Goal: Task Accomplishment & Management: Complete application form

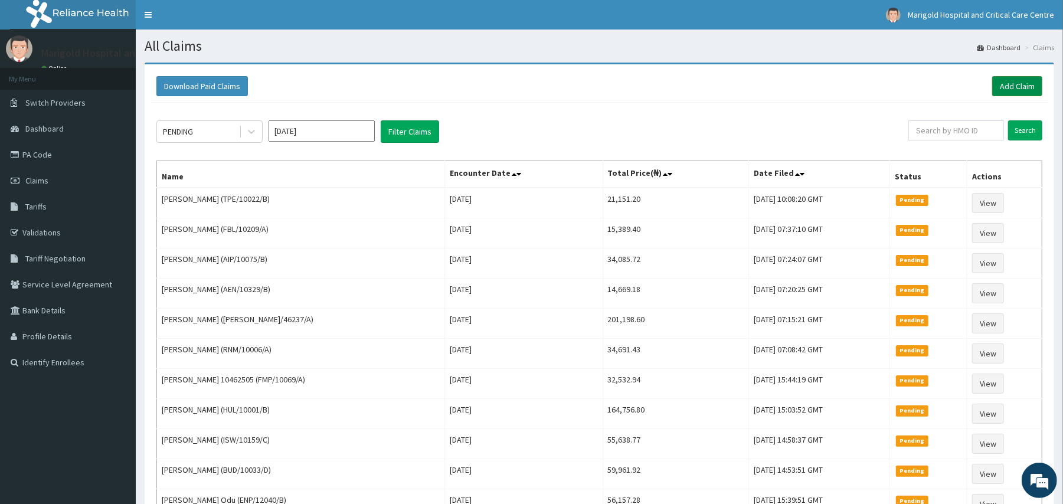
click at [1006, 88] on link "Add Claim" at bounding box center [1017, 86] width 50 height 20
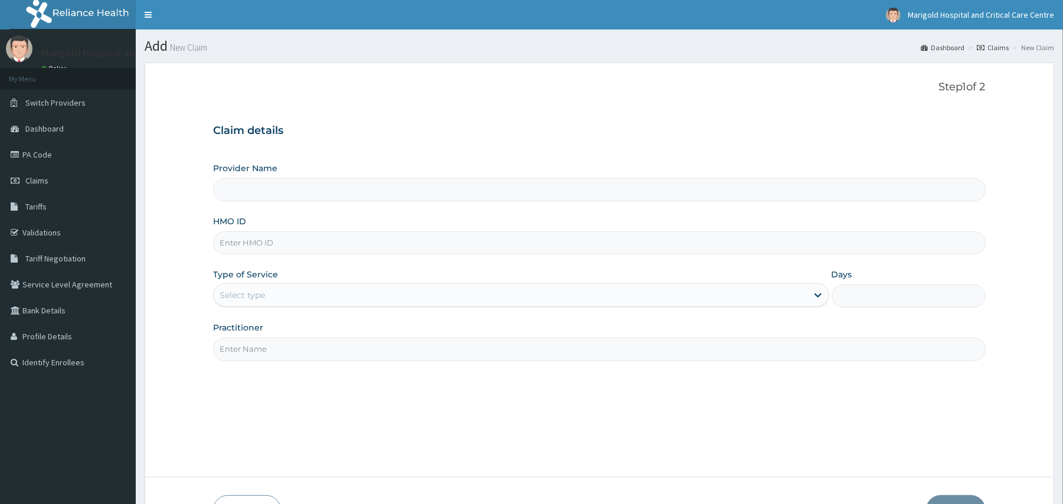
click at [268, 253] on input "HMO ID" at bounding box center [599, 242] width 772 height 23
click at [277, 248] on input "nig/10206/a" at bounding box center [599, 242] width 772 height 23
type input "nig/10206/a"
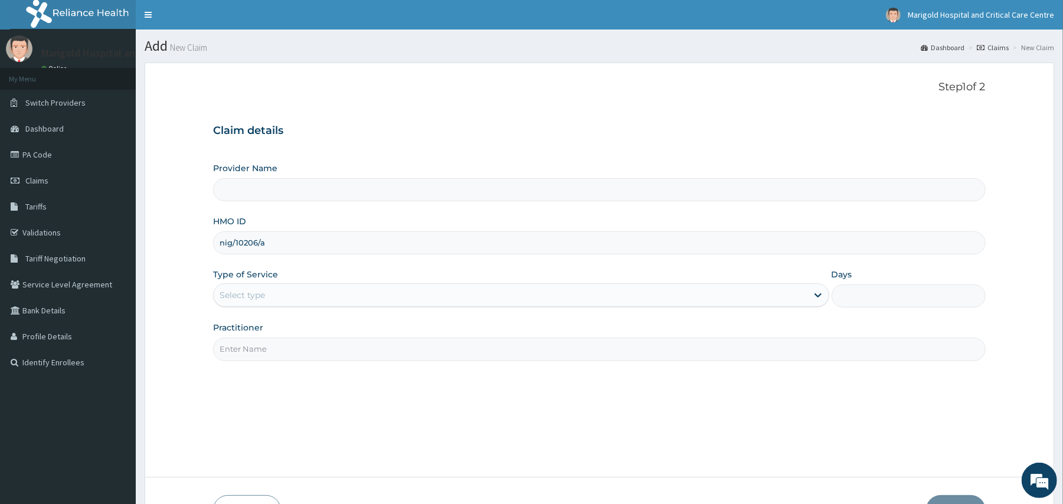
click at [235, 301] on div "Select type" at bounding box center [242, 295] width 45 height 12
click at [282, 291] on div "Select type" at bounding box center [510, 295] width 593 height 19
click at [284, 295] on div "Select type" at bounding box center [510, 295] width 593 height 19
click at [232, 238] on input "nig/10206/a" at bounding box center [599, 242] width 772 height 23
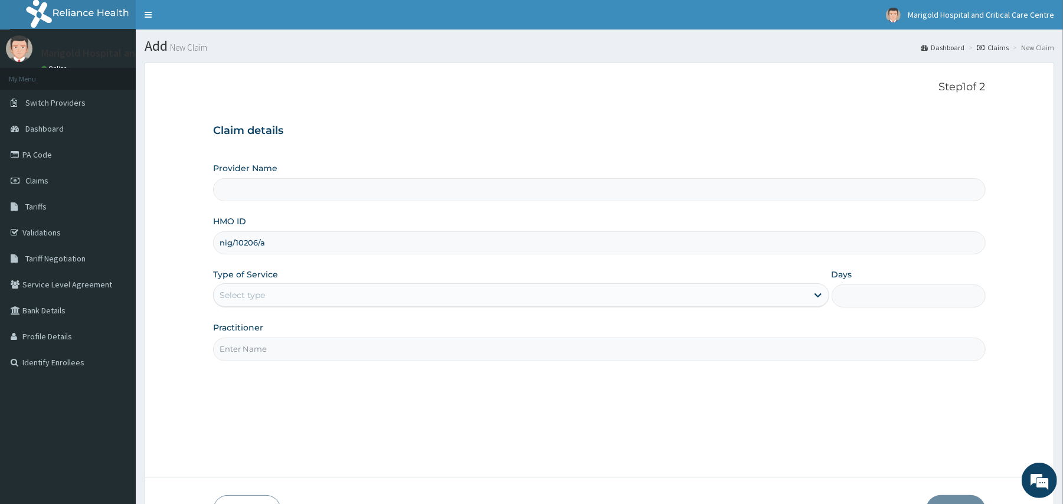
click at [232, 238] on input "nig/10206/a" at bounding box center [599, 242] width 772 height 23
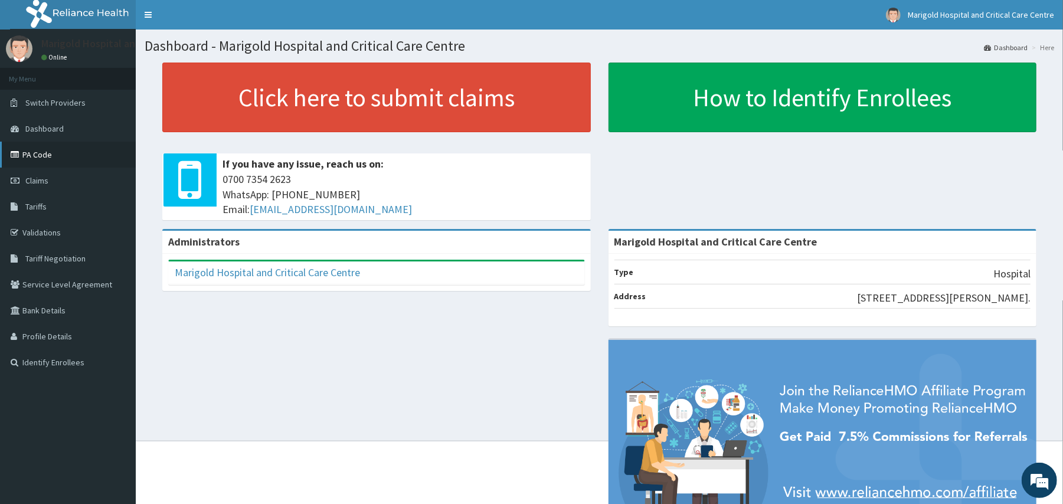
click at [20, 151] on icon at bounding box center [17, 155] width 12 height 8
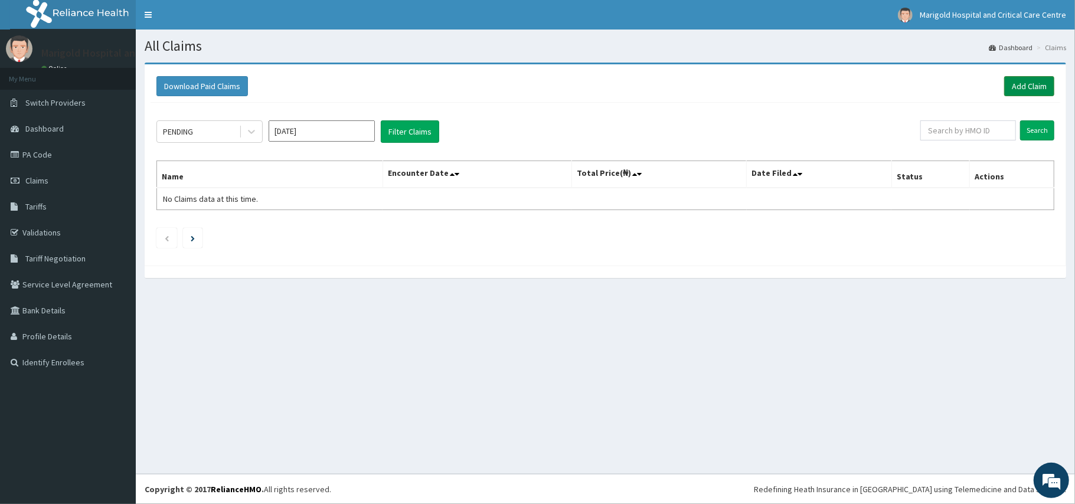
click at [1020, 84] on link "Add Claim" at bounding box center [1029, 86] width 50 height 20
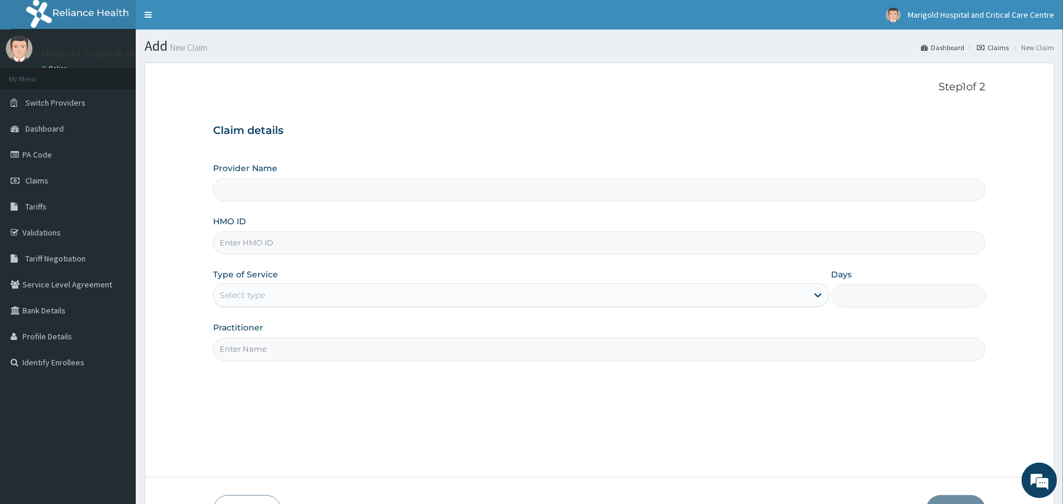
type input "Marigold Hospital and Critical Care Centre"
paste input "nig/10206/a"
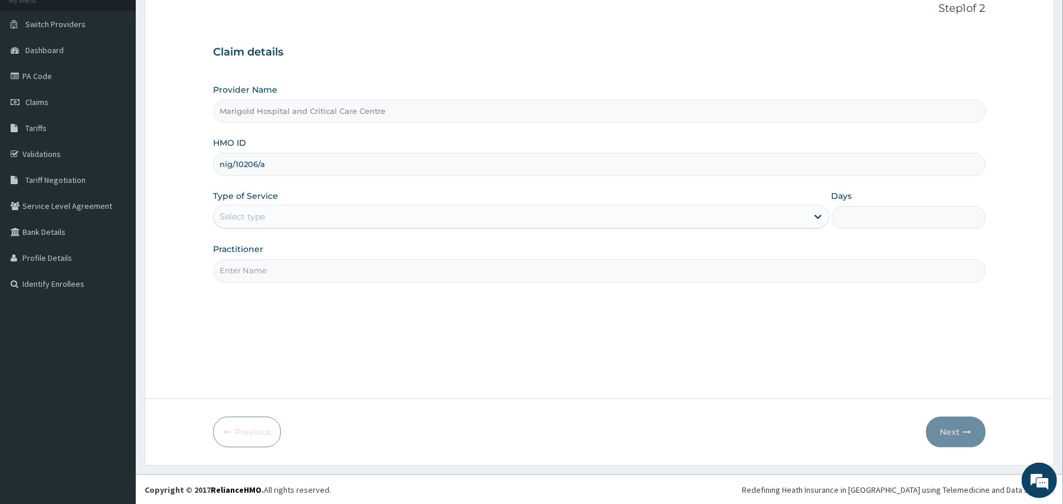
scroll to position [79, 0]
type input "nig/10206/a"
click at [313, 223] on div "Select type" at bounding box center [510, 216] width 593 height 19
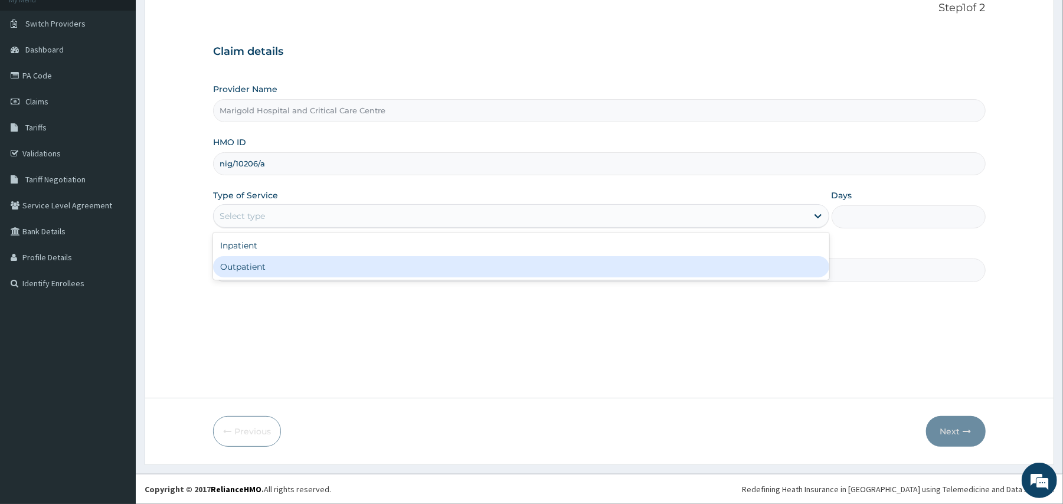
click at [288, 267] on div "Outpatient" at bounding box center [521, 266] width 616 height 21
type input "1"
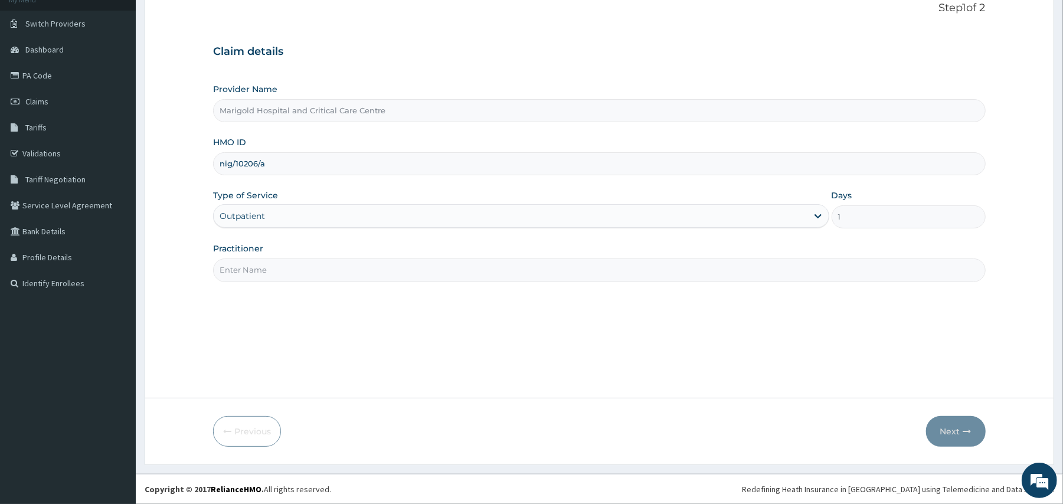
click at [272, 270] on input "Practitioner" at bounding box center [599, 270] width 772 height 23
type input "adudu"
click at [319, 164] on input "nig/10206/a" at bounding box center [599, 163] width 772 height 23
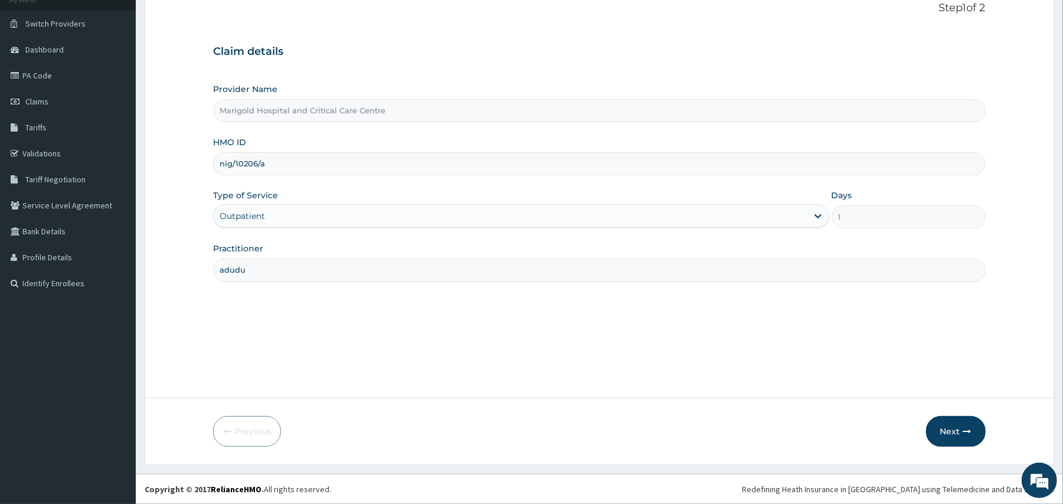
click at [319, 164] on input "nig/10206/a" at bounding box center [599, 163] width 772 height 23
click at [953, 433] on button "Next" at bounding box center [956, 431] width 60 height 31
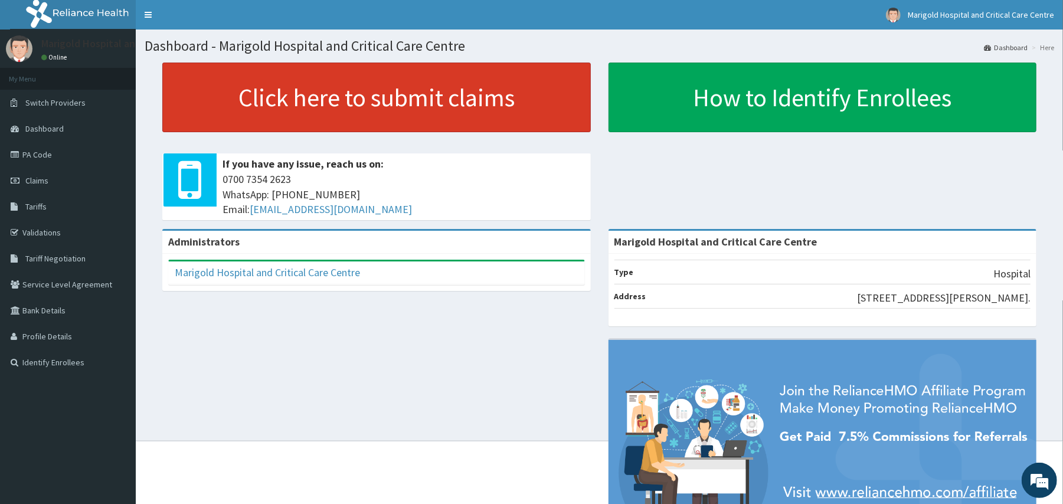
click at [293, 115] on link "Click here to submit claims" at bounding box center [376, 98] width 429 height 70
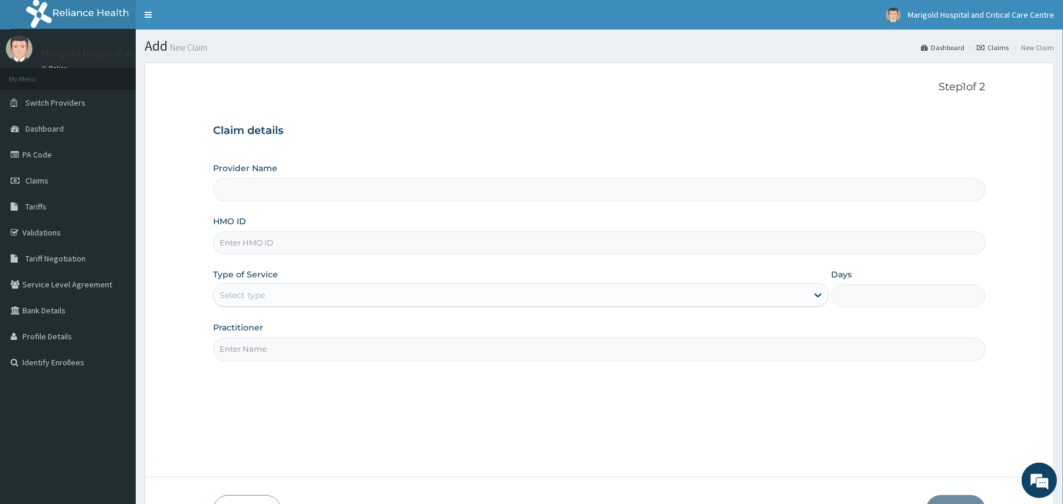
click at [285, 234] on input "HMO ID" at bounding box center [599, 242] width 772 height 23
type input "Marigold Hospital and Critical Care Centre"
type input "n"
click at [282, 247] on input "NIG/10206/A" at bounding box center [599, 242] width 772 height 23
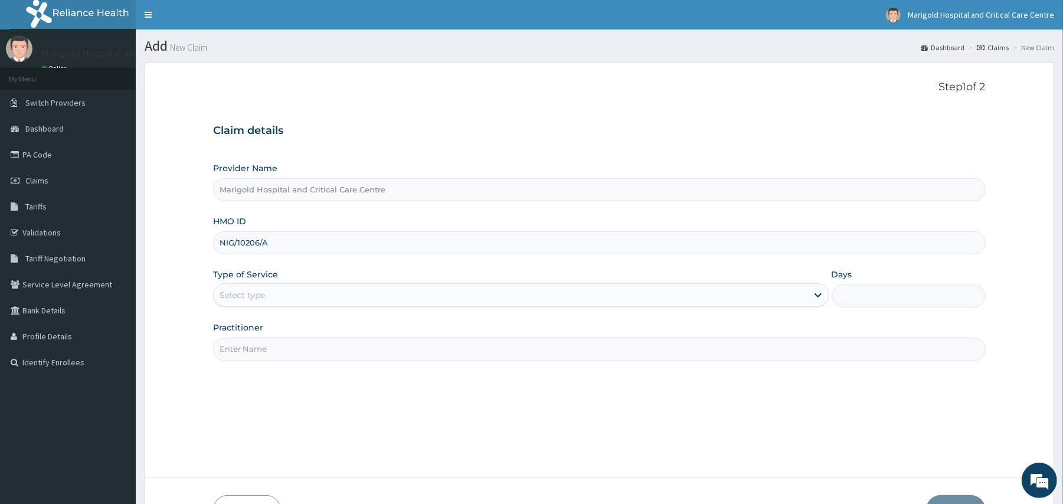
click at [282, 247] on input "NIG/10206/A" at bounding box center [599, 242] width 772 height 23
type input "NIG/10206/A"
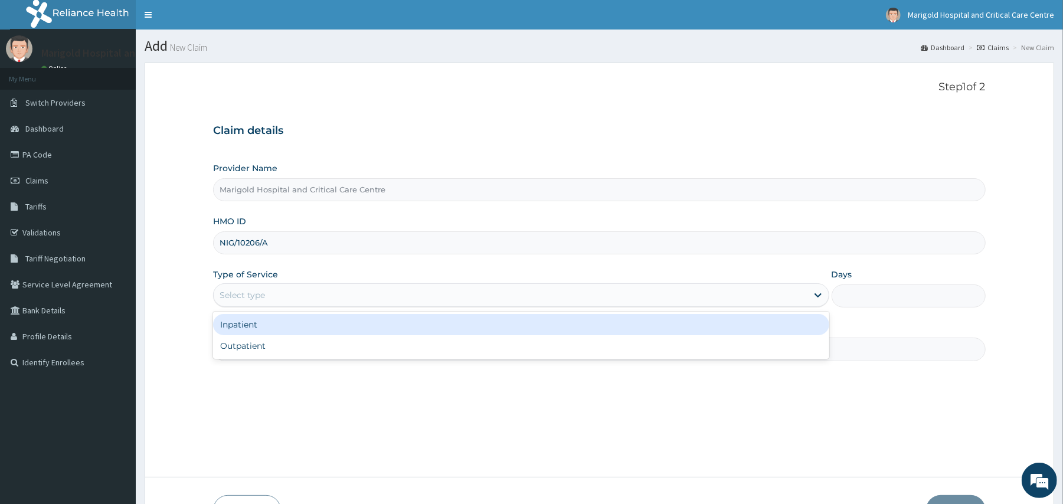
click at [244, 301] on div "Select type" at bounding box center [242, 295] width 45 height 12
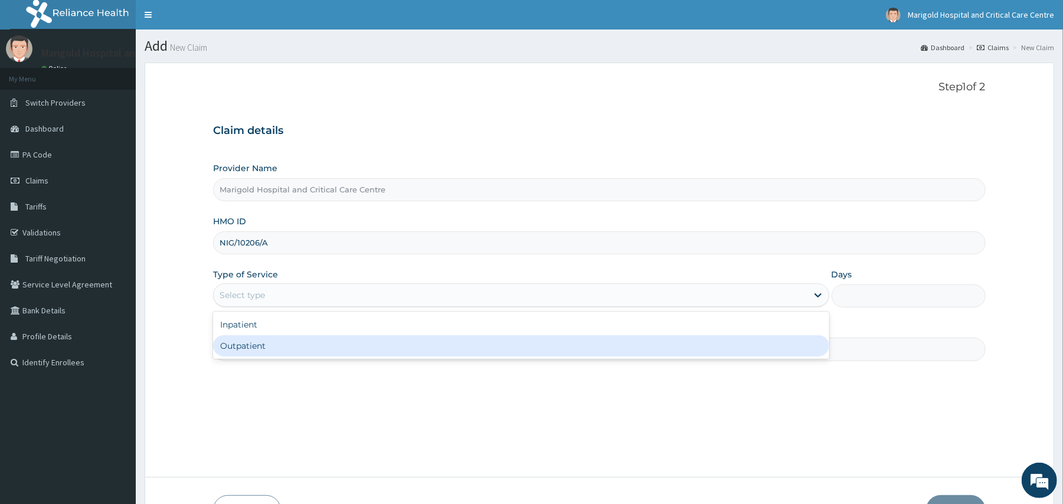
click at [246, 348] on div "Outpatient" at bounding box center [521, 345] width 616 height 21
type input "1"
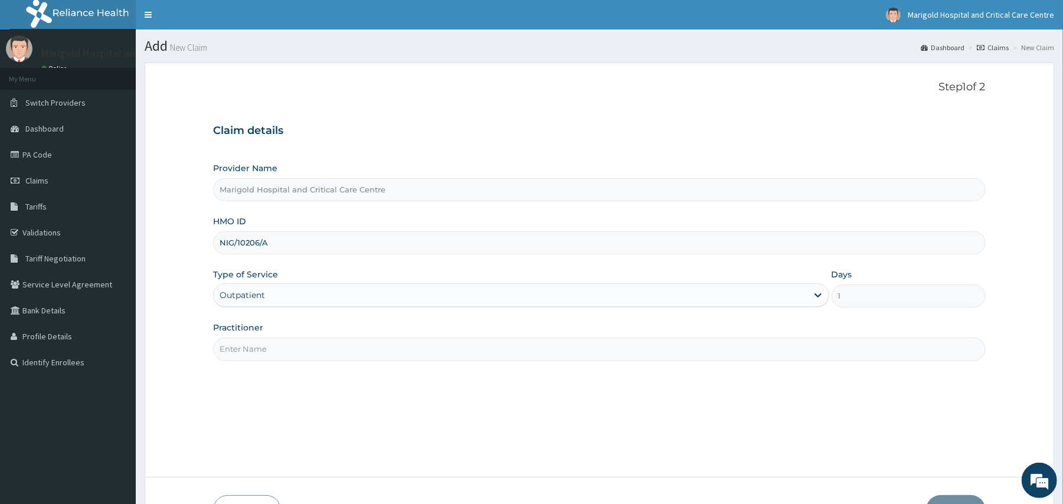
click at [256, 347] on input "Practitioner" at bounding box center [599, 349] width 772 height 23
type input "adudu"
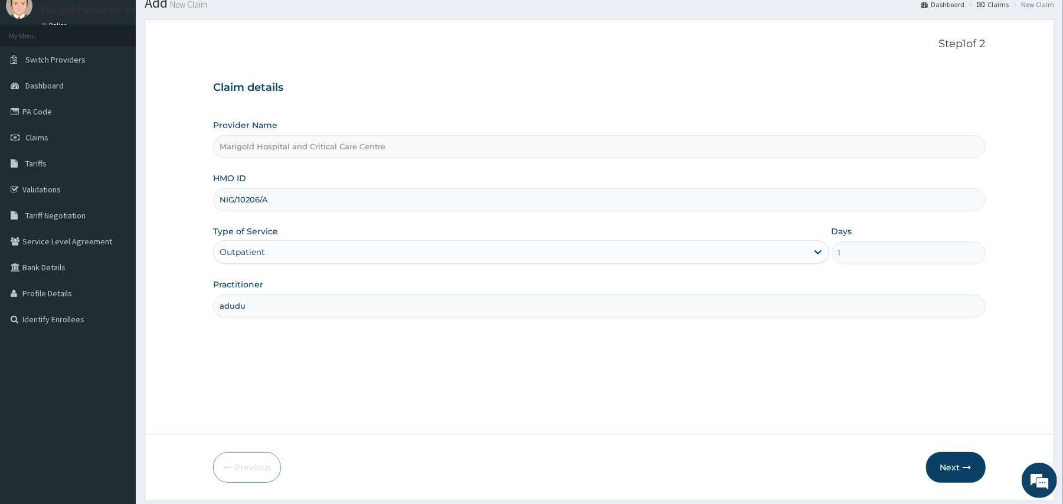
scroll to position [79, 0]
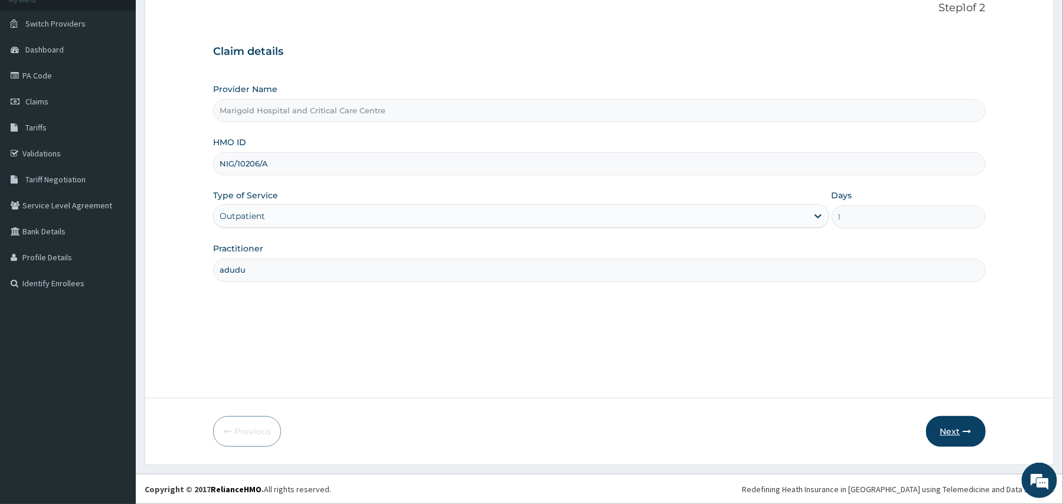
click at [954, 434] on button "Next" at bounding box center [956, 431] width 60 height 31
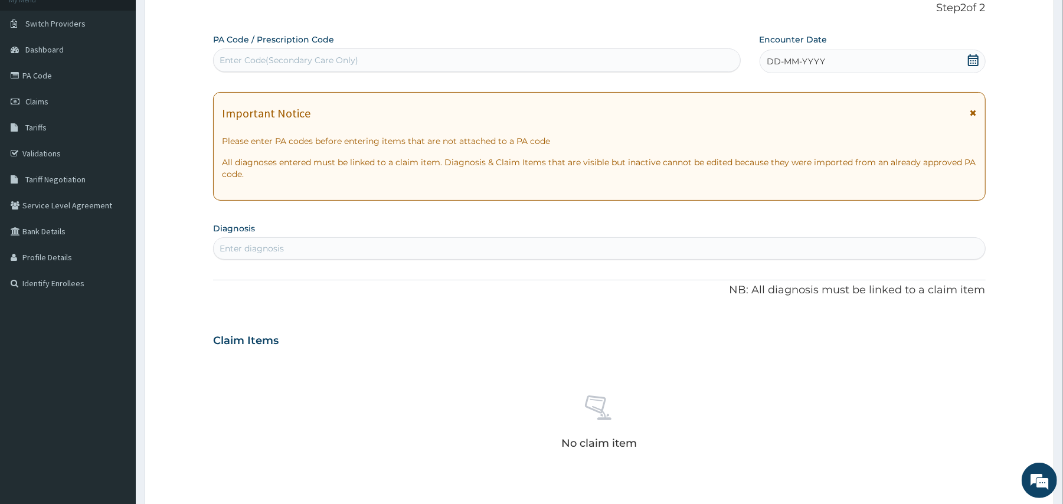
click at [280, 61] on div "Enter Code(Secondary Care Only)" at bounding box center [289, 60] width 139 height 12
paste input "PA/EC9A8B"
type input "PA/EC9A8B"
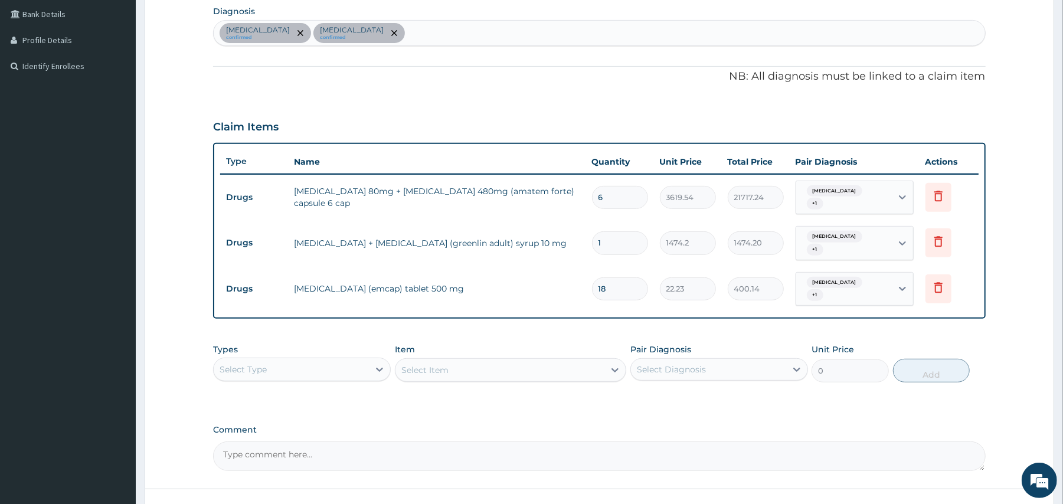
scroll to position [383, 0]
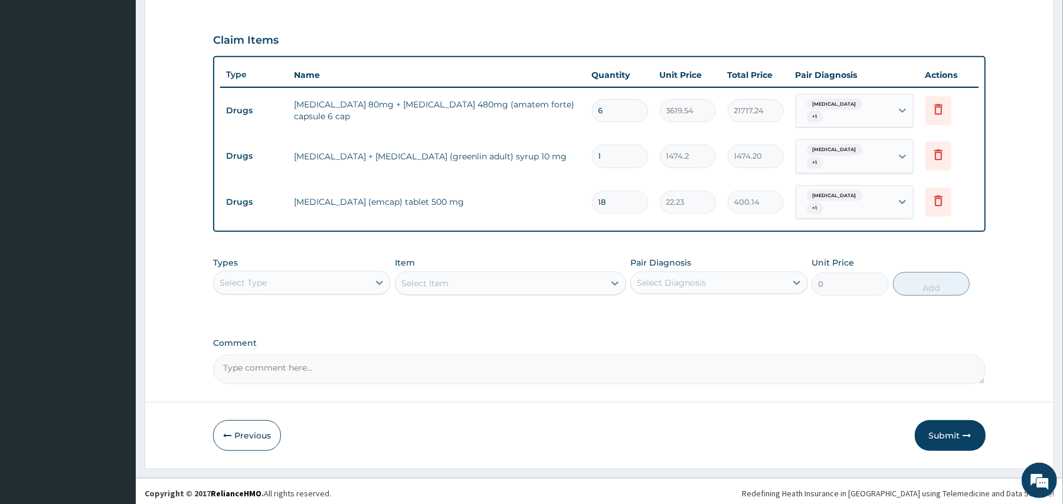
drag, startPoint x: 311, startPoint y: 279, endPoint x: 312, endPoint y: 288, distance: 9.5
click at [312, 279] on div "Select Type" at bounding box center [291, 282] width 155 height 19
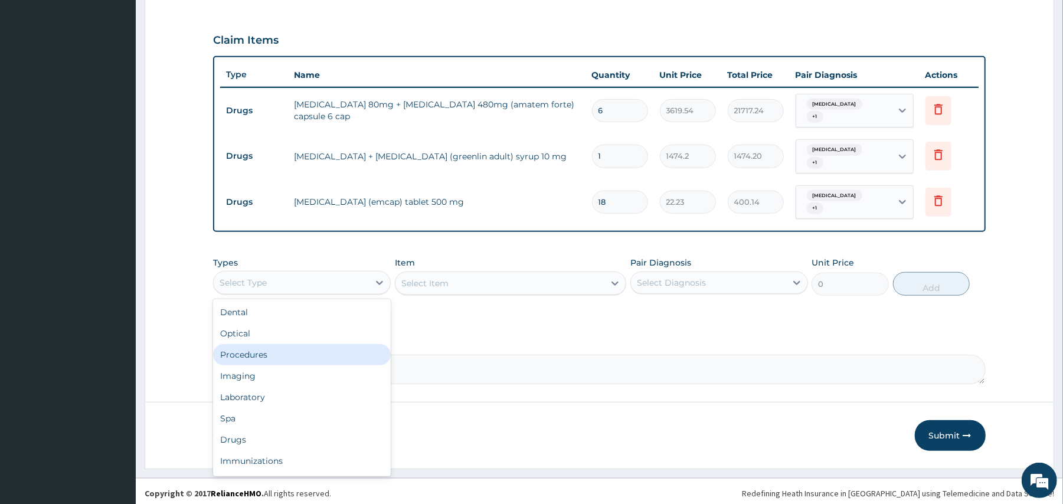
click at [309, 352] on div "Procedures" at bounding box center [302, 354] width 178 height 21
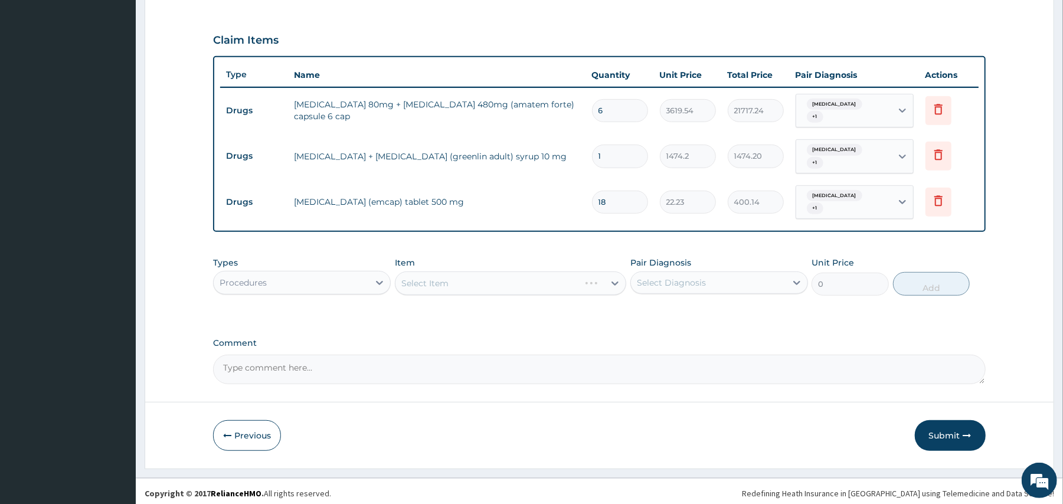
click at [472, 282] on div "Select Item" at bounding box center [510, 284] width 231 height 24
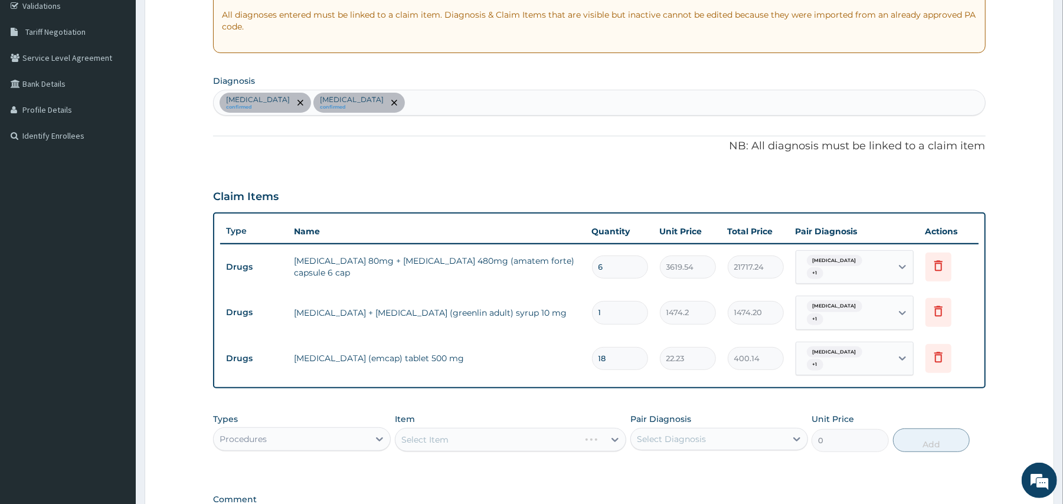
scroll to position [305, 0]
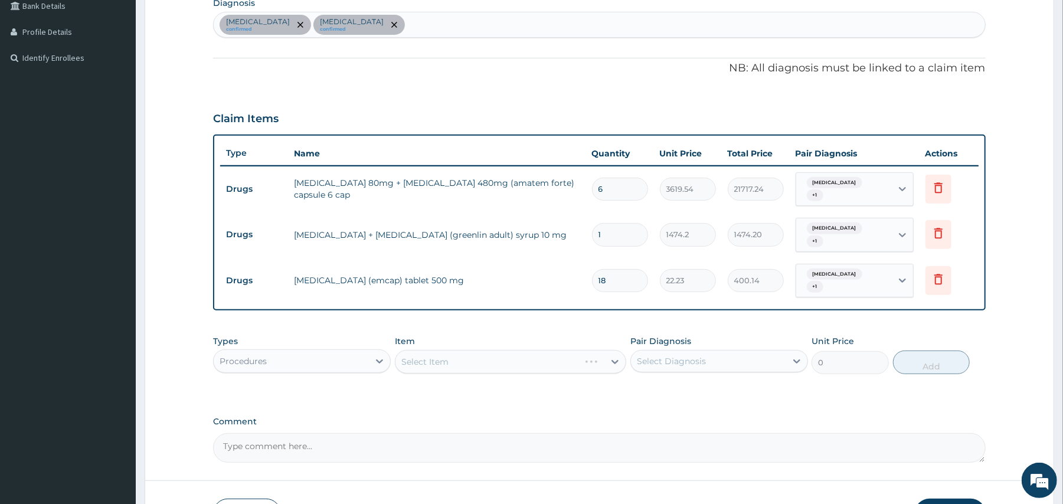
click at [465, 353] on div "Select Item" at bounding box center [510, 362] width 231 height 24
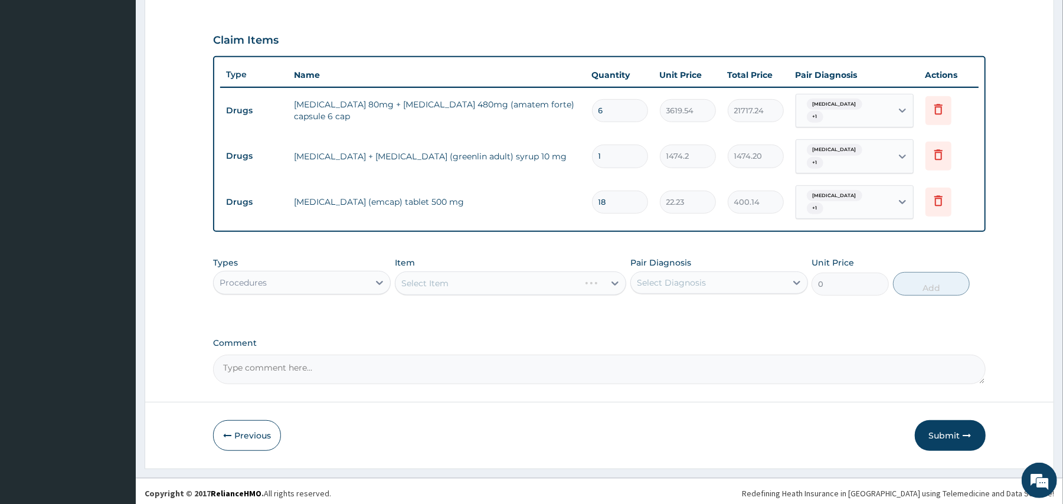
click at [501, 275] on div "Select Item" at bounding box center [510, 284] width 231 height 24
click at [482, 276] on div "Select Item" at bounding box center [510, 284] width 231 height 24
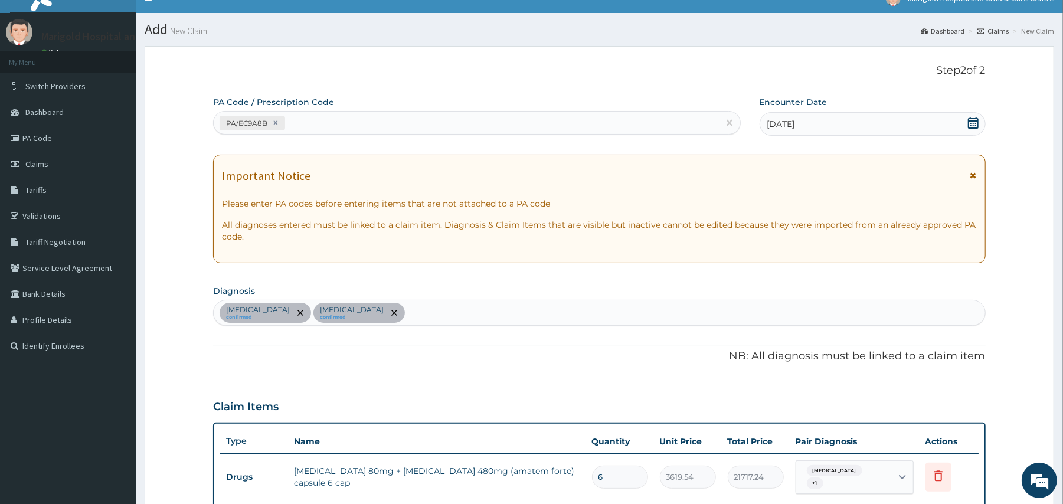
scroll to position [0, 0]
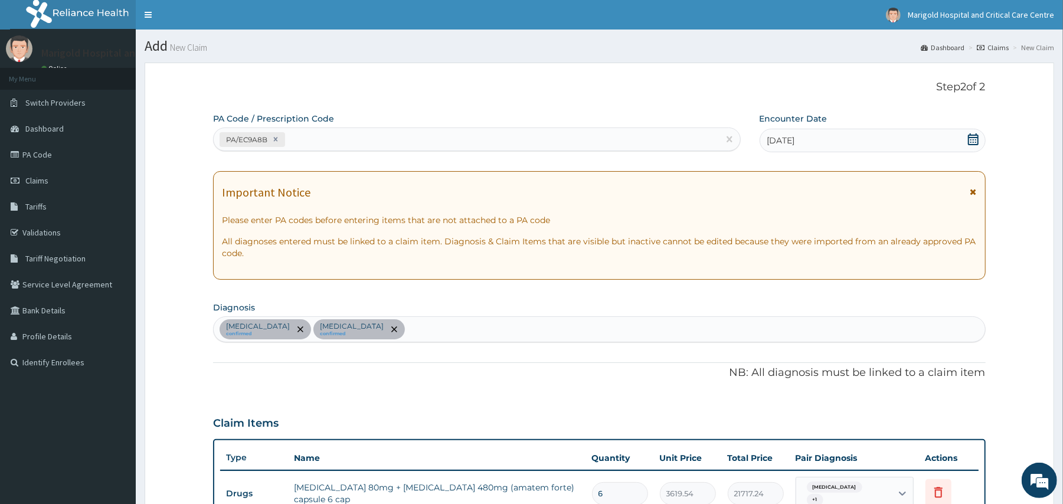
click at [871, 189] on div "Important Notice" at bounding box center [599, 195] width 754 height 19
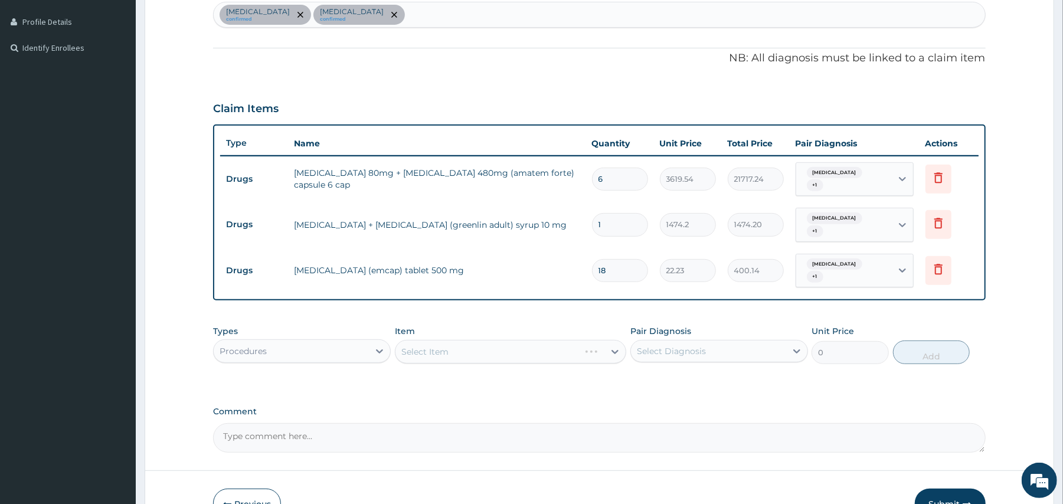
scroll to position [383, 0]
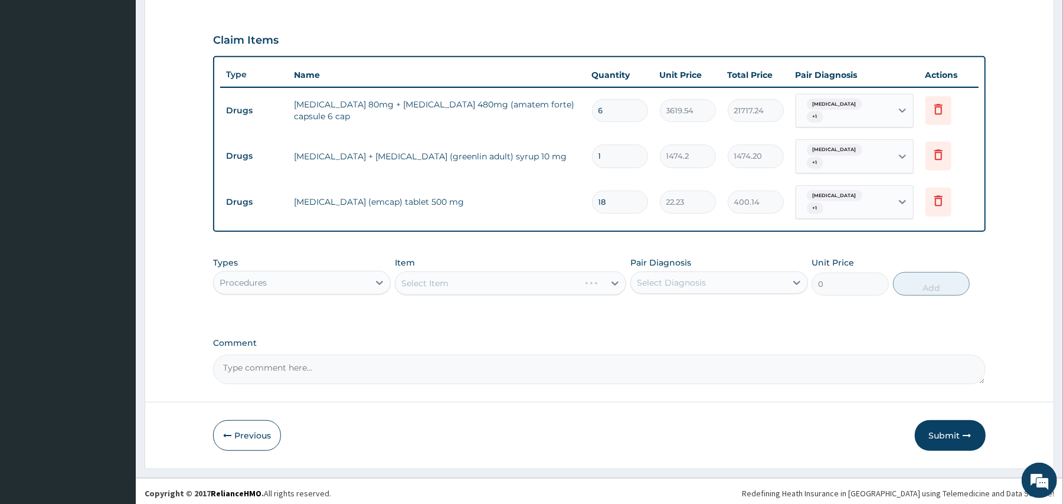
click at [518, 282] on div "Select Item" at bounding box center [510, 284] width 231 height 24
click at [249, 428] on button "Previous" at bounding box center [247, 435] width 68 height 31
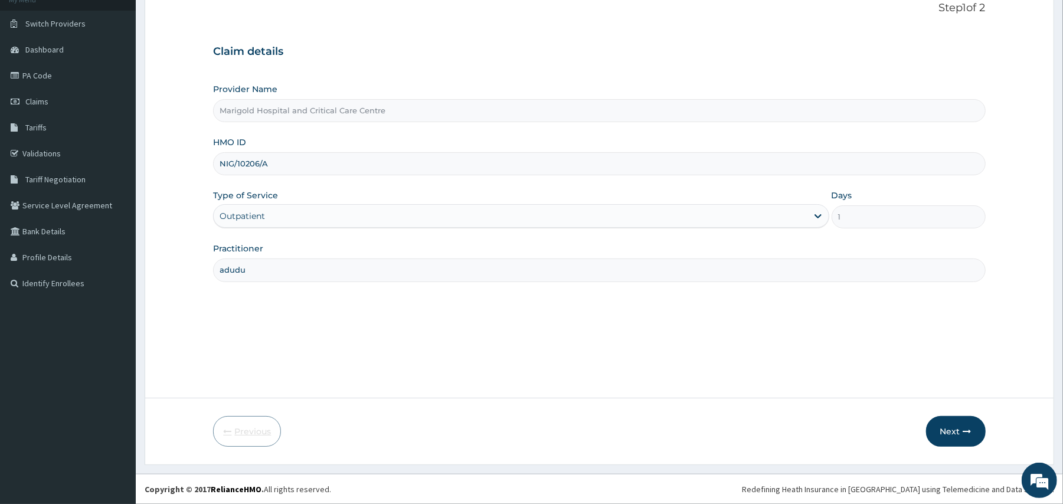
scroll to position [79, 0]
click at [314, 166] on input "NIG/10206/A" at bounding box center [599, 163] width 772 height 23
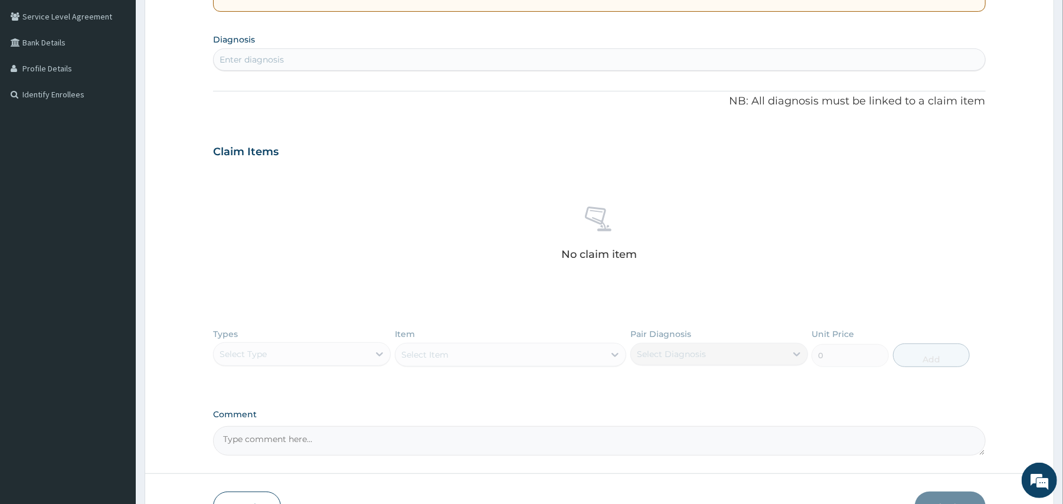
scroll to position [345, 0]
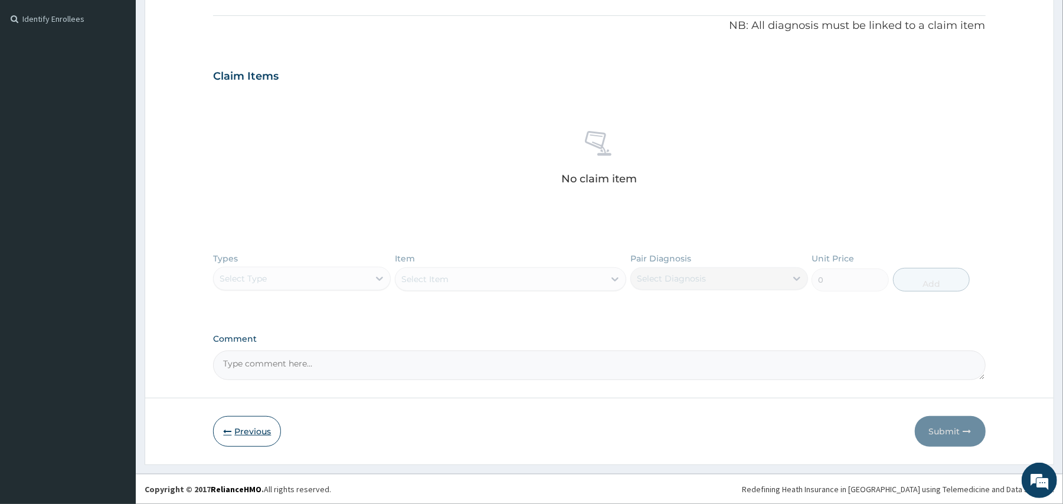
click at [233, 435] on button "Previous" at bounding box center [247, 431] width 68 height 31
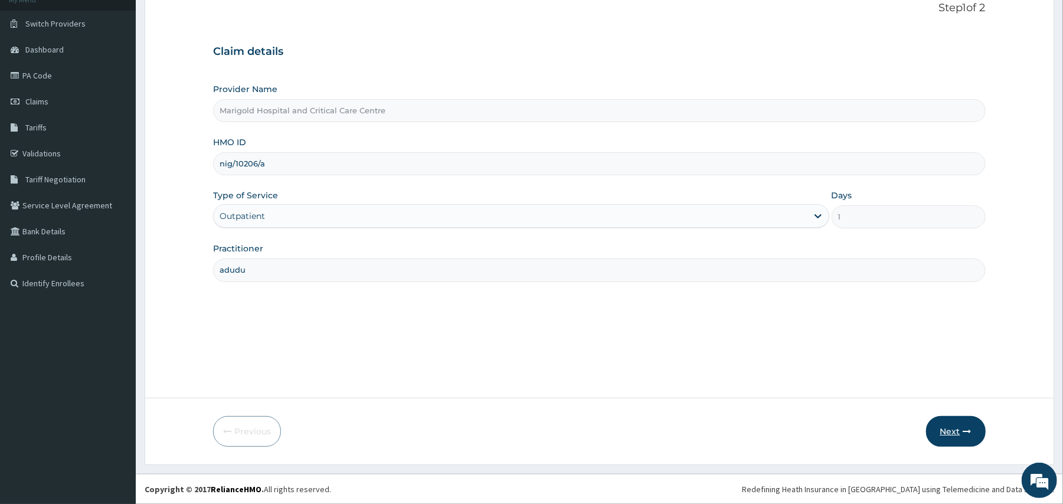
click at [929, 435] on button "Next" at bounding box center [956, 431] width 60 height 31
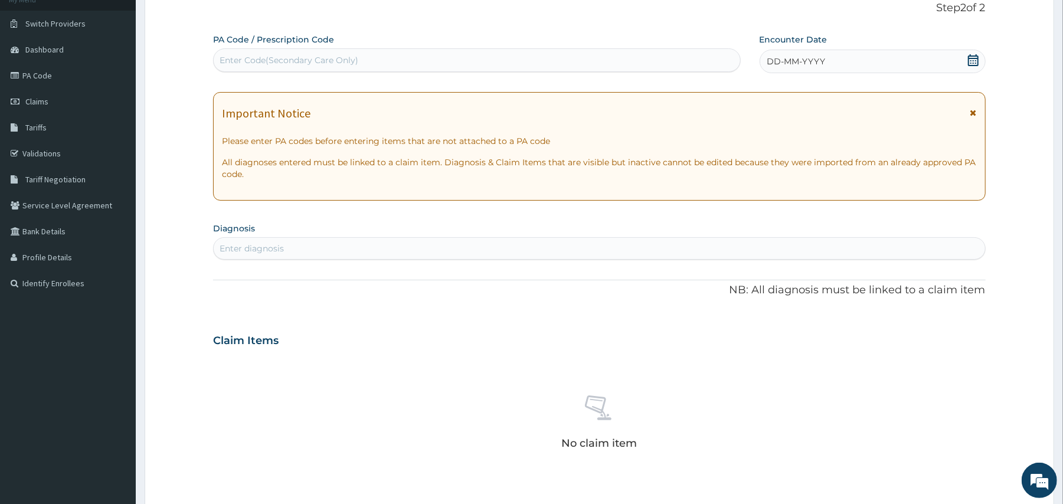
click at [257, 243] on div "Enter diagnosis" at bounding box center [252, 249] width 64 height 12
click at [303, 67] on div "Enter Code(Secondary Care Only)" at bounding box center [477, 60] width 526 height 19
paste input "PA/EC9A8B"
type input "PA/EC9A8B"
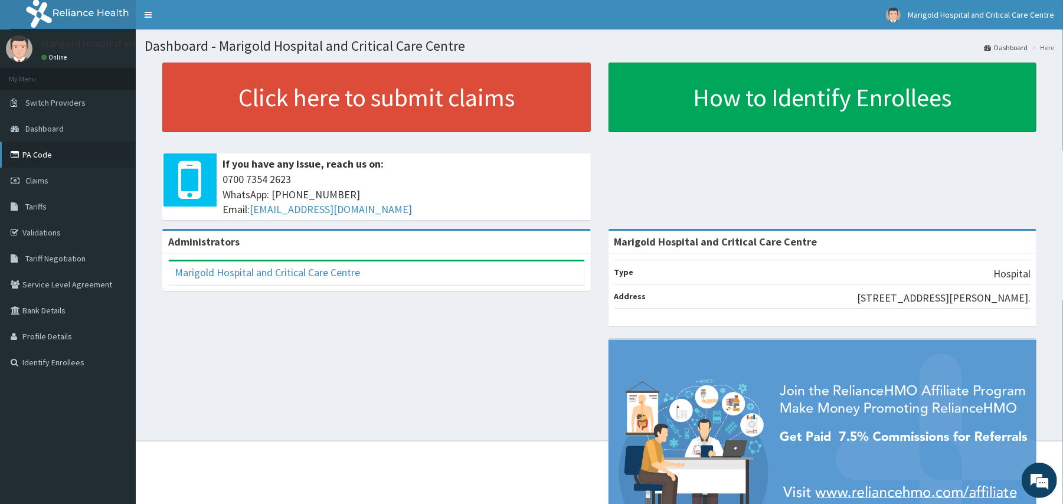
click at [38, 153] on link "PA Code" at bounding box center [68, 155] width 136 height 26
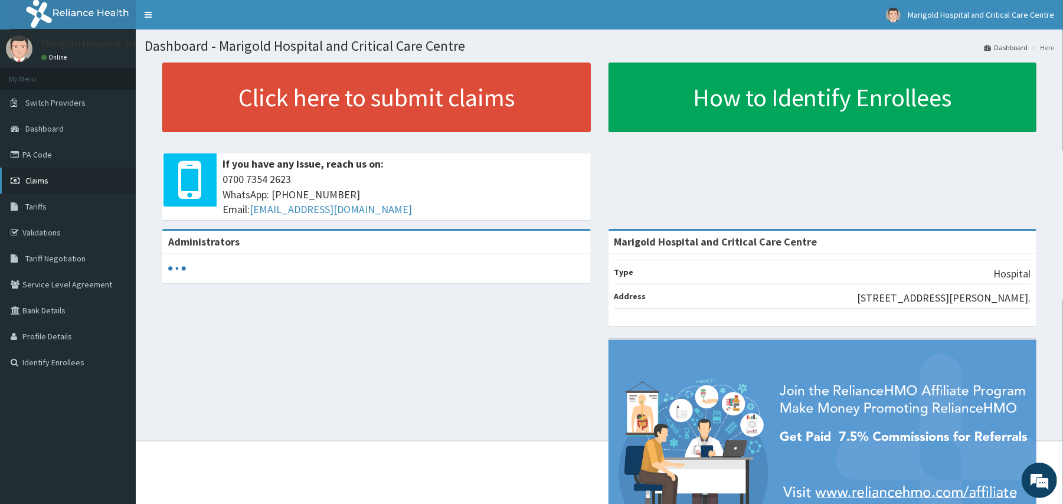
click at [39, 182] on span "Claims" at bounding box center [36, 180] width 23 height 11
click at [38, 176] on span "Claims" at bounding box center [36, 180] width 23 height 11
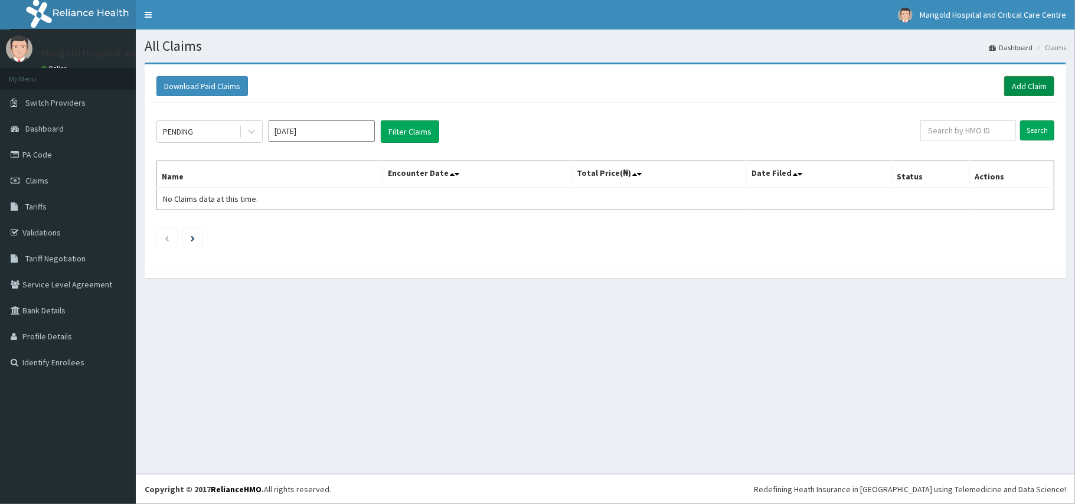
click at [1034, 90] on link "Add Claim" at bounding box center [1029, 86] width 50 height 20
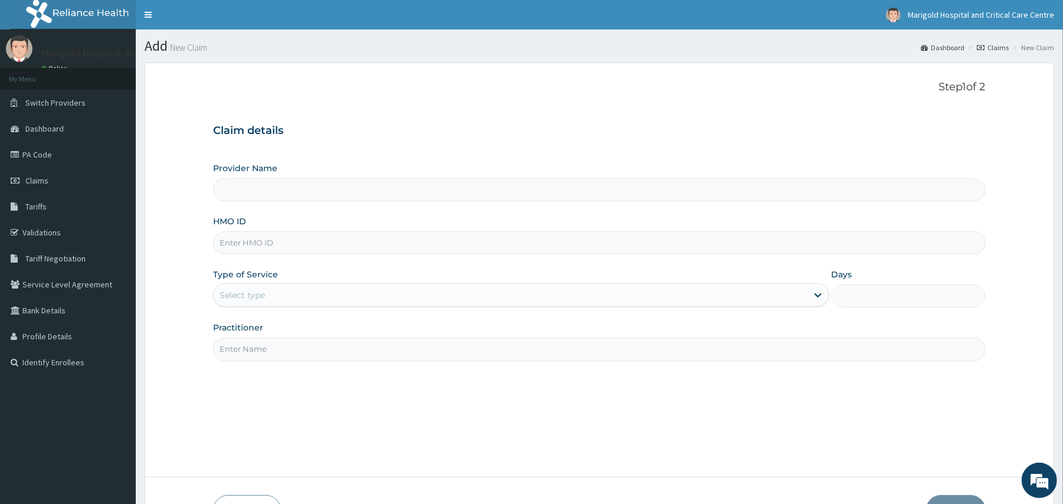
paste input "NIG/10206/A"
type input "NIG/10206/A"
type input "Marigold Hospital and Critical Care Centre"
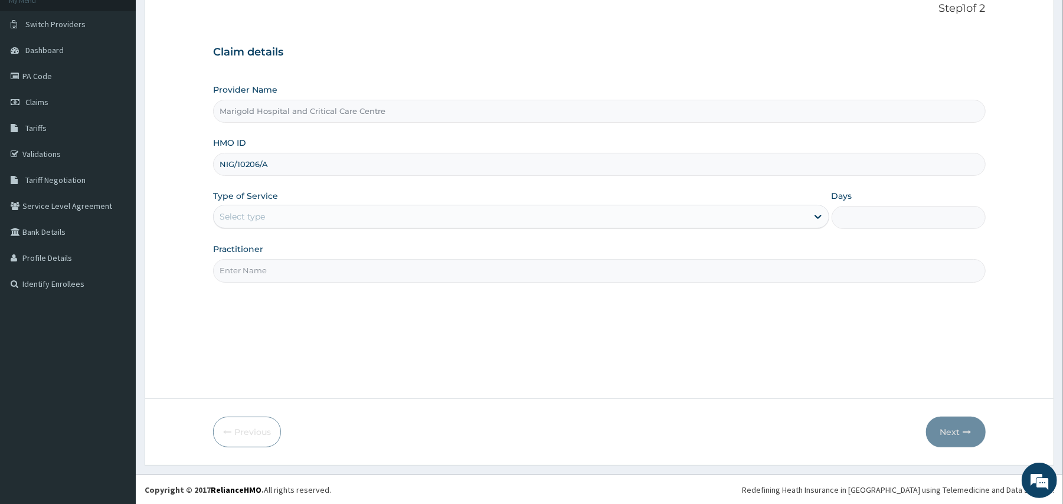
scroll to position [79, 0]
type input "NIG/10206/A"
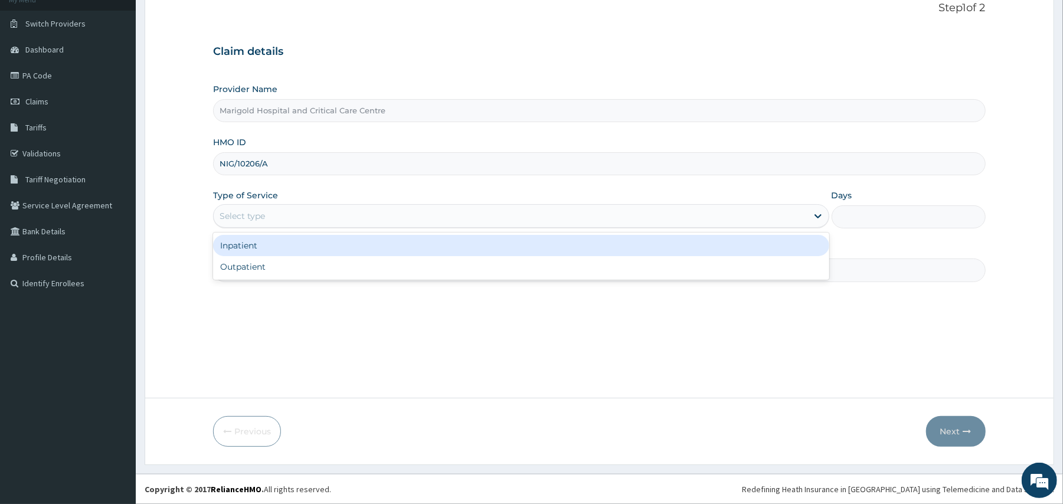
click at [247, 221] on div "Select type" at bounding box center [242, 216] width 45 height 12
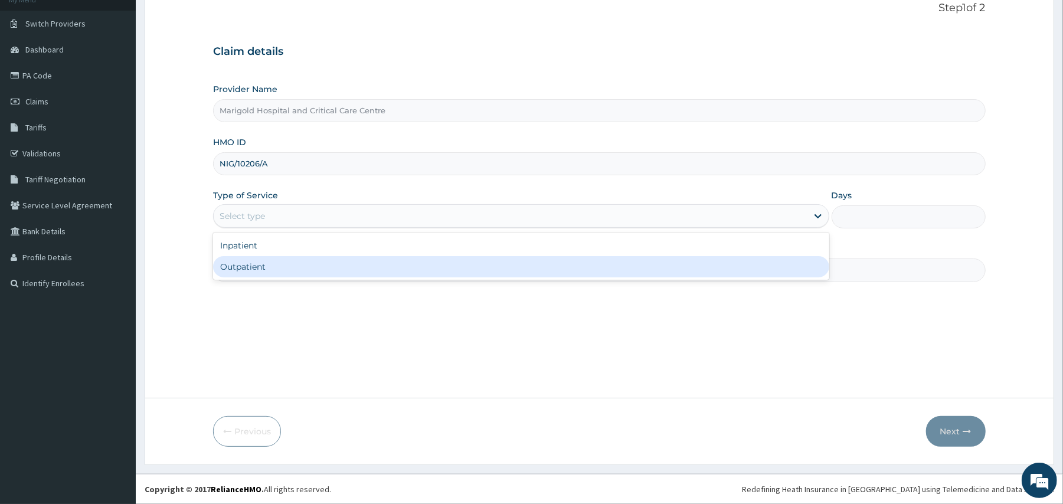
click at [267, 269] on div "Outpatient" at bounding box center [521, 266] width 616 height 21
type input "1"
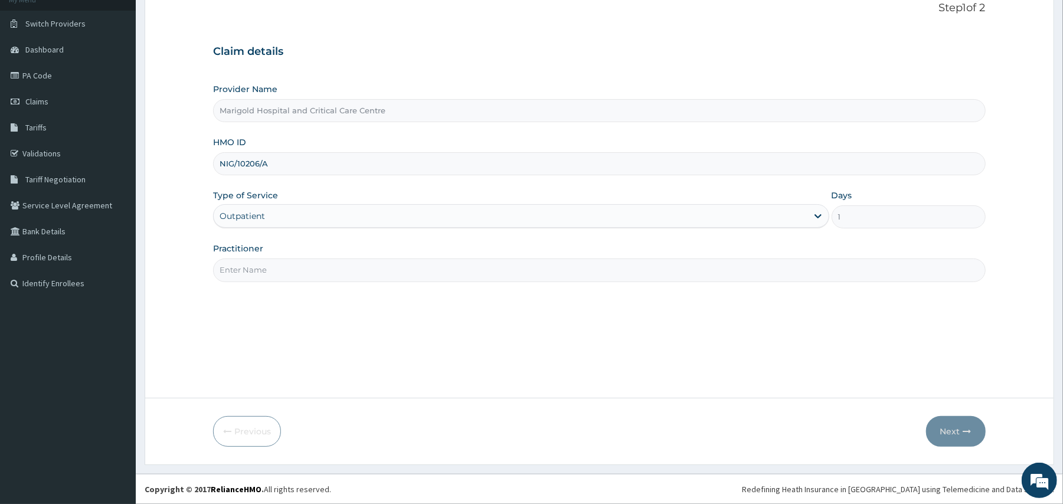
click at [236, 267] on input "Practitioner" at bounding box center [599, 270] width 772 height 23
type input "adudu"
click at [936, 427] on button "Next" at bounding box center [956, 431] width 60 height 31
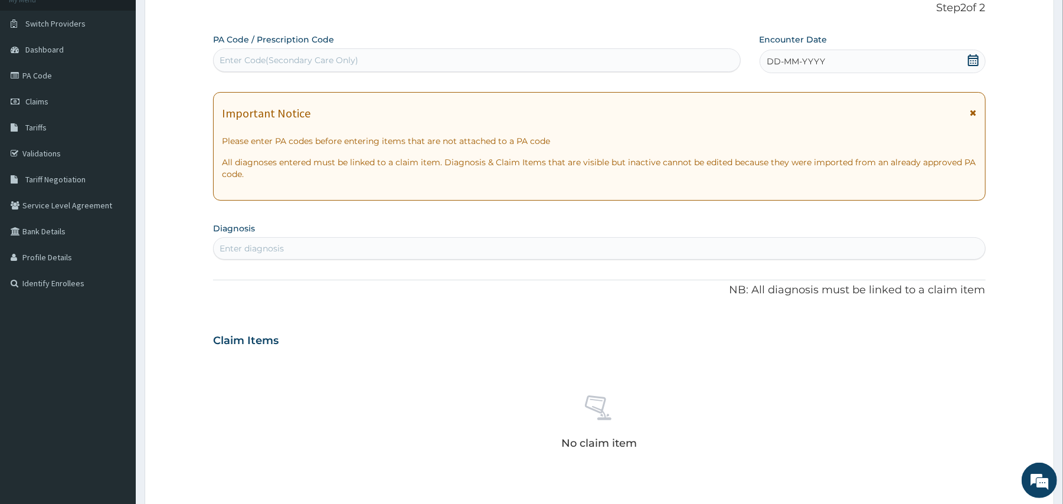
click at [374, 60] on div "Enter Code(Secondary Care Only)" at bounding box center [477, 60] width 526 height 19
paste input "PA/EC9A8B"
type input "PA/EC9A8B"
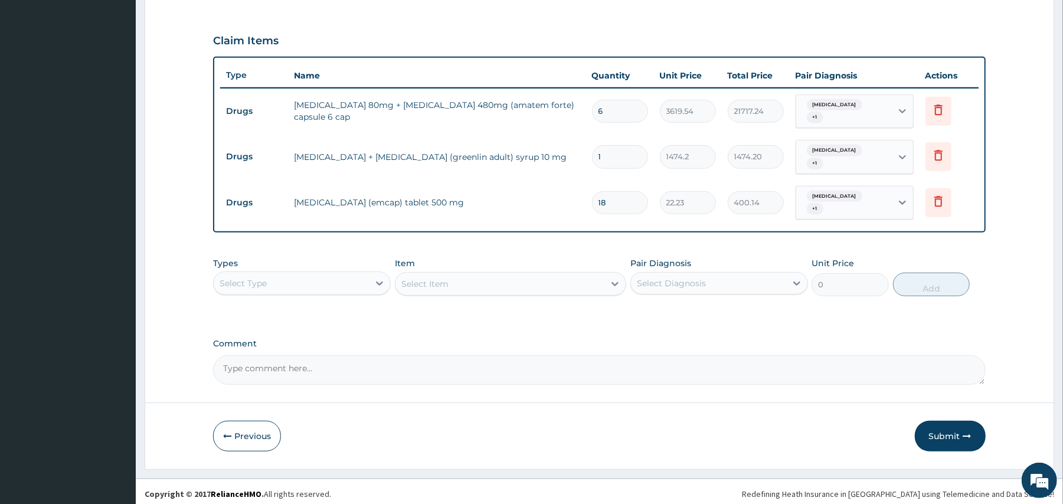
scroll to position [383, 0]
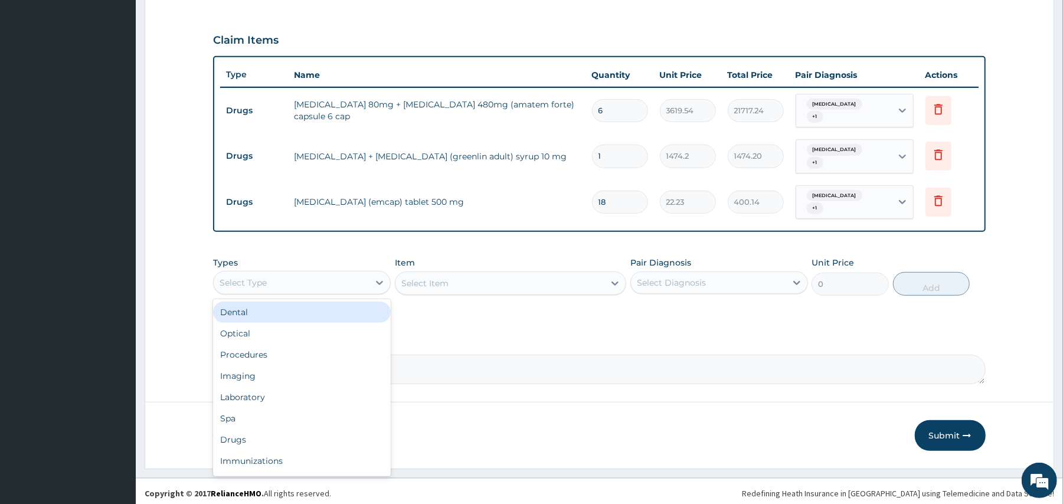
click at [335, 271] on div "Select Type" at bounding box center [302, 283] width 178 height 24
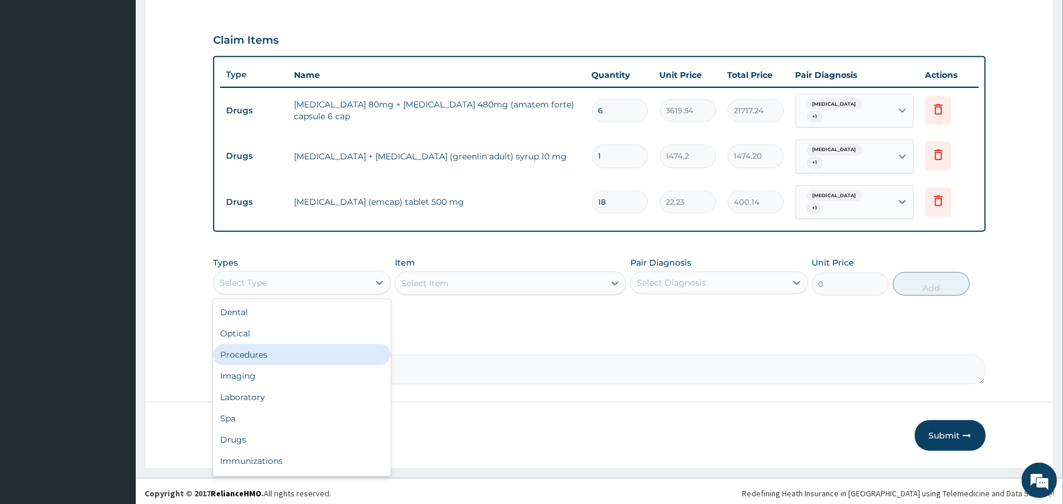
click at [292, 352] on div "Procedures" at bounding box center [302, 354] width 178 height 21
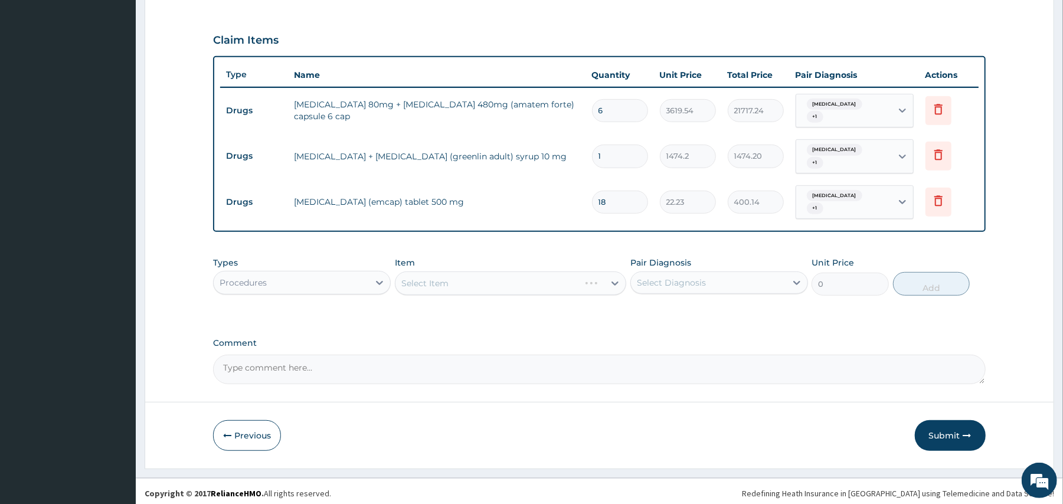
click at [503, 286] on div "Select Item" at bounding box center [510, 284] width 231 height 24
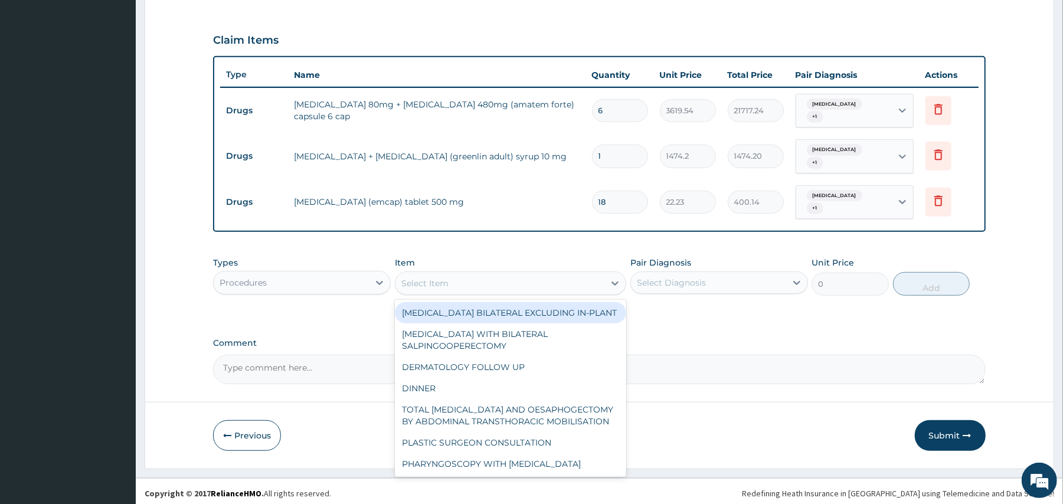
click at [501, 281] on div "Select Item" at bounding box center [500, 283] width 209 height 19
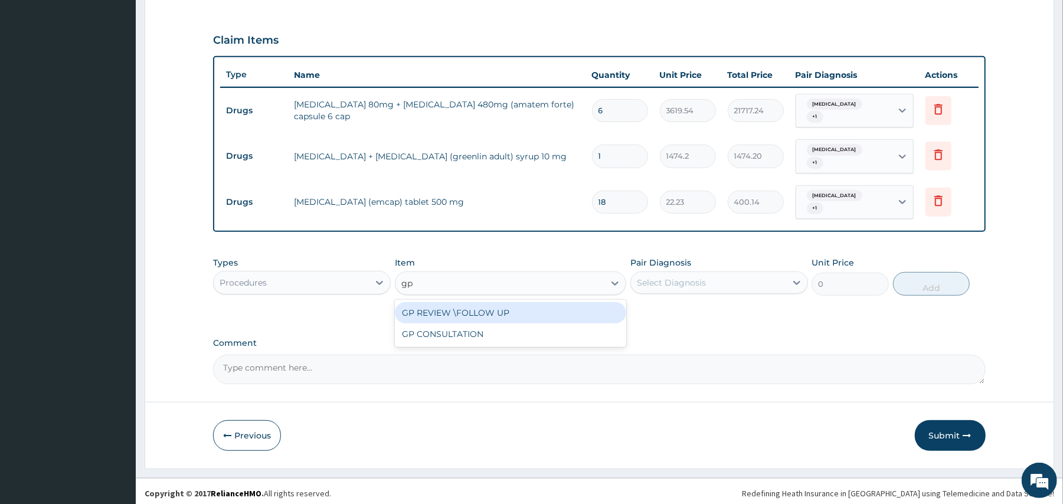
type input "gp"
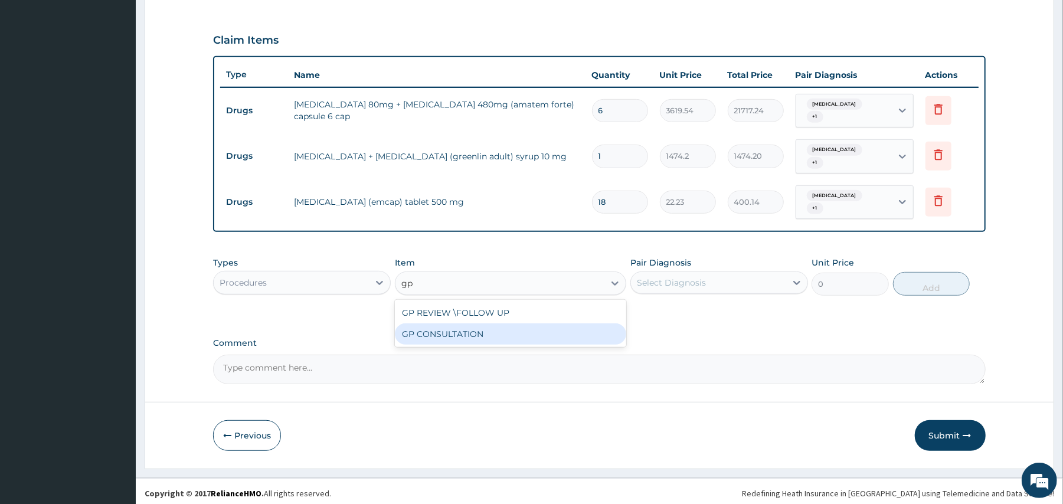
drag, startPoint x: 503, startPoint y: 327, endPoint x: 671, endPoint y: 279, distance: 174.5
click at [503, 328] on div "GP CONSULTATION" at bounding box center [510, 333] width 231 height 21
type input "7125"
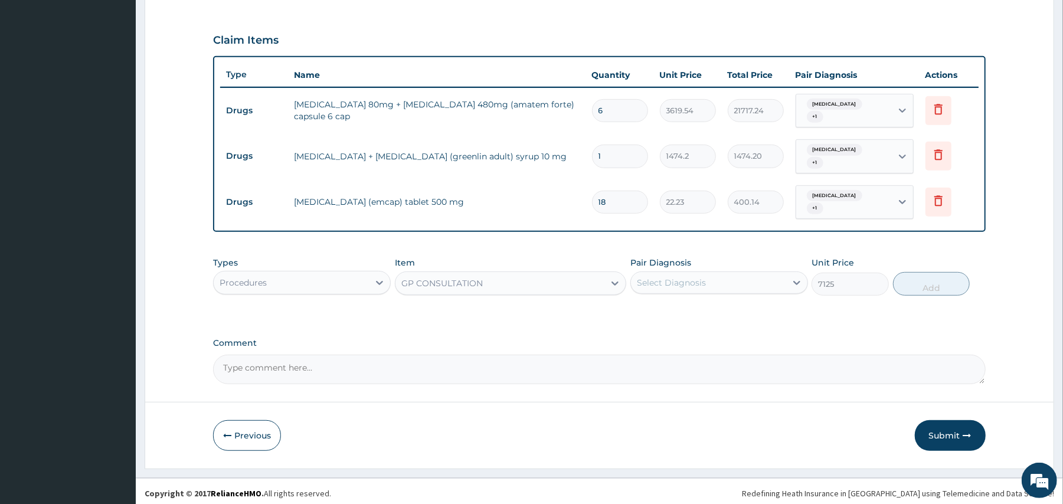
click at [687, 277] on div "Select Diagnosis" at bounding box center [671, 283] width 69 height 12
click at [686, 311] on div "Malaria" at bounding box center [719, 313] width 178 height 24
checkbox input "true"
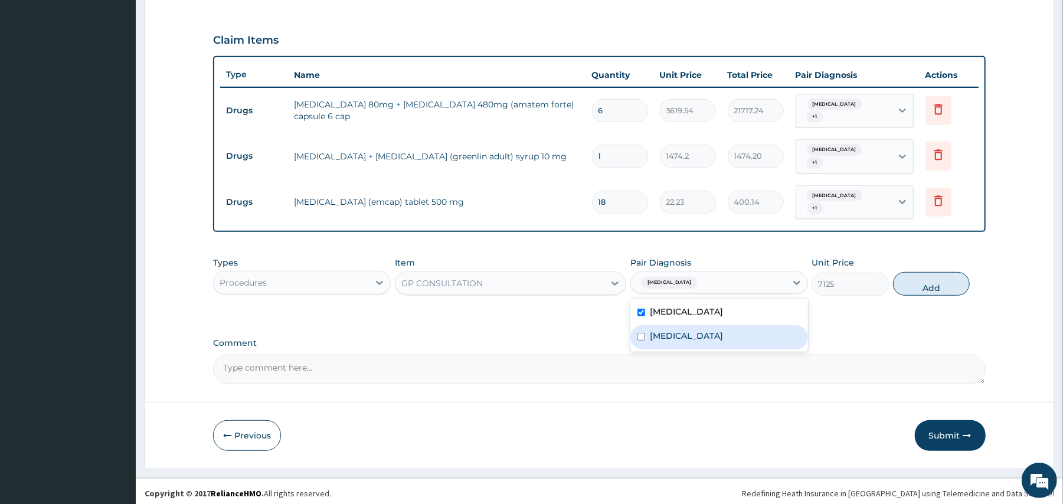
click at [690, 325] on div "Upper respiratory infection" at bounding box center [719, 337] width 178 height 24
checkbox input "true"
click at [932, 283] on button "Add" at bounding box center [931, 284] width 77 height 24
type input "0"
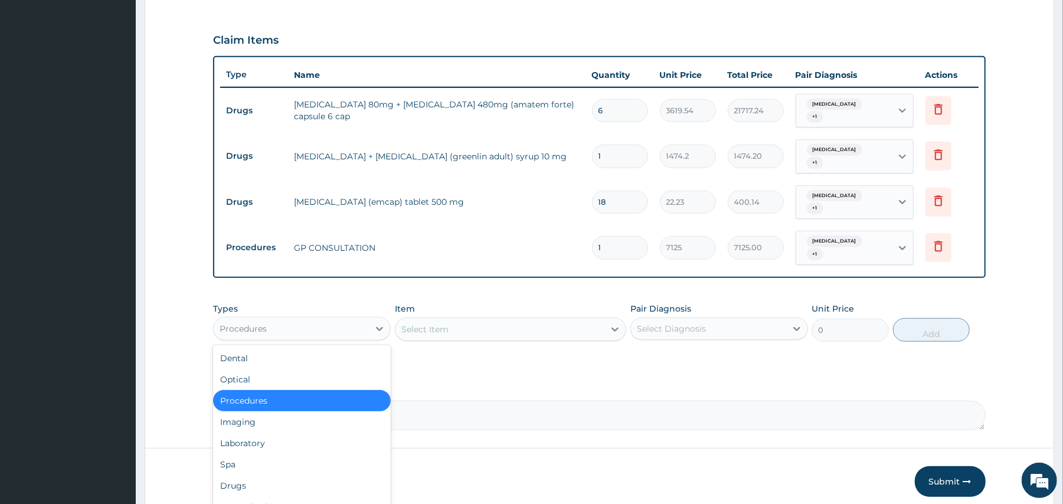
click at [315, 322] on div "Procedures" at bounding box center [291, 328] width 155 height 19
click at [301, 437] on div "Laboratory" at bounding box center [302, 443] width 178 height 21
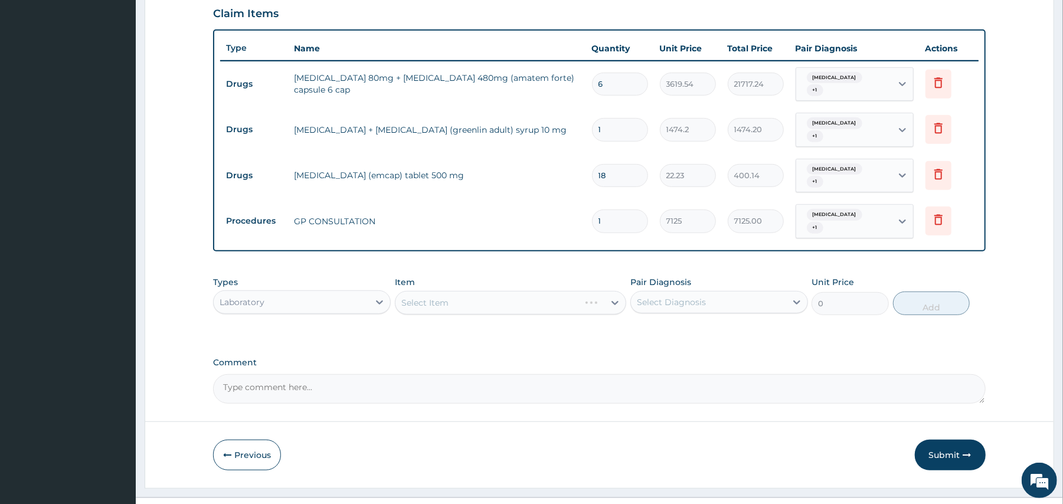
scroll to position [424, 0]
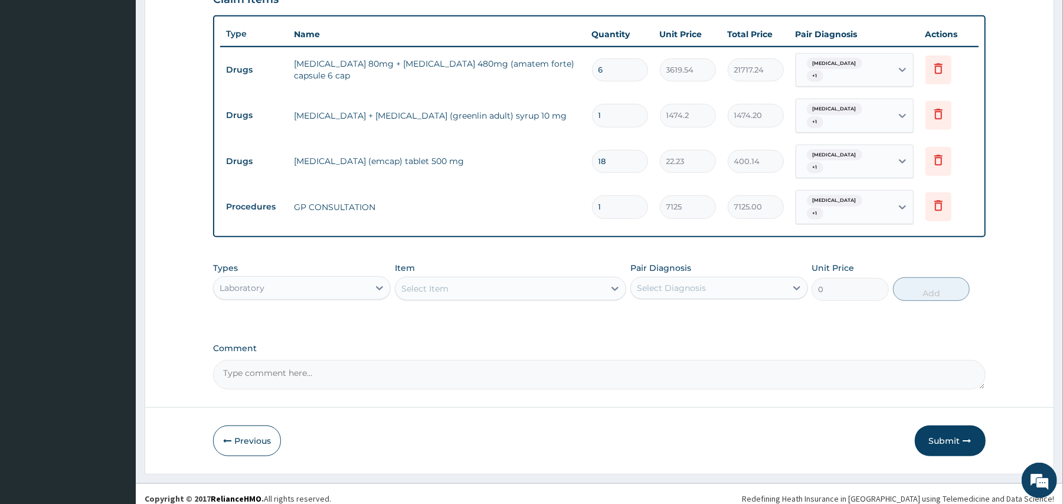
click at [510, 279] on div "Select Item" at bounding box center [500, 288] width 209 height 19
type input "full"
click at [504, 312] on div "FULL BLOOD COUNT" at bounding box center [510, 318] width 231 height 21
type input "5383.5"
click at [679, 282] on div "Select Diagnosis" at bounding box center [671, 288] width 69 height 12
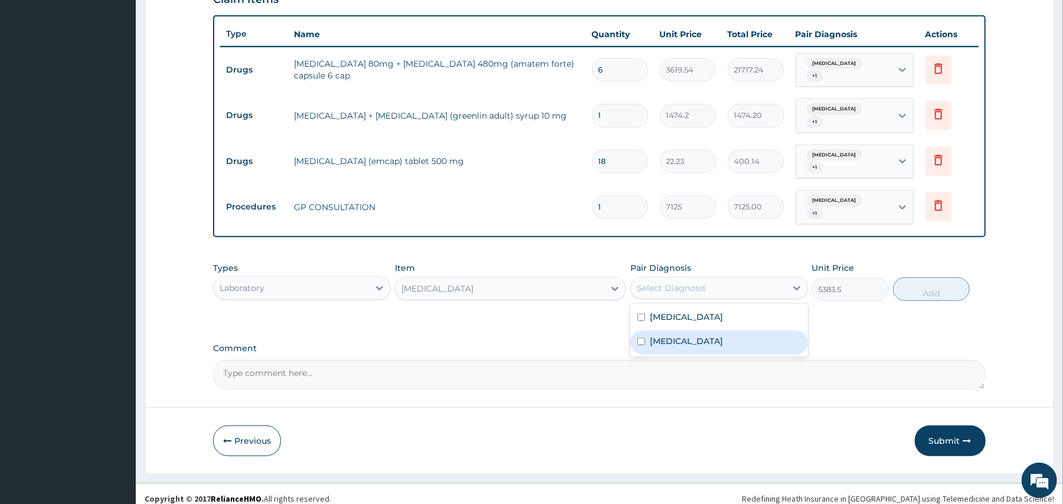
click at [676, 335] on label "Upper respiratory infection" at bounding box center [686, 341] width 73 height 12
checkbox input "true"
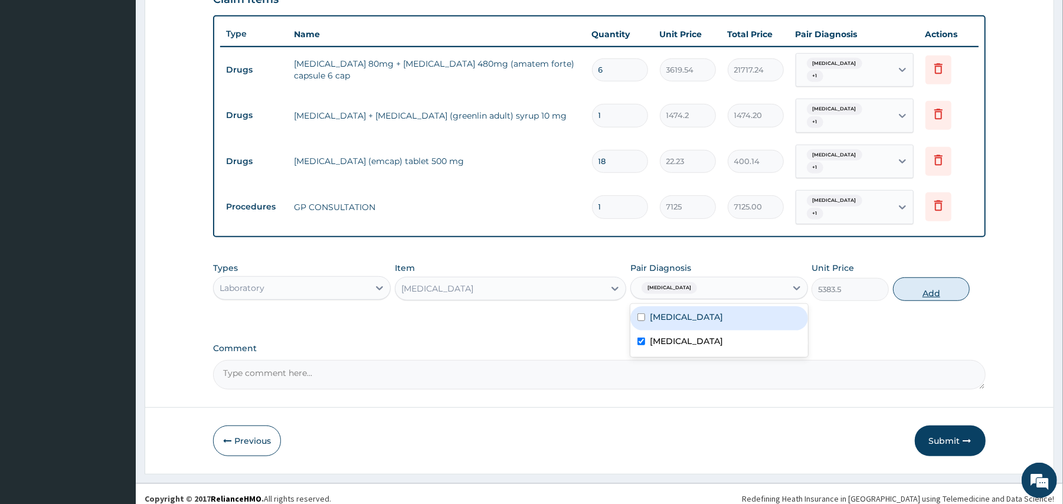
click at [912, 282] on button "Add" at bounding box center [931, 289] width 77 height 24
type input "0"
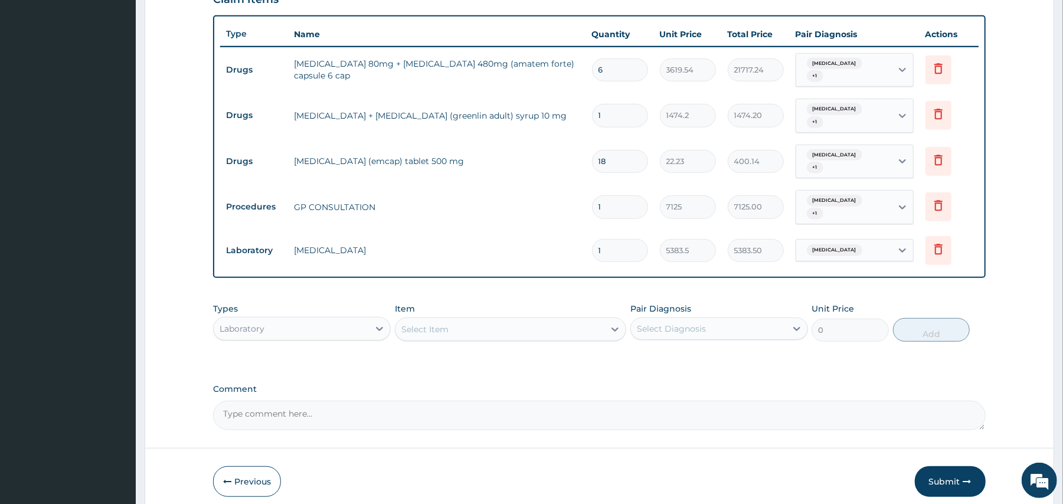
click at [439, 323] on div "Select Item" at bounding box center [424, 329] width 47 height 12
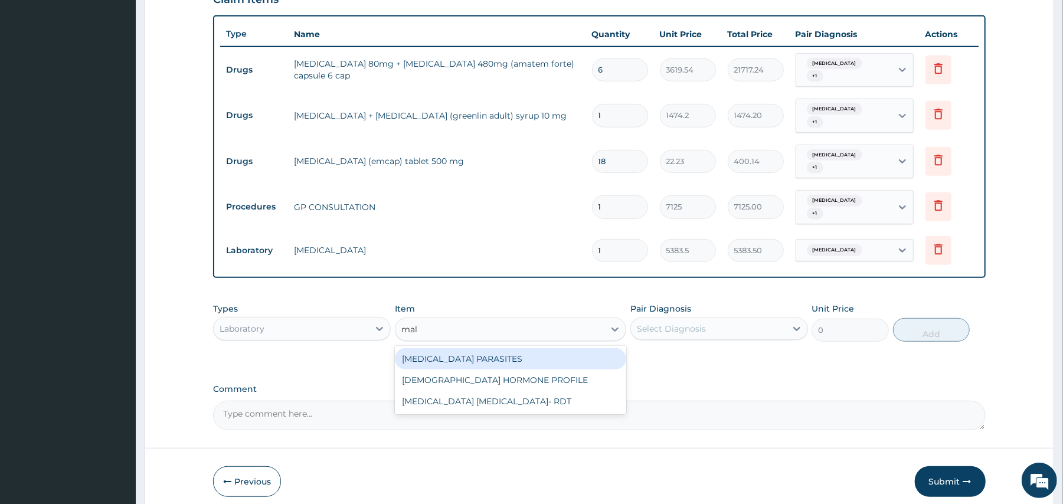
type input "mala"
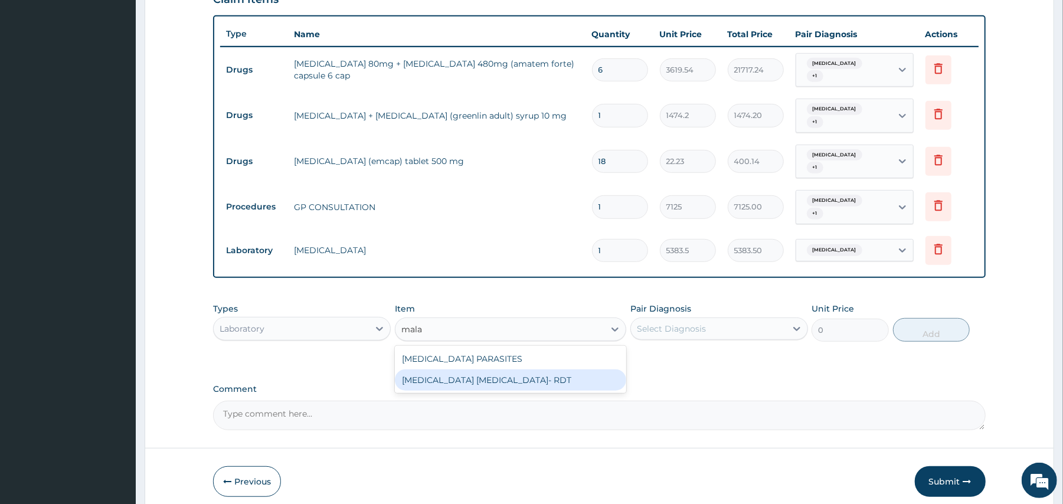
drag, startPoint x: 480, startPoint y: 378, endPoint x: 615, endPoint y: 345, distance: 138.5
click at [481, 377] on div "MALARIA PARASITE- RDT" at bounding box center [510, 380] width 231 height 21
type input "4321.35"
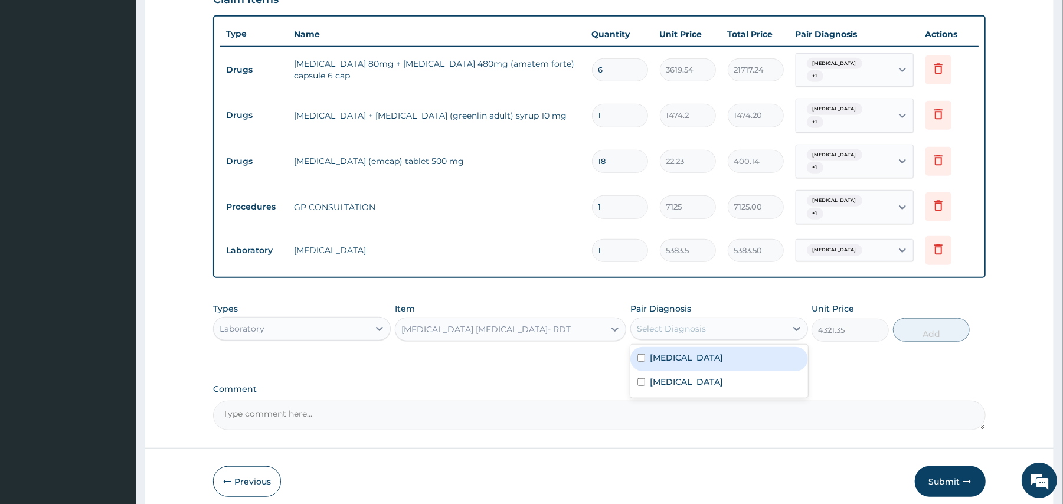
click at [690, 323] on div "Select Diagnosis" at bounding box center [671, 329] width 69 height 12
click at [685, 347] on div "Malaria" at bounding box center [719, 359] width 178 height 24
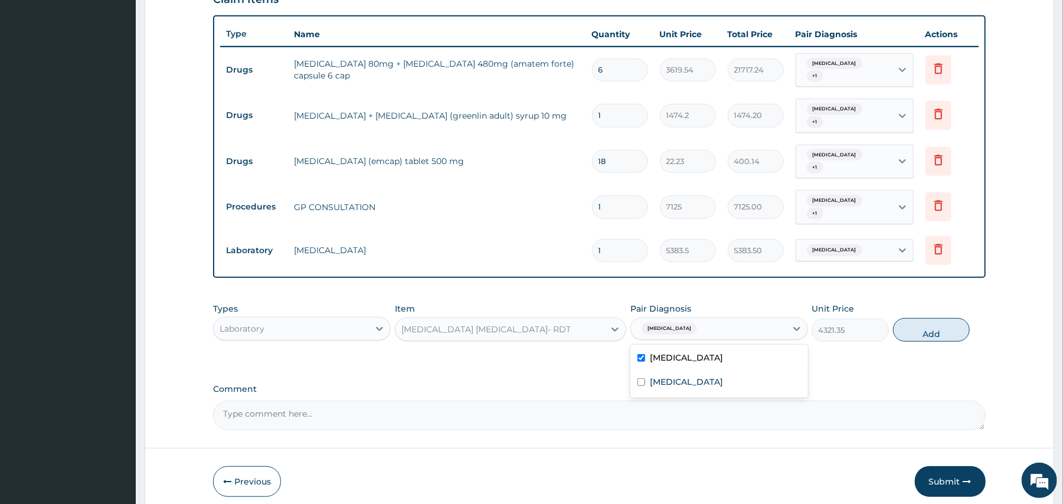
checkbox input "true"
click at [934, 318] on button "Add" at bounding box center [931, 330] width 77 height 24
type input "0"
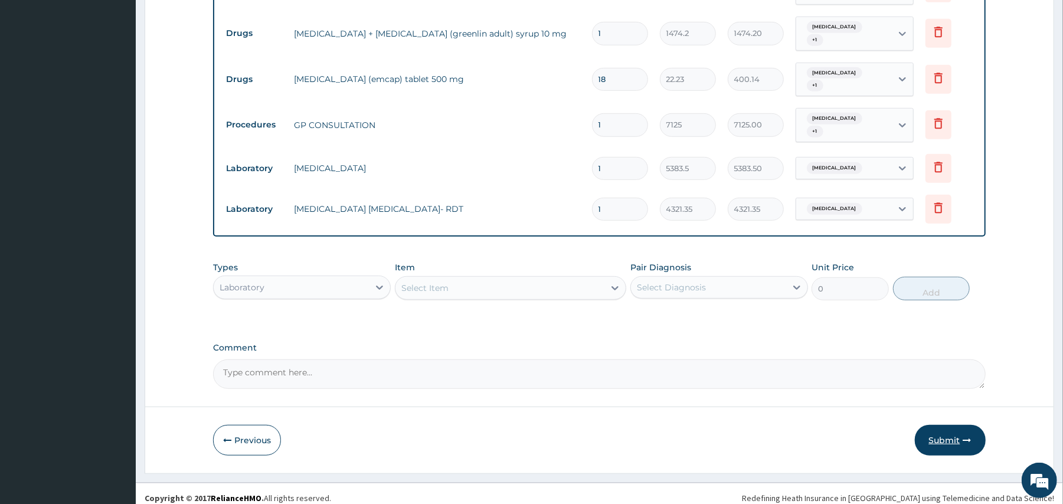
click at [941, 426] on button "Submit" at bounding box center [950, 440] width 71 height 31
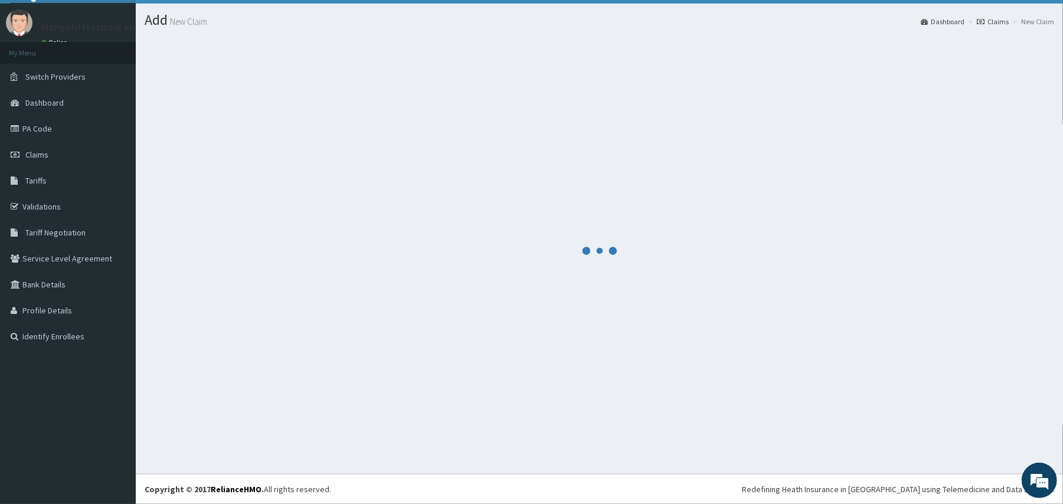
scroll to position [506, 0]
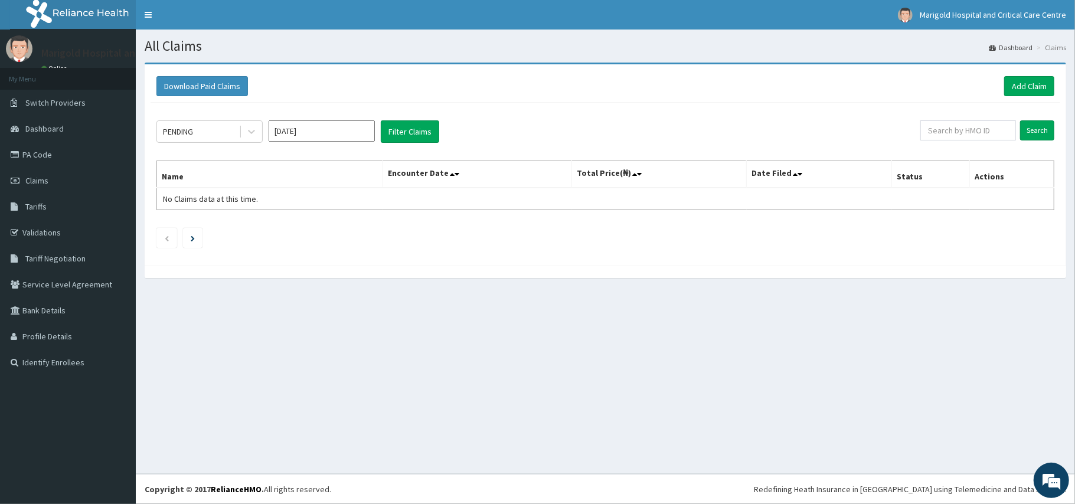
click at [308, 133] on input "Oct 2025" at bounding box center [322, 130] width 106 height 21
click at [350, 236] on div "Sep" at bounding box center [357, 230] width 24 height 22
type input "Sep 2025"
click at [399, 145] on div "PENDING Sep 2025 Filter Claims Search Name Encounter Date Total Price(₦) Date F…" at bounding box center [606, 181] width 910 height 157
click at [405, 128] on button "Filter Claims" at bounding box center [410, 131] width 58 height 22
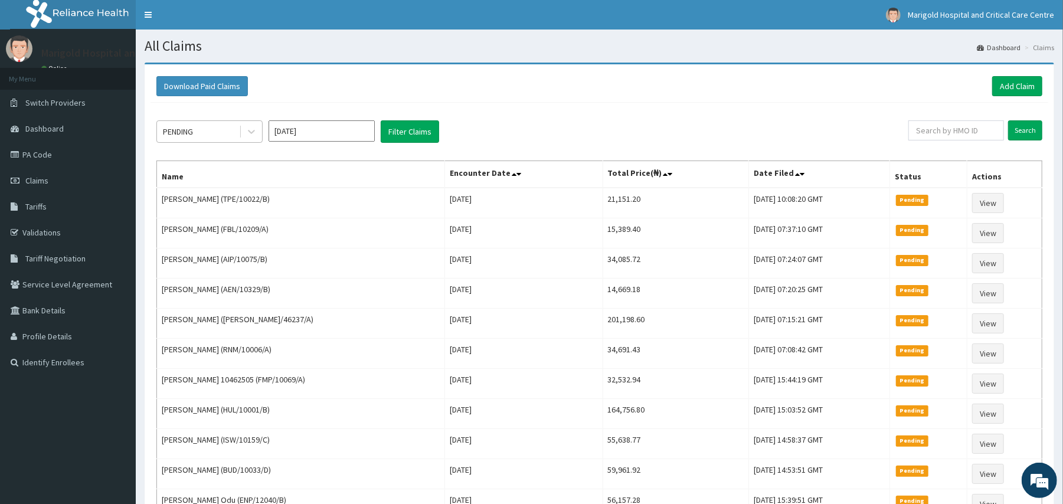
click at [202, 126] on div "PENDING" at bounding box center [198, 131] width 82 height 19
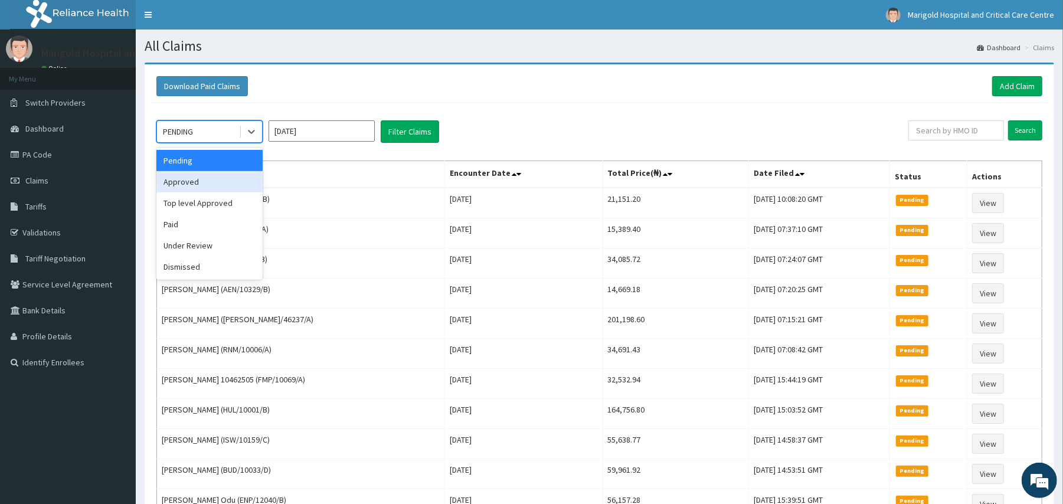
click at [217, 188] on div "Approved" at bounding box center [209, 181] width 106 height 21
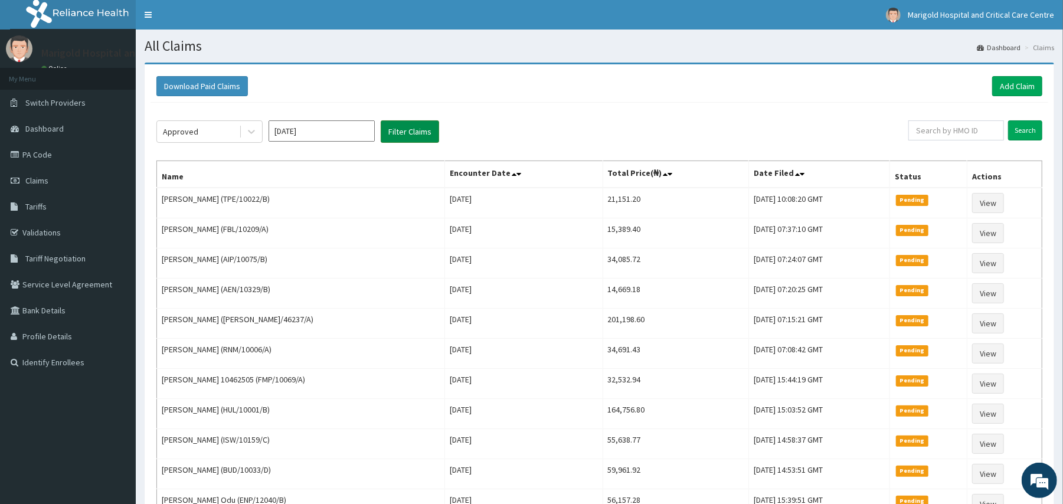
click at [411, 139] on button "Filter Claims" at bounding box center [410, 131] width 58 height 22
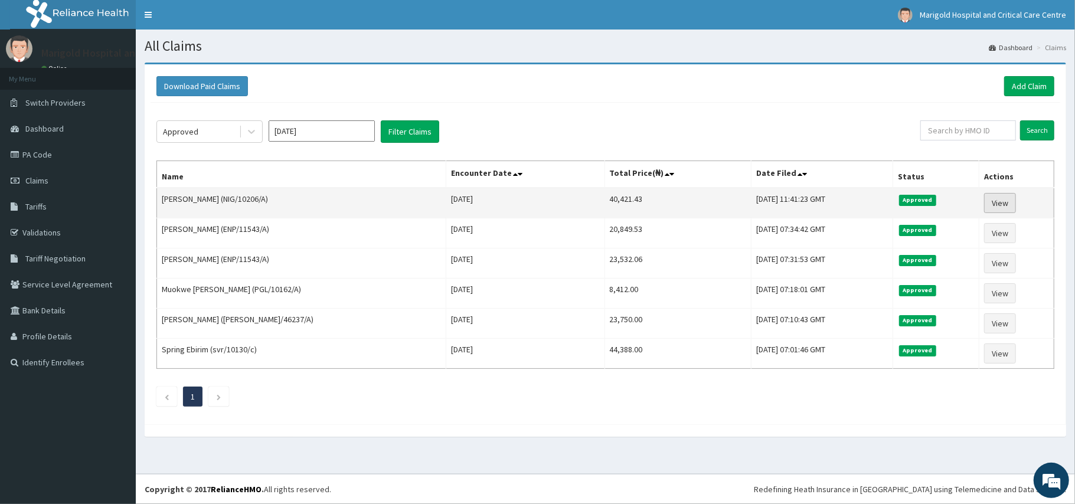
click at [998, 204] on link "View" at bounding box center [1000, 203] width 32 height 20
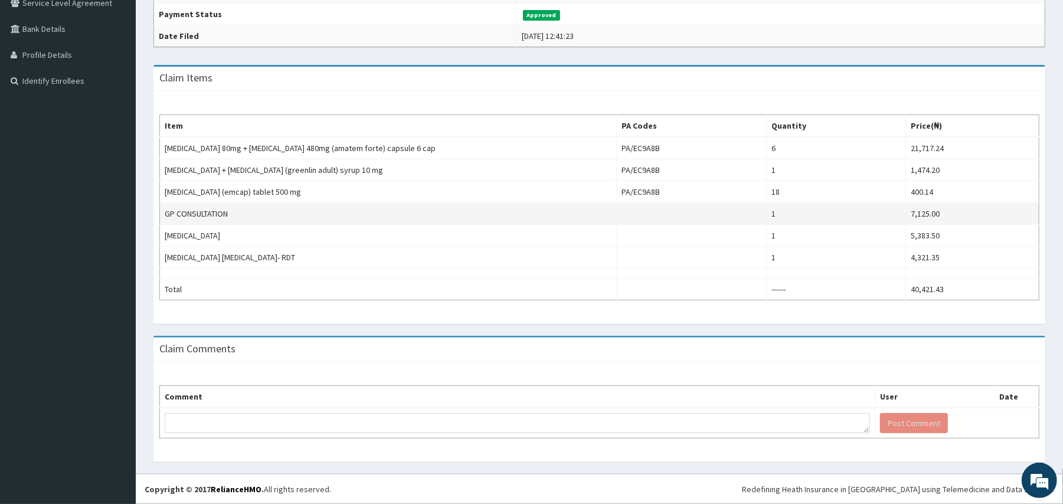
click at [537, 221] on td "GP CONSULTATION" at bounding box center [388, 214] width 457 height 22
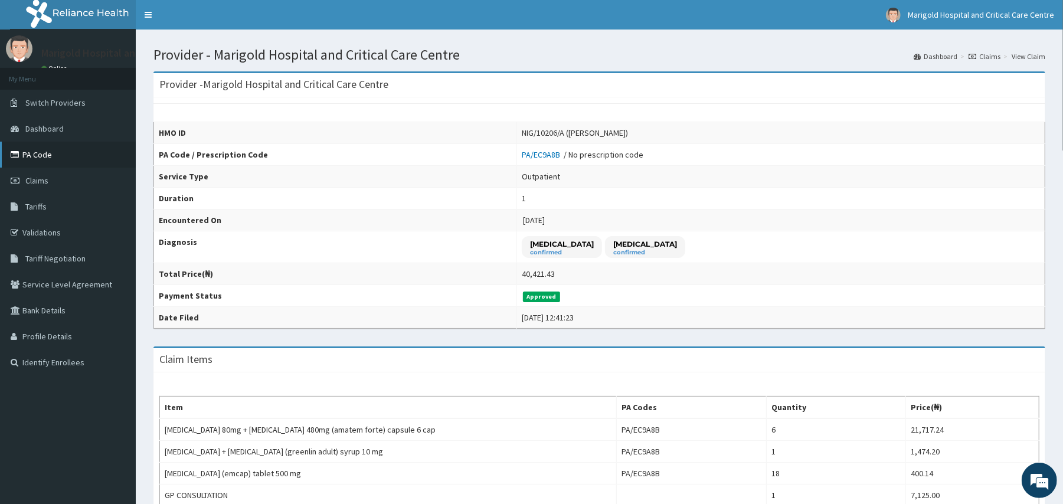
click at [58, 158] on link "PA Code" at bounding box center [68, 155] width 136 height 26
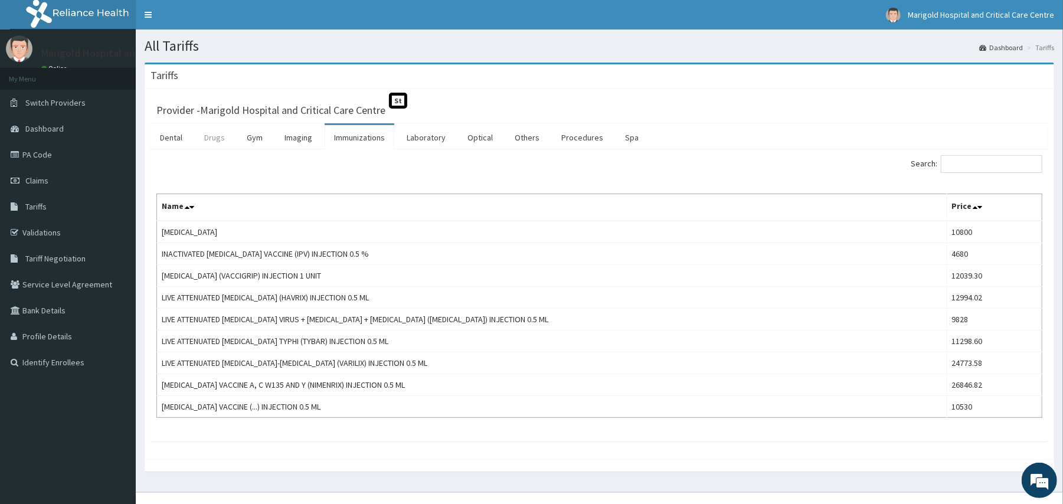
click at [220, 139] on link "Drugs" at bounding box center [215, 137] width 40 height 25
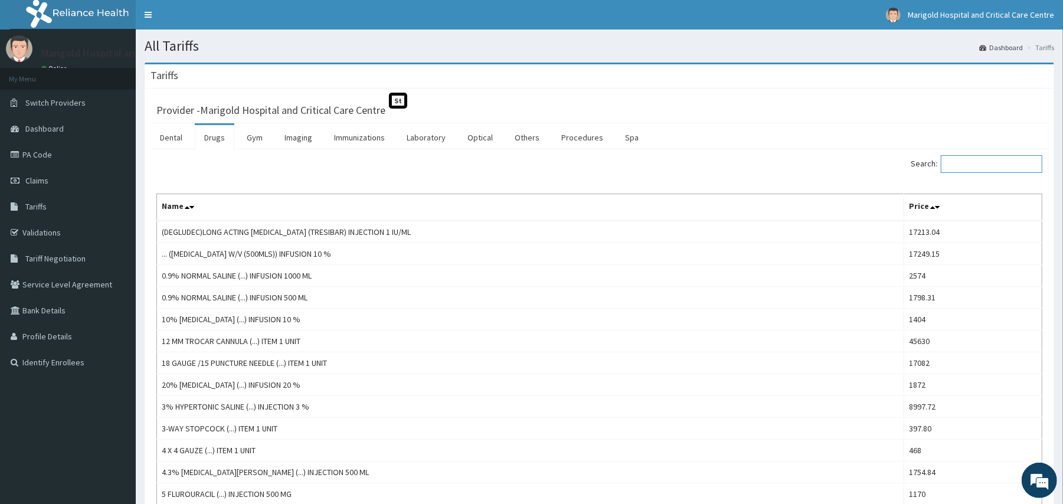
click at [987, 168] on input "Search:" at bounding box center [992, 164] width 102 height 18
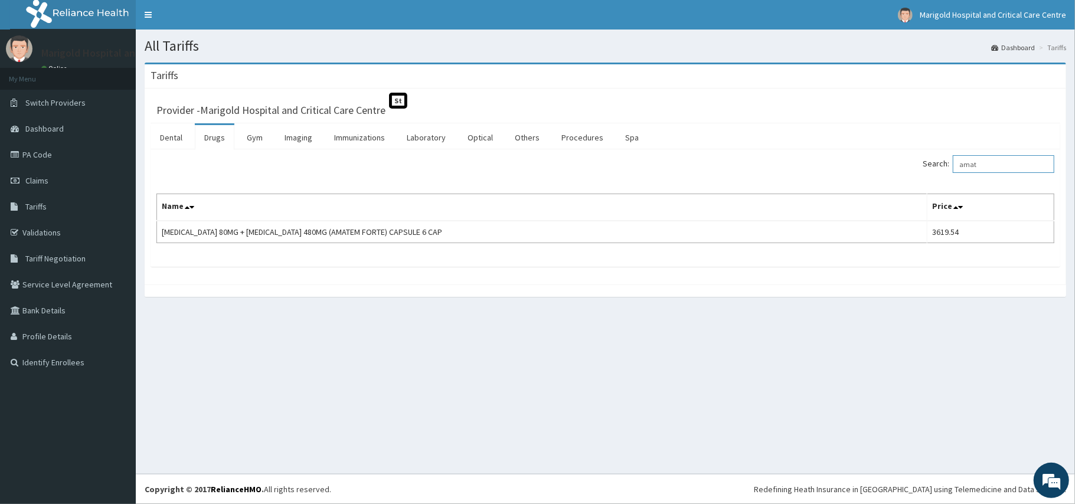
type input "amat"
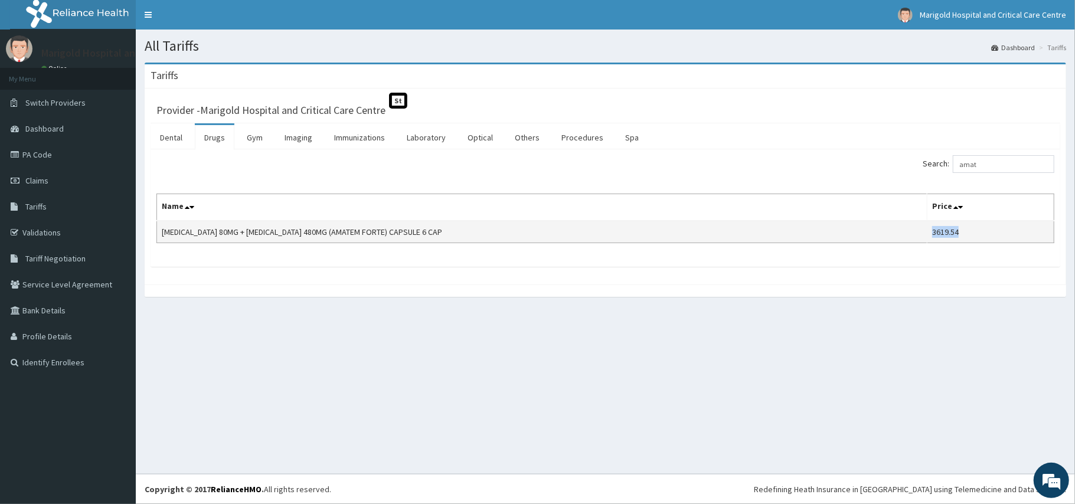
drag, startPoint x: 933, startPoint y: 233, endPoint x: 962, endPoint y: 233, distance: 28.3
click at [962, 233] on td "3619.54" at bounding box center [990, 232] width 127 height 22
copy td "3619.54"
click at [516, 355] on div "All Tariffs Dashboard Tariffs [GEOGRAPHIC_DATA] Provider - Marigold Hospital an…" at bounding box center [605, 252] width 939 height 445
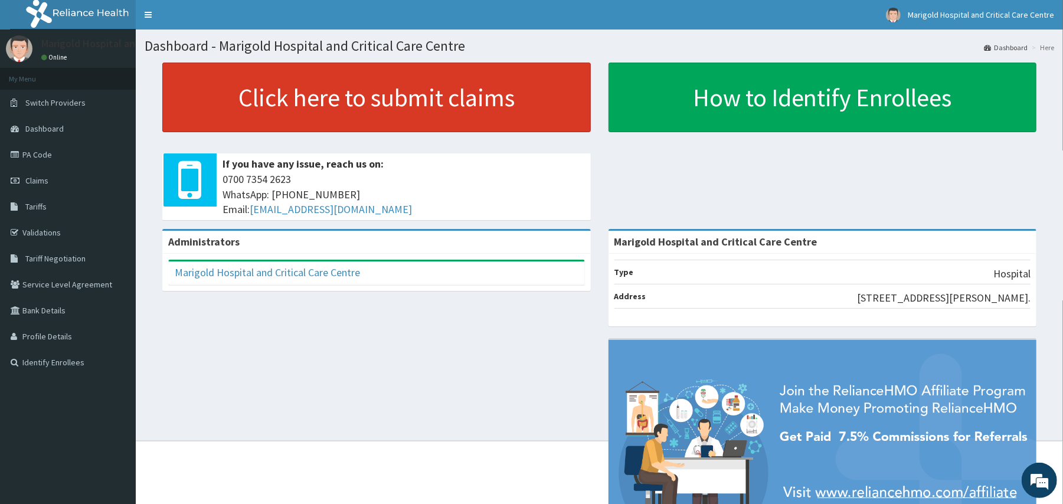
click at [458, 116] on link "Click here to submit claims" at bounding box center [376, 98] width 429 height 70
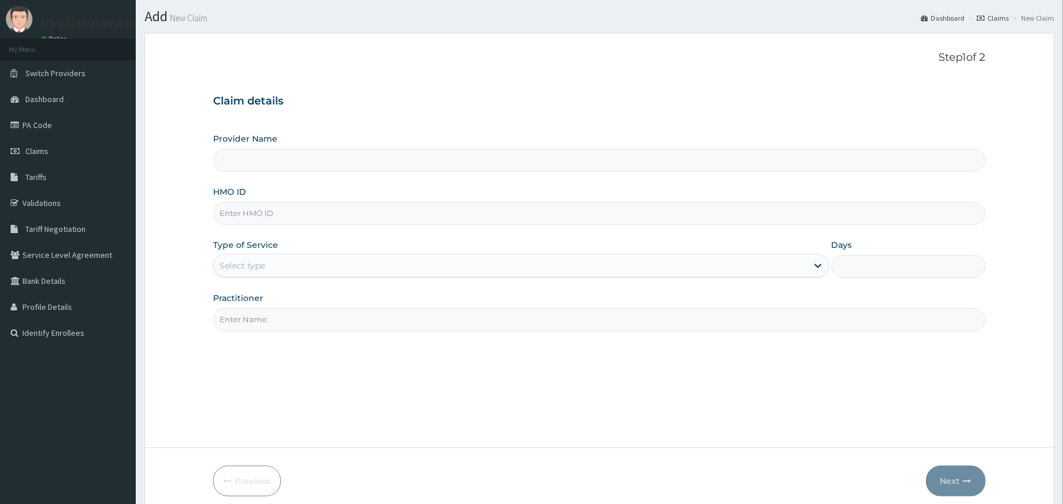
scroll to position [79, 0]
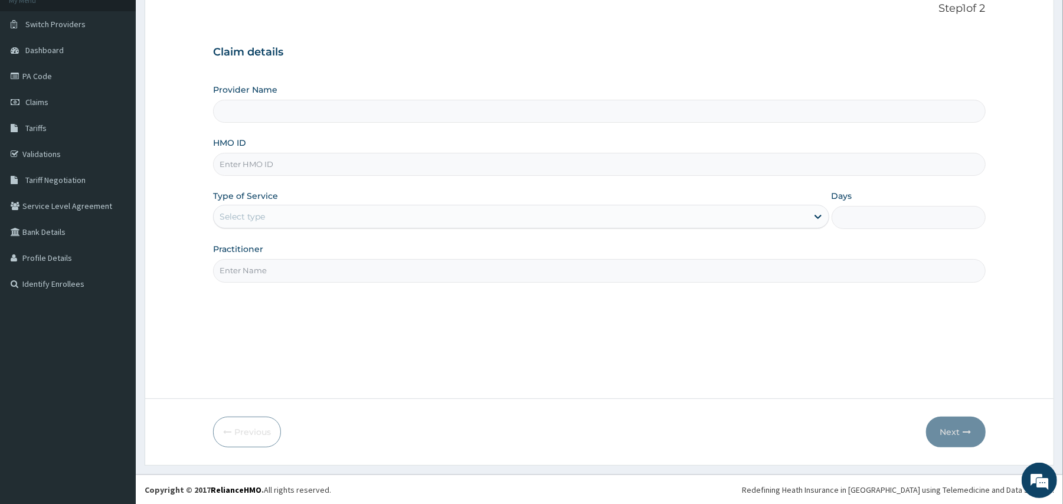
click at [269, 164] on input "HMO ID" at bounding box center [599, 164] width 772 height 23
type input "Marigold Hospital and Critical Care Centre"
click at [282, 170] on input "lti/10090/a" at bounding box center [599, 164] width 772 height 23
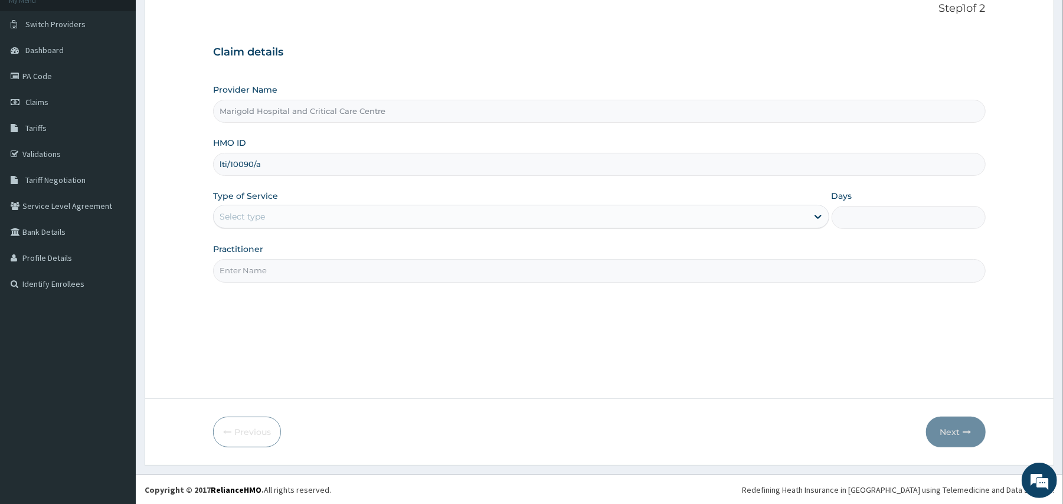
scroll to position [0, 0]
type input "lti/10090/a"
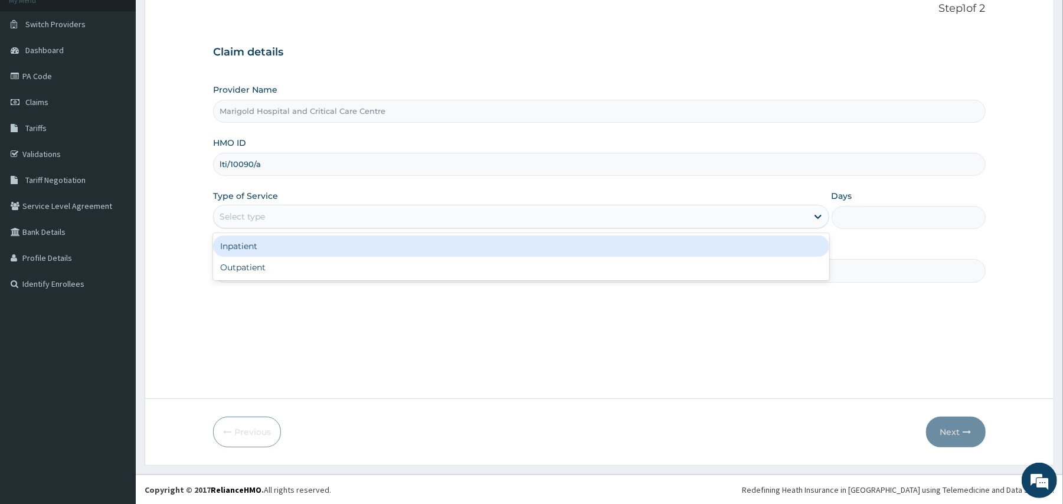
click at [264, 223] on div "Select type" at bounding box center [242, 217] width 45 height 12
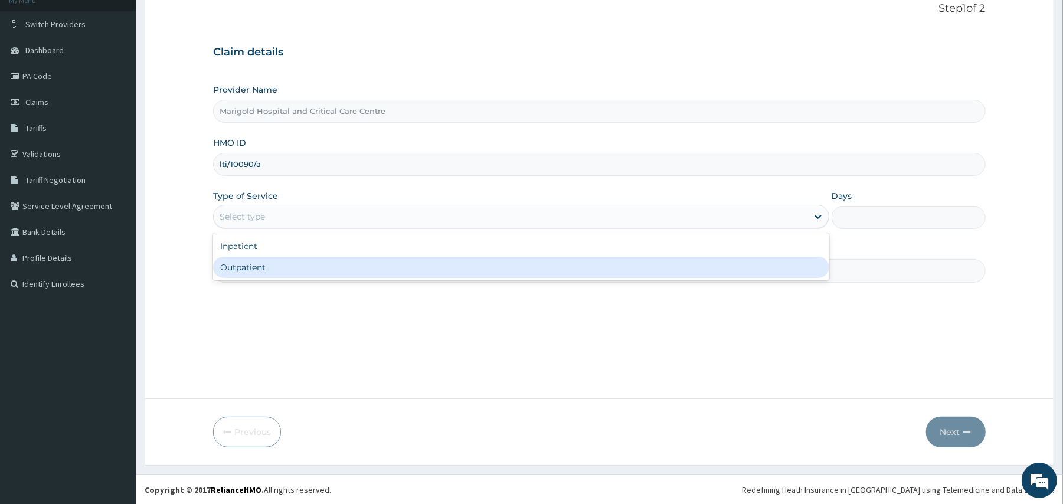
click at [249, 272] on div "Outpatient" at bounding box center [521, 267] width 616 height 21
type input "1"
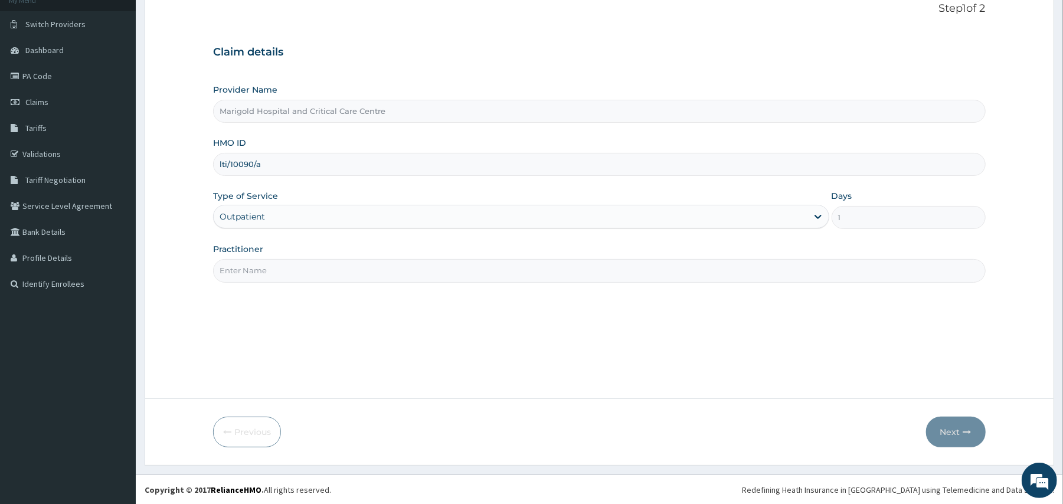
scroll to position [79, 0]
click at [262, 272] on input "Practitioner" at bounding box center [599, 270] width 772 height 23
type input "okafor"
click at [952, 430] on button "Next" at bounding box center [956, 431] width 60 height 31
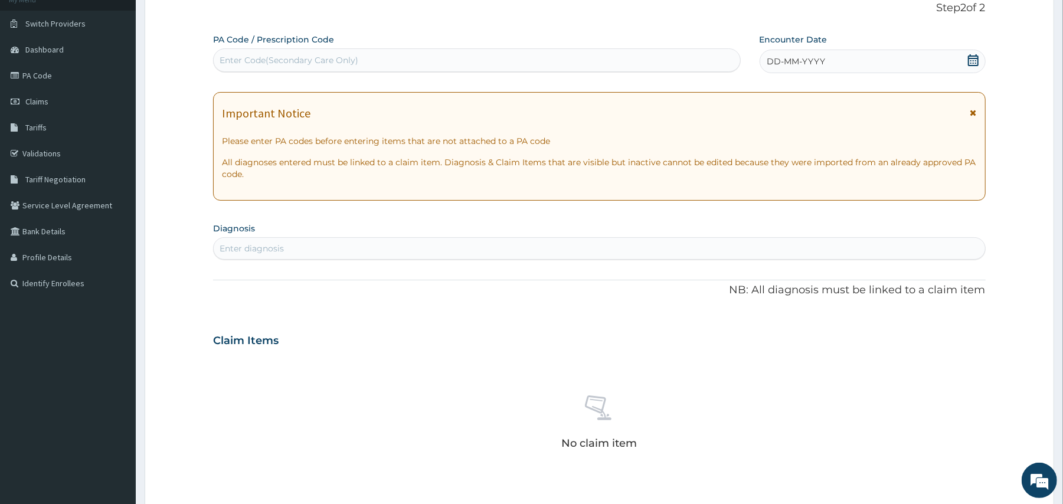
click at [973, 59] on icon at bounding box center [974, 60] width 12 height 12
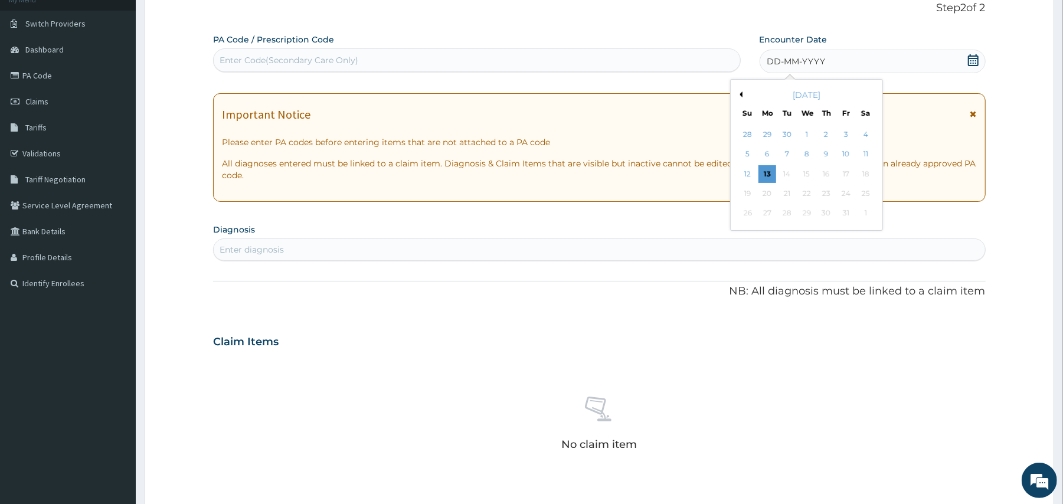
click at [740, 91] on button "Previous Month" at bounding box center [740, 94] width 6 height 6
click at [828, 133] on div "4" at bounding box center [827, 135] width 18 height 18
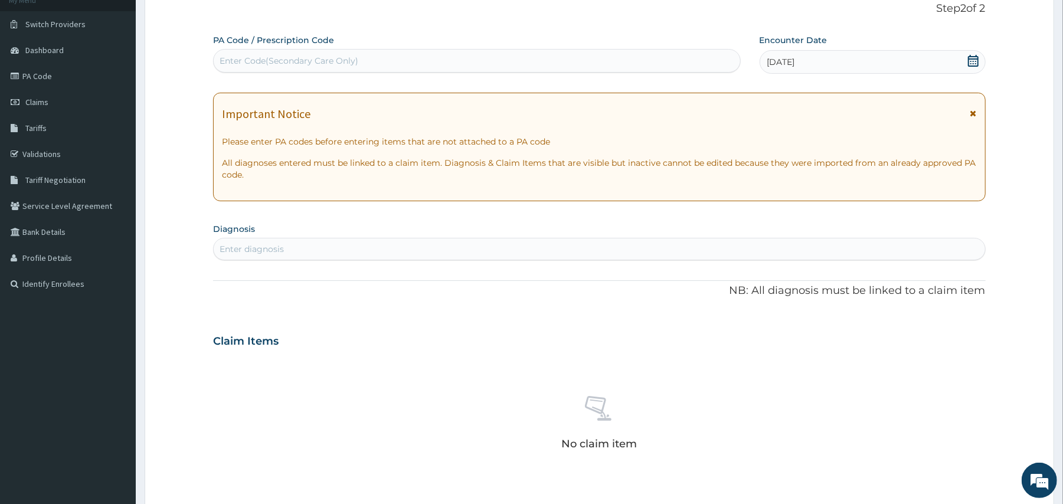
scroll to position [157, 0]
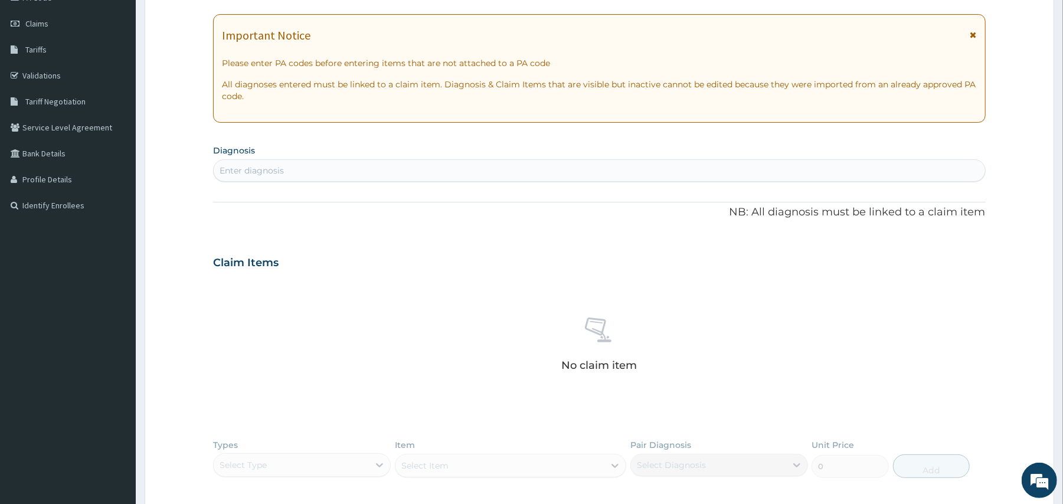
click at [451, 177] on div "Enter diagnosis" at bounding box center [599, 170] width 771 height 19
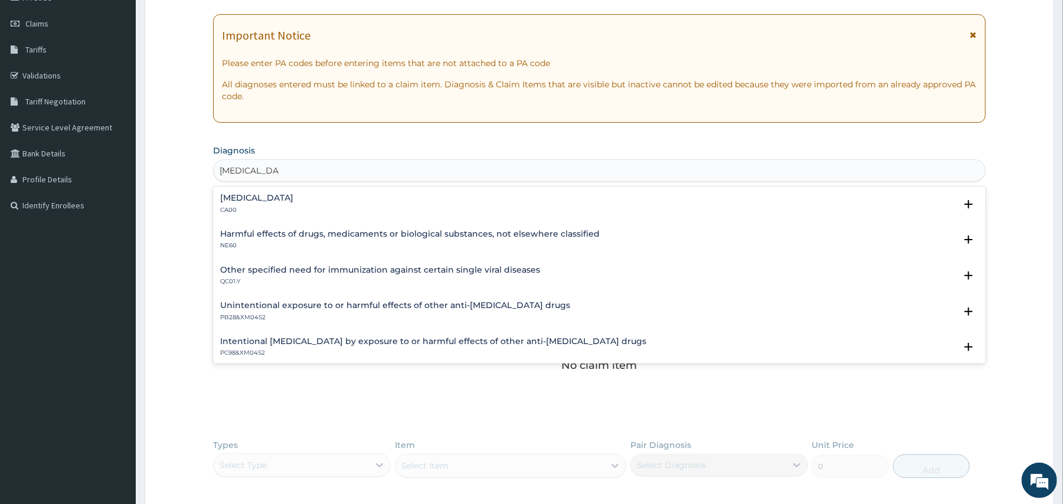
type input "common cold"
click at [293, 202] on h4 "Acute nasopharyngitis" at bounding box center [256, 198] width 73 height 9
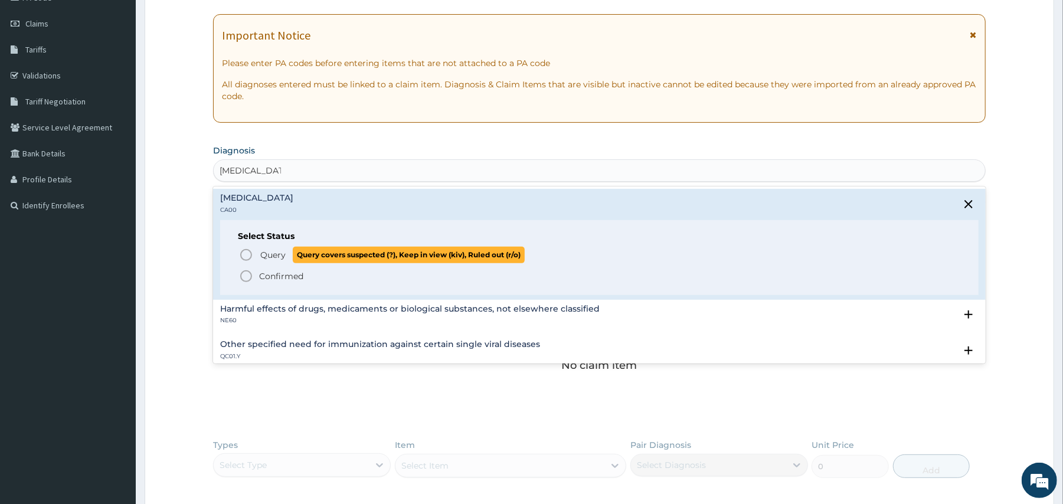
click at [286, 257] on p "Query Query covers suspected (?), Keep in view (kiv), Ruled out (r/o)" at bounding box center [392, 255] width 266 height 16
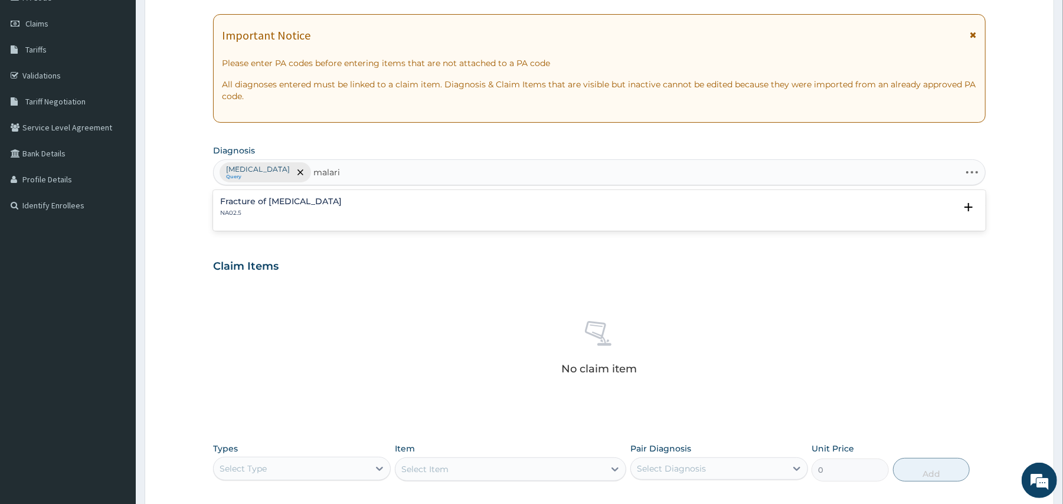
type input "malaria"
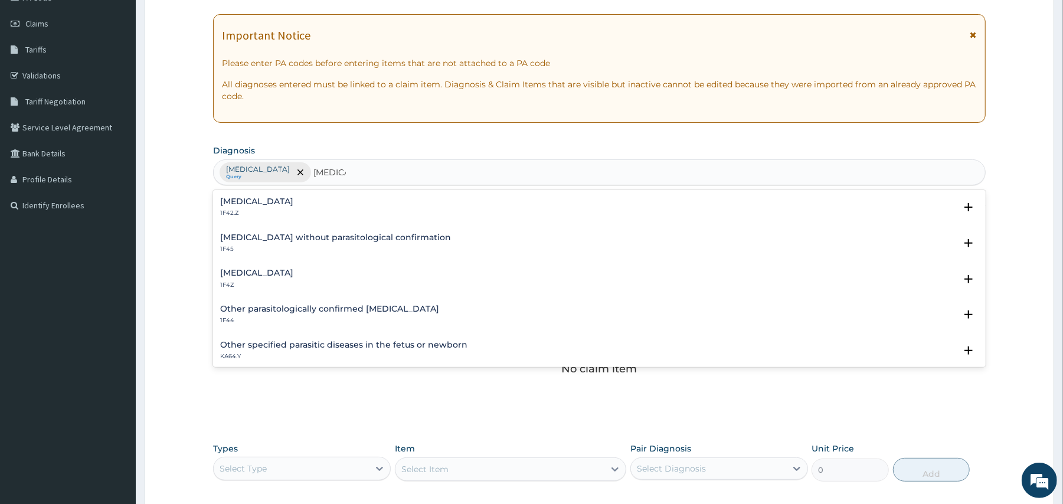
click at [279, 279] on div "Malaria, unspecified 1F4Z" at bounding box center [256, 279] width 73 height 21
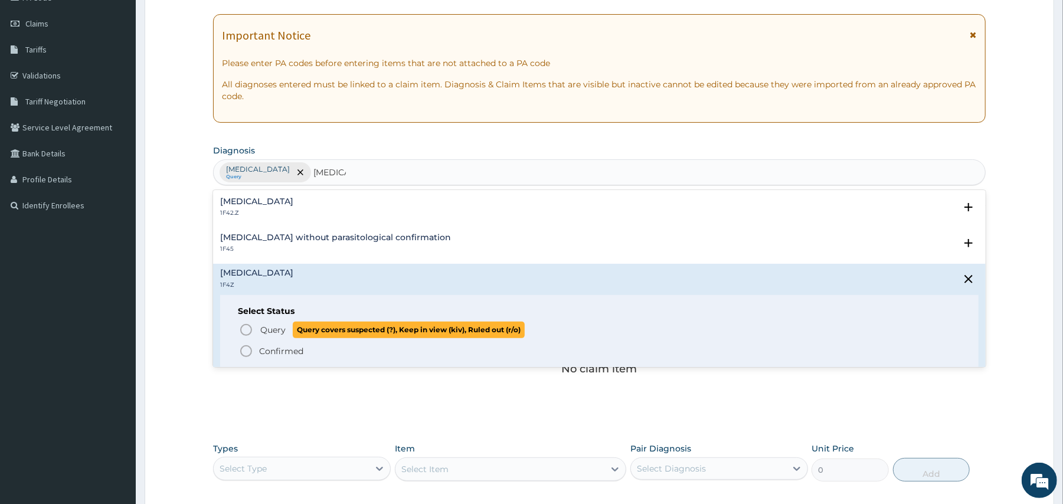
click at [277, 332] on span "Query" at bounding box center [272, 330] width 25 height 12
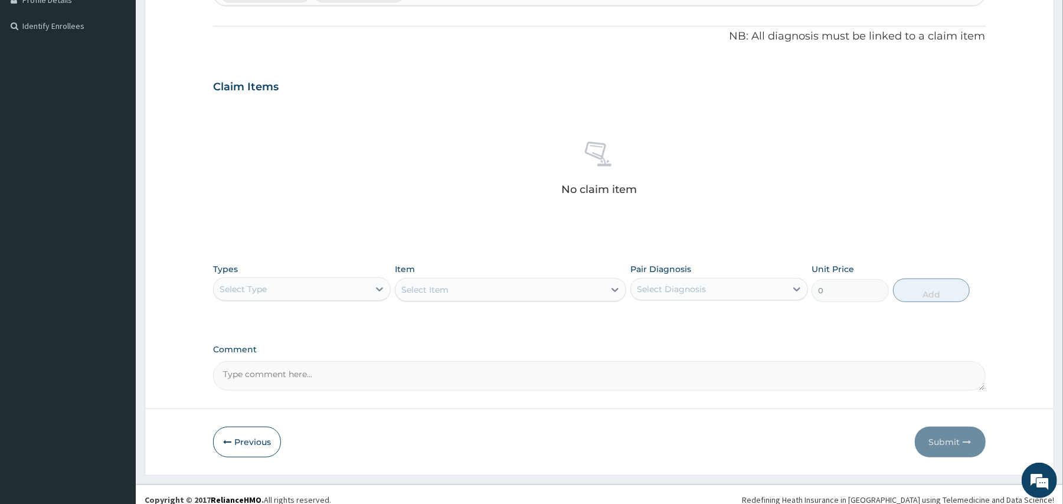
scroll to position [348, 0]
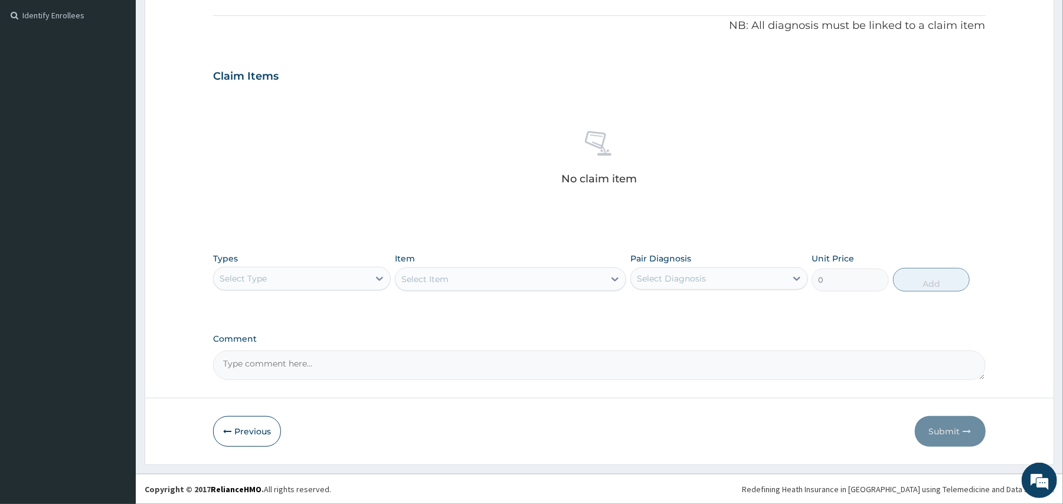
click at [315, 267] on div "Select Type" at bounding box center [302, 279] width 178 height 24
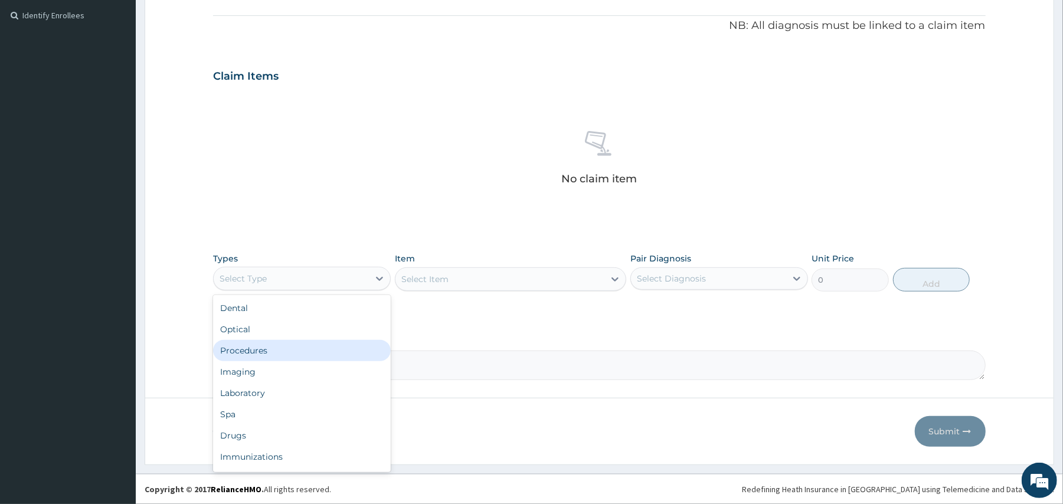
click at [294, 346] on div "Procedures" at bounding box center [302, 350] width 178 height 21
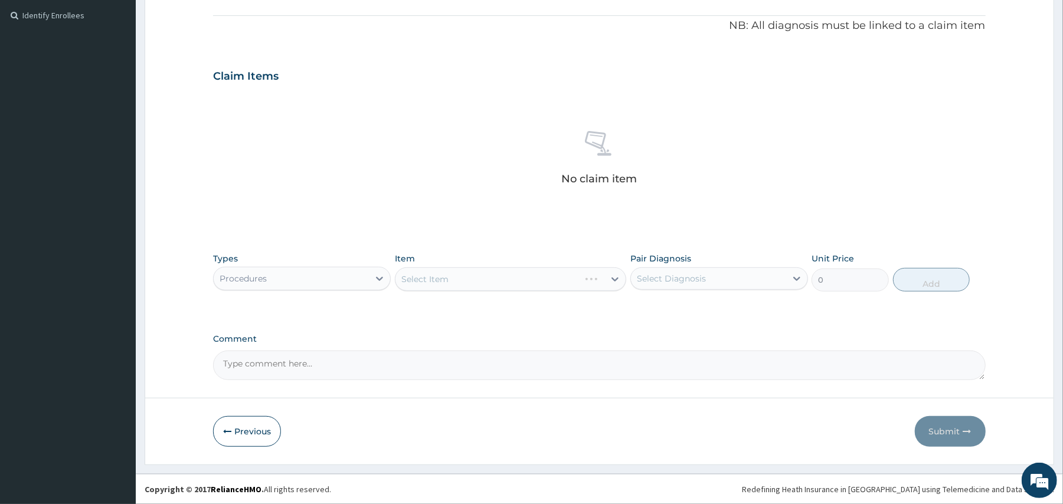
click at [508, 274] on div "Select Item" at bounding box center [510, 279] width 231 height 24
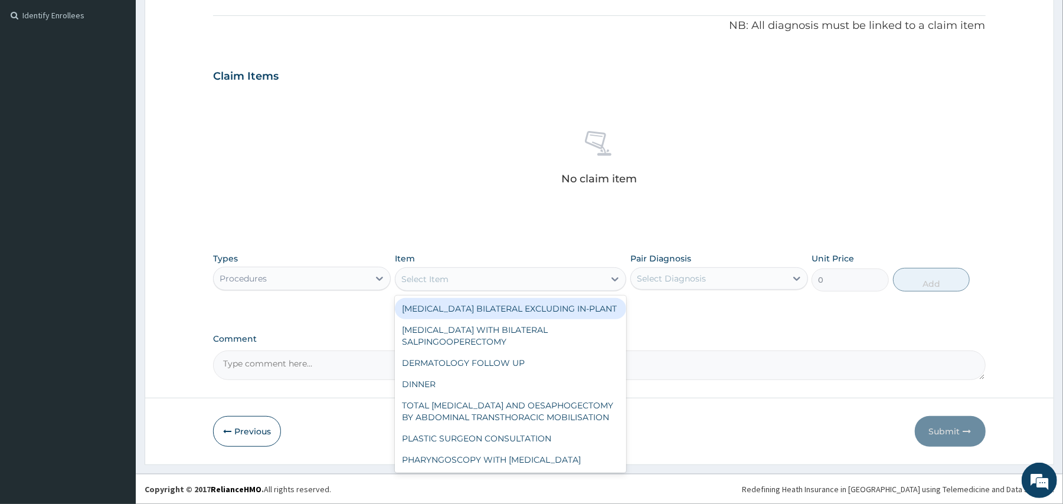
click at [508, 274] on div "Select Item" at bounding box center [500, 279] width 209 height 19
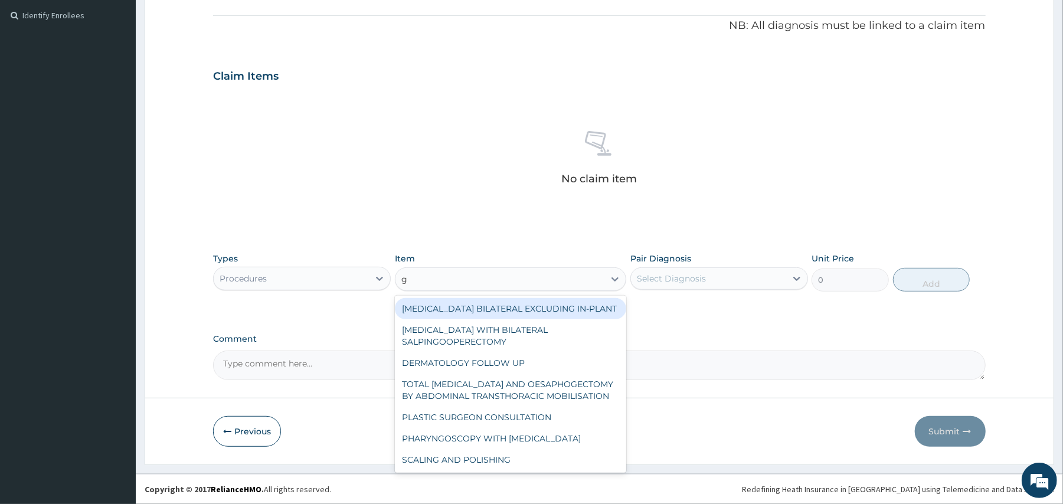
type input "gp"
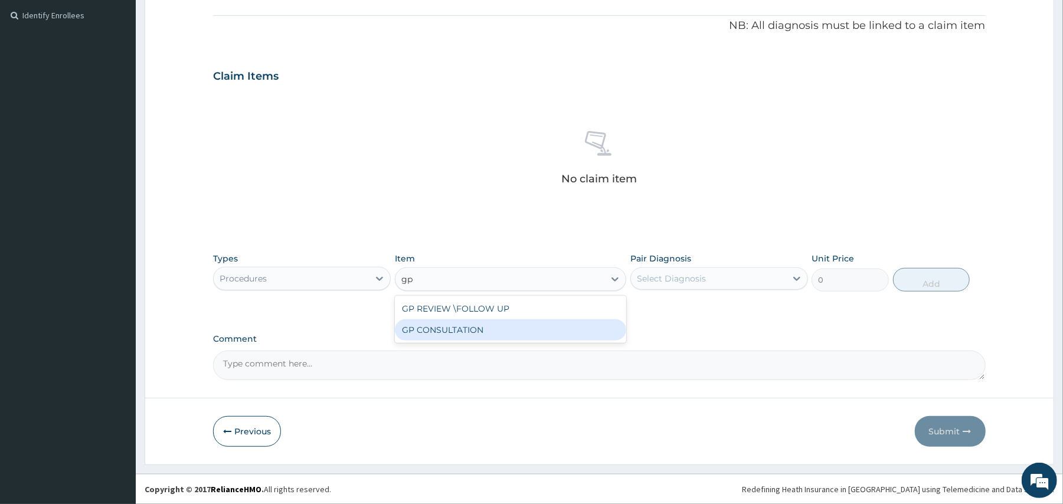
click at [445, 322] on div "GP CONSULTATION" at bounding box center [510, 329] width 231 height 21
type input "7125"
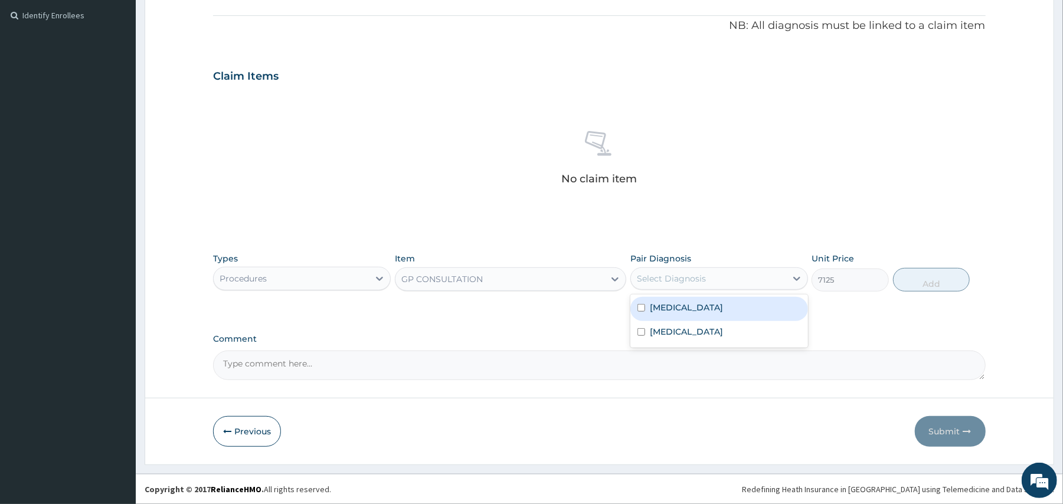
click at [688, 281] on div "Select Diagnosis" at bounding box center [671, 279] width 69 height 12
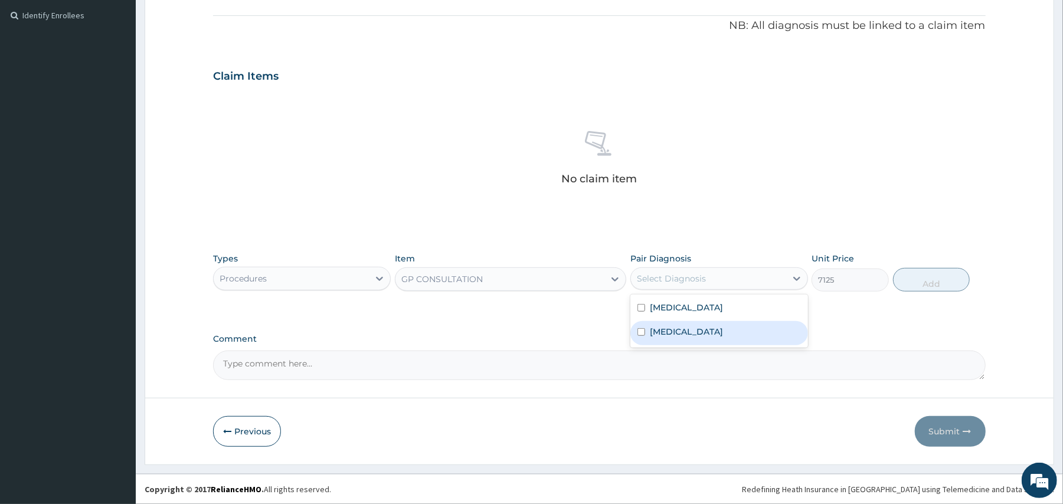
click at [676, 329] on label "Malaria, unspecified" at bounding box center [686, 332] width 73 height 12
checkbox input "true"
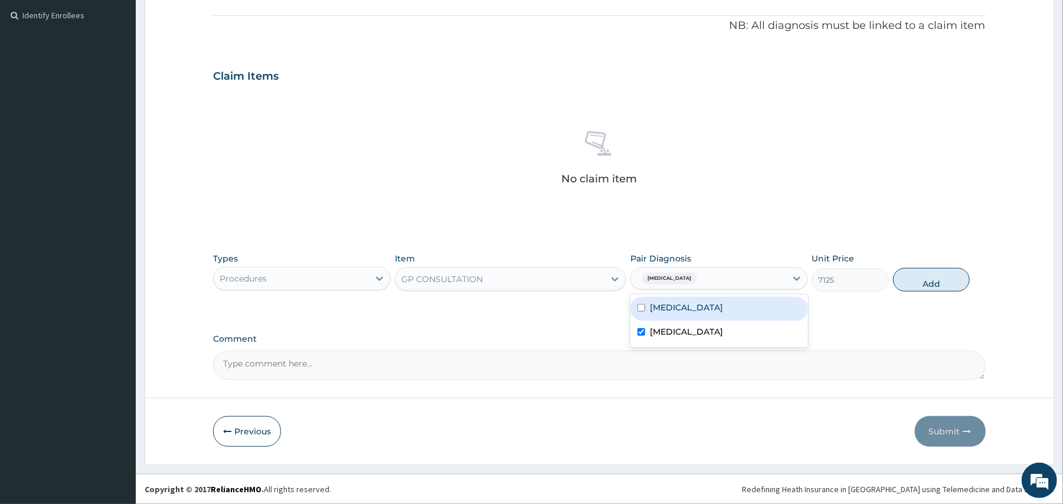
click at [674, 303] on label "Acute nasopharyngitis" at bounding box center [686, 308] width 73 height 12
checkbox input "true"
click at [929, 277] on button "Add" at bounding box center [931, 280] width 77 height 24
type input "0"
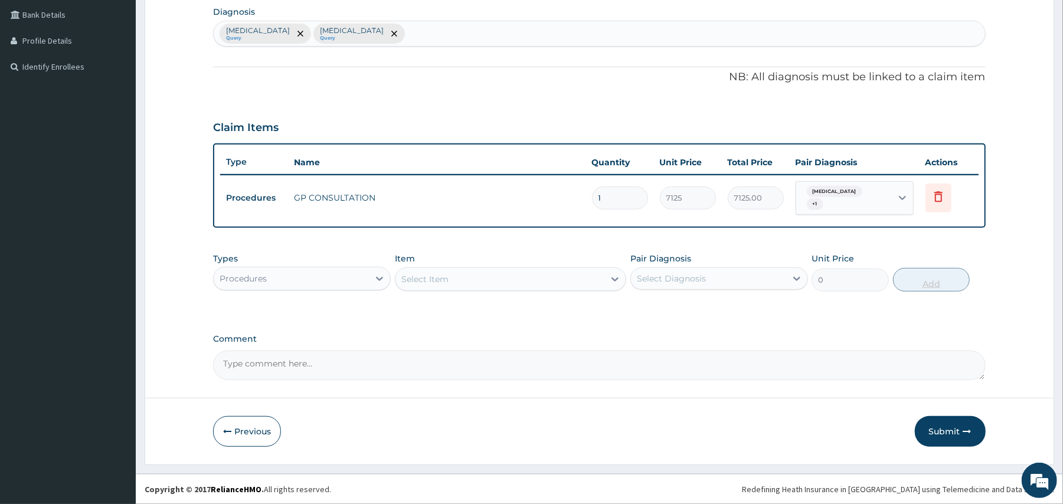
scroll to position [296, 0]
click at [296, 279] on div "Procedures" at bounding box center [291, 278] width 155 height 19
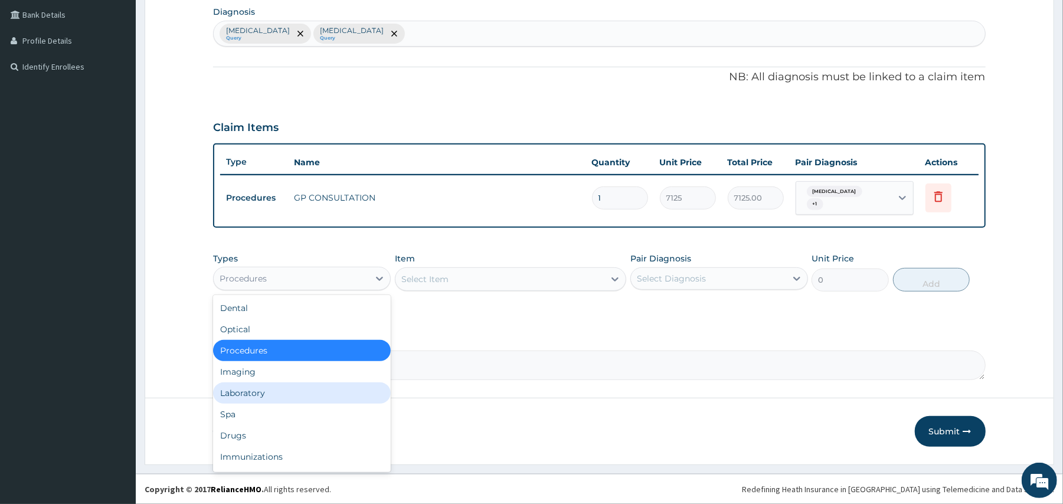
click at [299, 394] on div "Laboratory" at bounding box center [302, 393] width 178 height 21
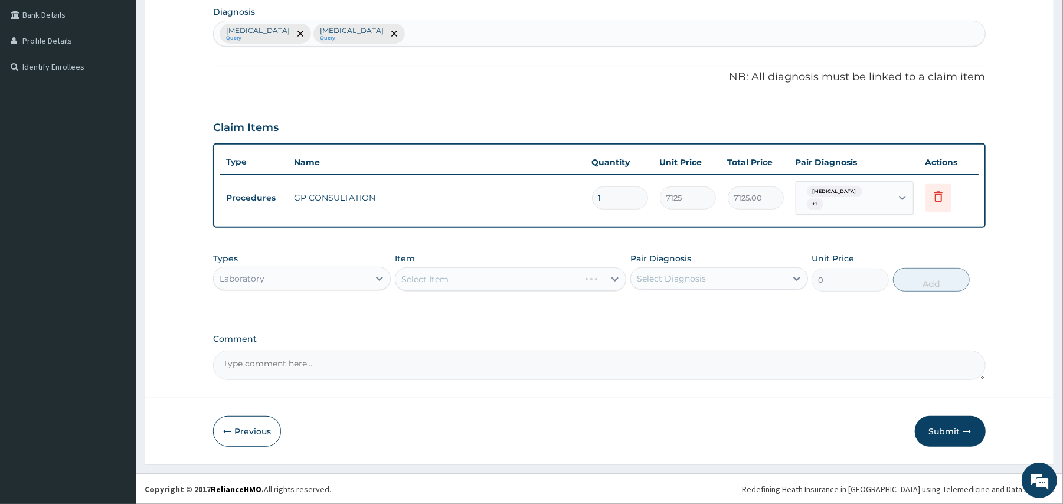
click at [473, 277] on div "Select Item" at bounding box center [510, 279] width 231 height 24
click at [478, 279] on div "Select Item" at bounding box center [500, 279] width 209 height 19
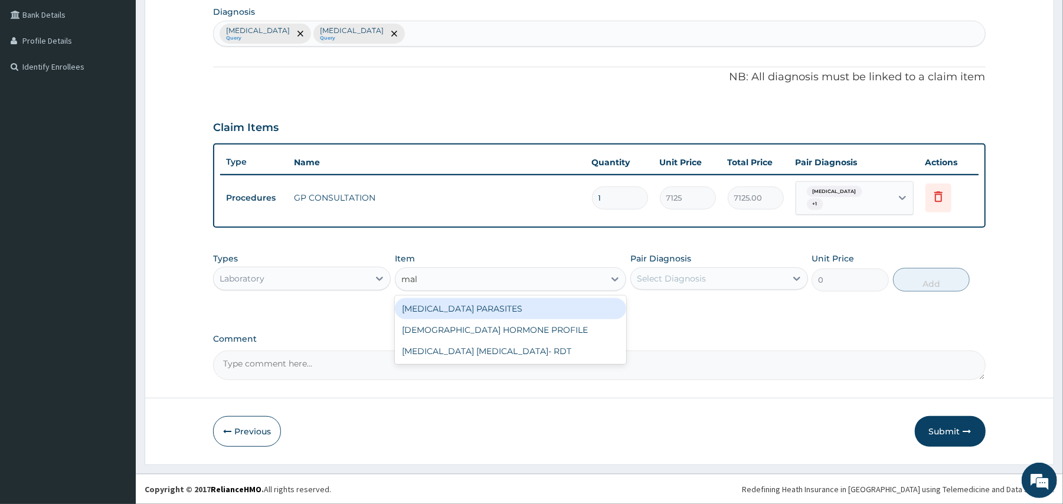
type input "mala"
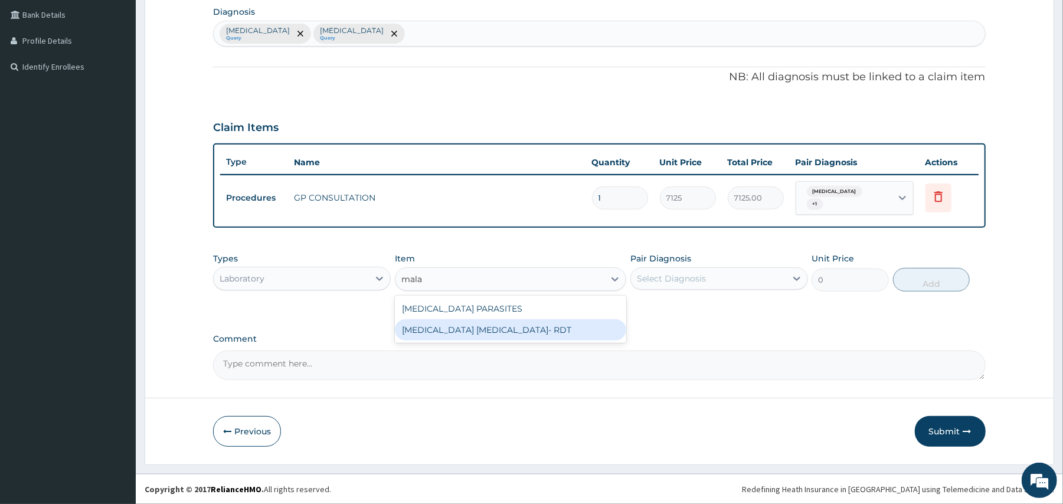
click at [475, 331] on div "MALARIA PARASITE- RDT" at bounding box center [510, 329] width 231 height 21
type input "4321.35"
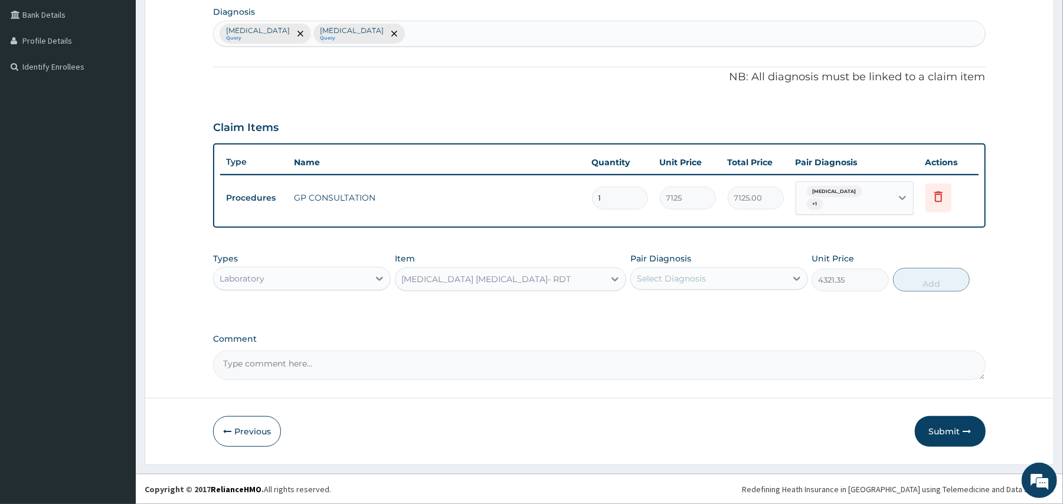
click at [636, 277] on div "Select Diagnosis" at bounding box center [708, 278] width 155 height 19
click at [702, 327] on label "Malaria, unspecified" at bounding box center [686, 332] width 73 height 12
checkbox input "true"
click at [919, 284] on button "Add" at bounding box center [931, 280] width 77 height 24
type input "0"
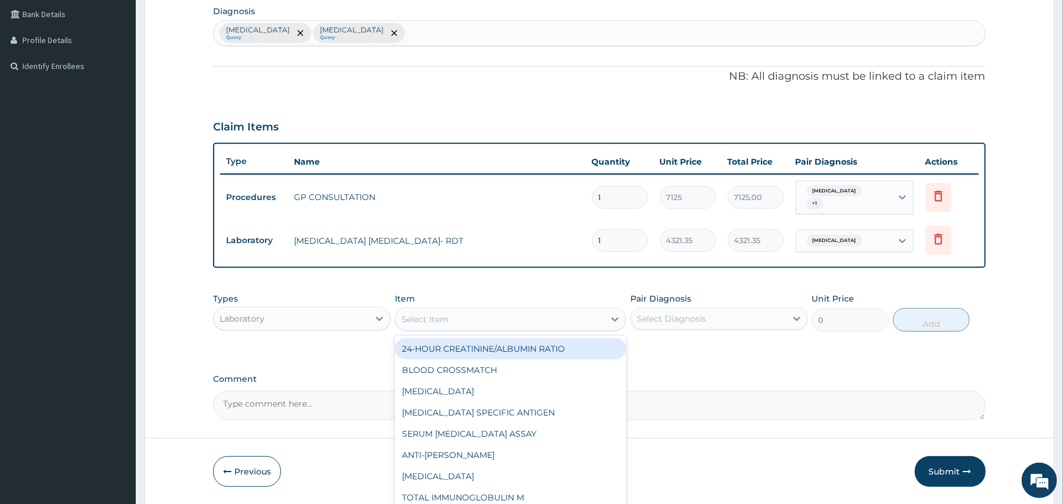
click at [456, 315] on div "Select Item" at bounding box center [500, 319] width 209 height 19
type input "ful"
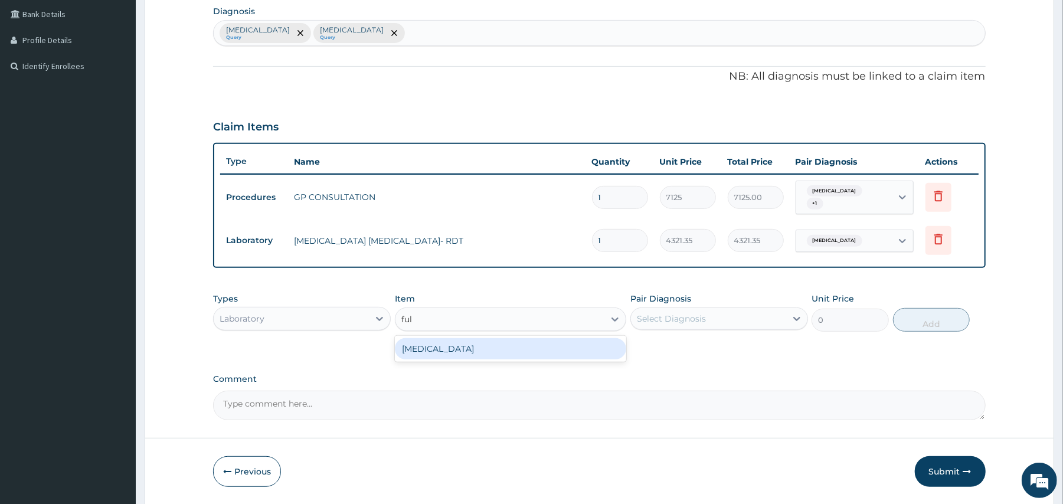
click at [466, 338] on div "FULL BLOOD COUNT" at bounding box center [510, 348] width 231 height 21
type input "5383.5"
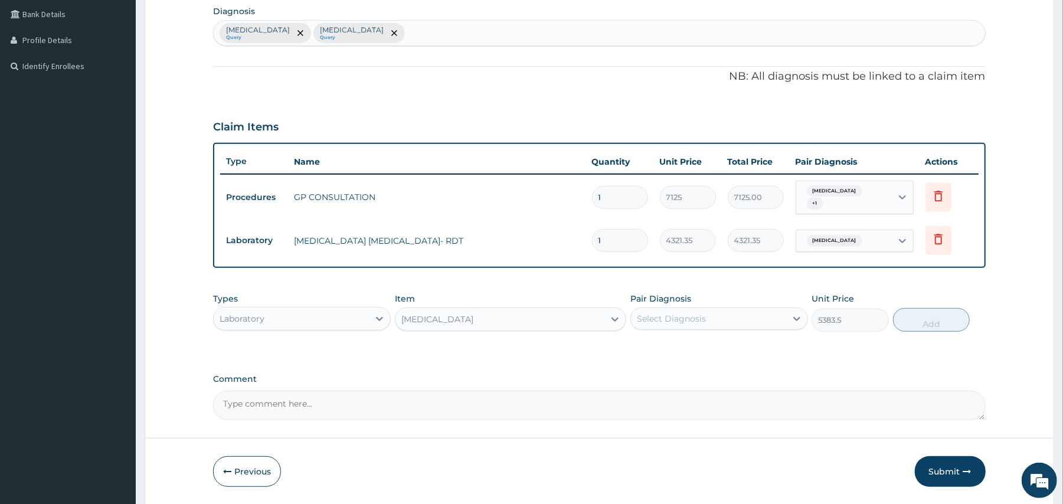
click at [669, 310] on div "Select Diagnosis" at bounding box center [708, 318] width 155 height 19
click at [678, 370] on label "Malaria, unspecified" at bounding box center [686, 372] width 73 height 12
click at [671, 371] on label "Malaria, unspecified" at bounding box center [686, 372] width 73 height 12
checkbox input "false"
click at [674, 347] on label "Acute nasopharyngitis" at bounding box center [686, 348] width 73 height 12
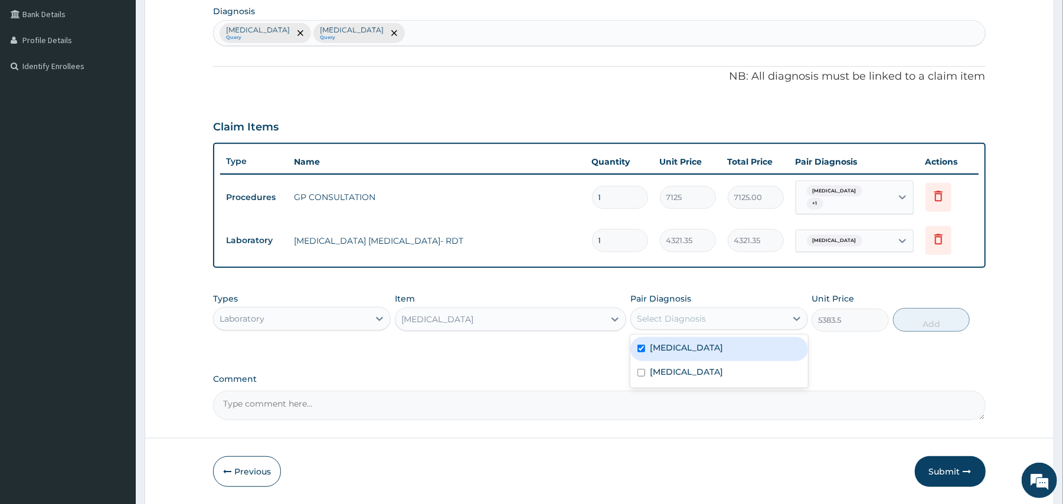
checkbox input "true"
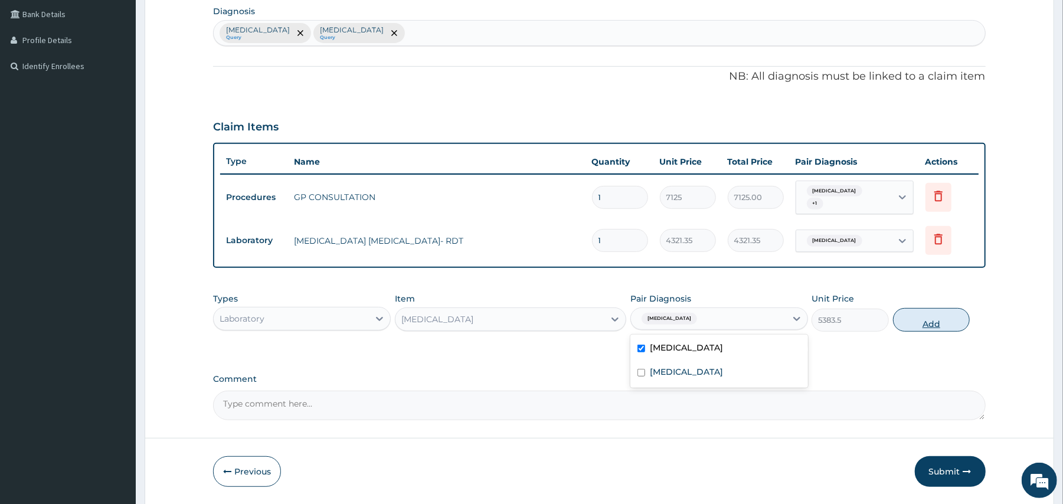
click at [929, 311] on button "Add" at bounding box center [931, 320] width 77 height 24
type input "0"
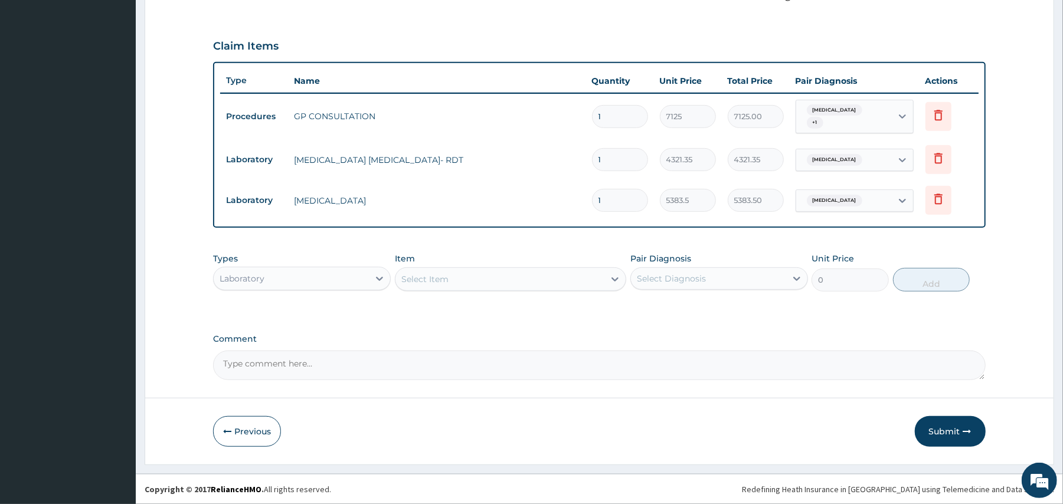
scroll to position [378, 0]
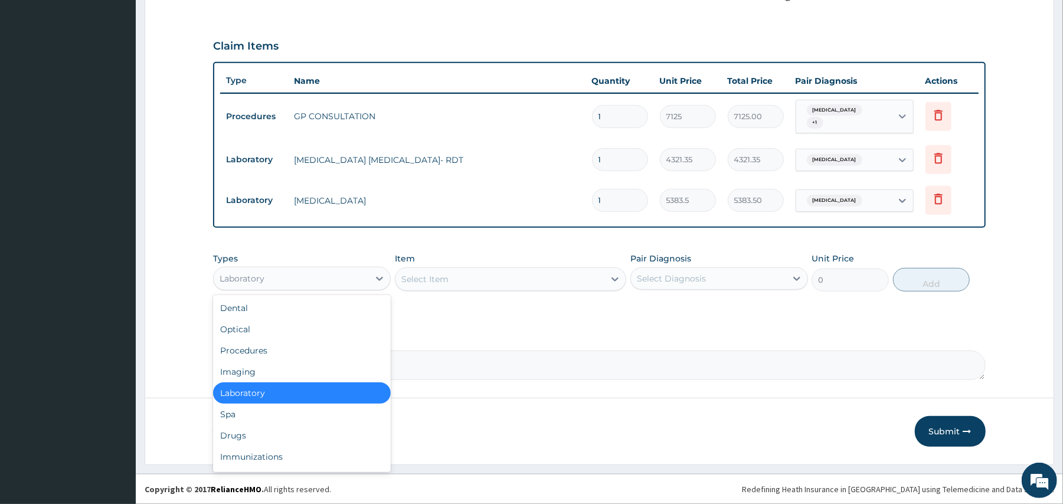
click at [327, 275] on div "Laboratory" at bounding box center [291, 278] width 155 height 19
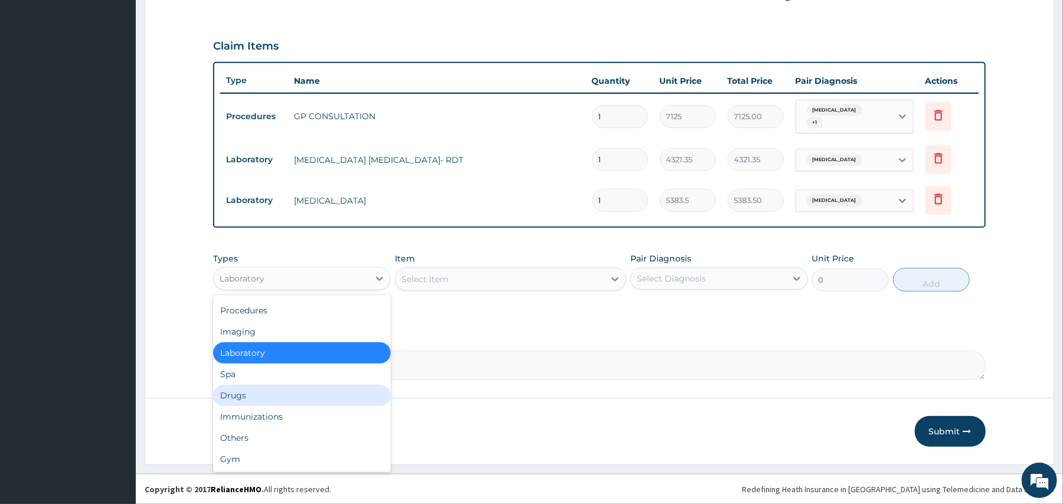
click at [260, 393] on div "Drugs" at bounding box center [302, 395] width 178 height 21
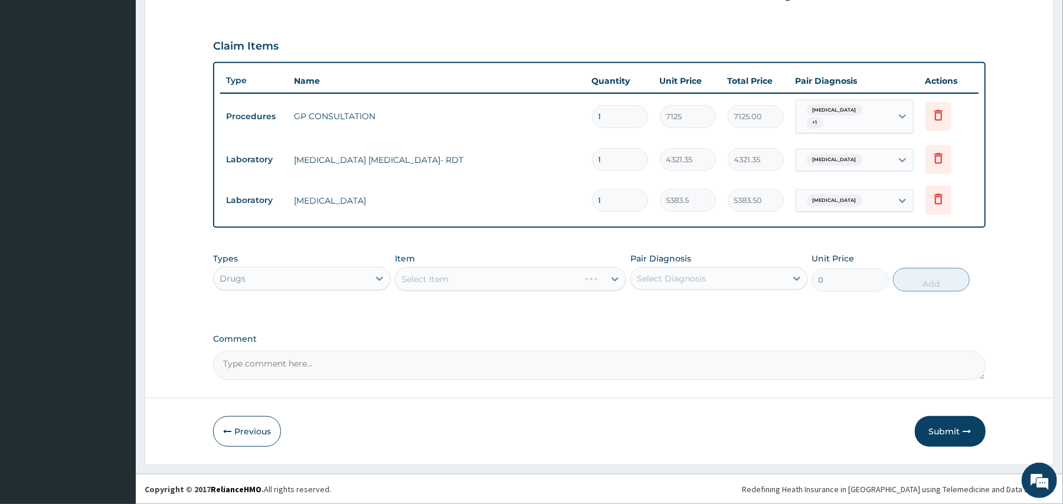
click at [479, 289] on div "Select Item" at bounding box center [510, 279] width 231 height 24
click at [453, 282] on div "Select Item" at bounding box center [510, 279] width 231 height 24
click at [453, 277] on div "Select Item" at bounding box center [500, 279] width 209 height 19
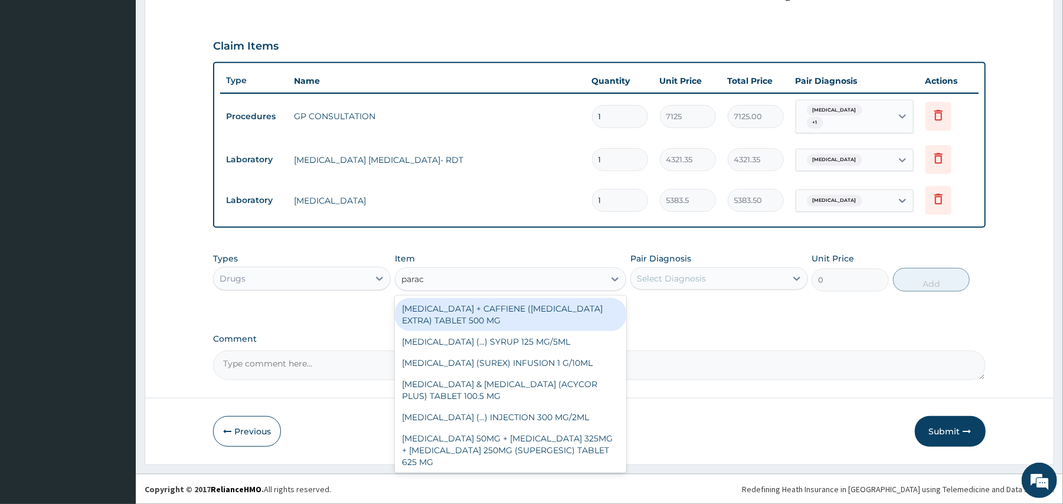
type input "parace"
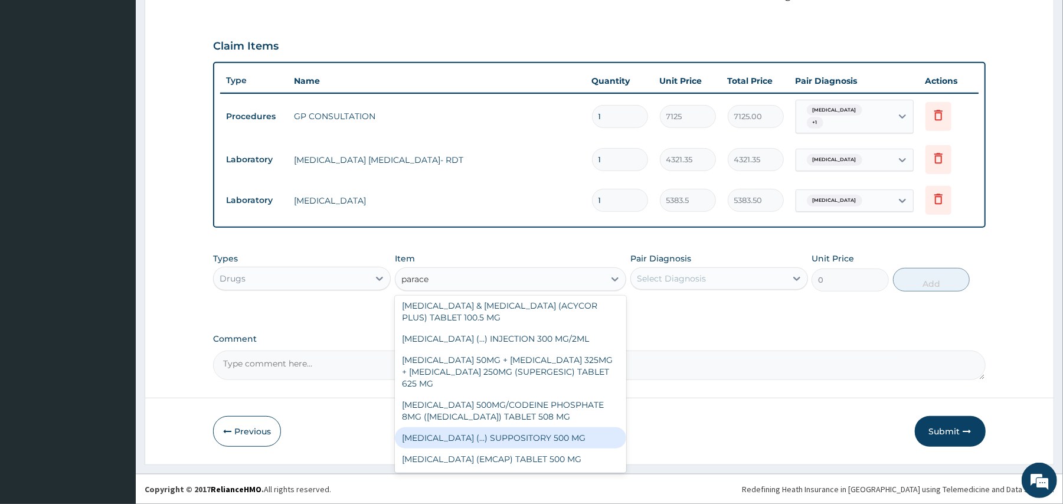
scroll to position [123, 0]
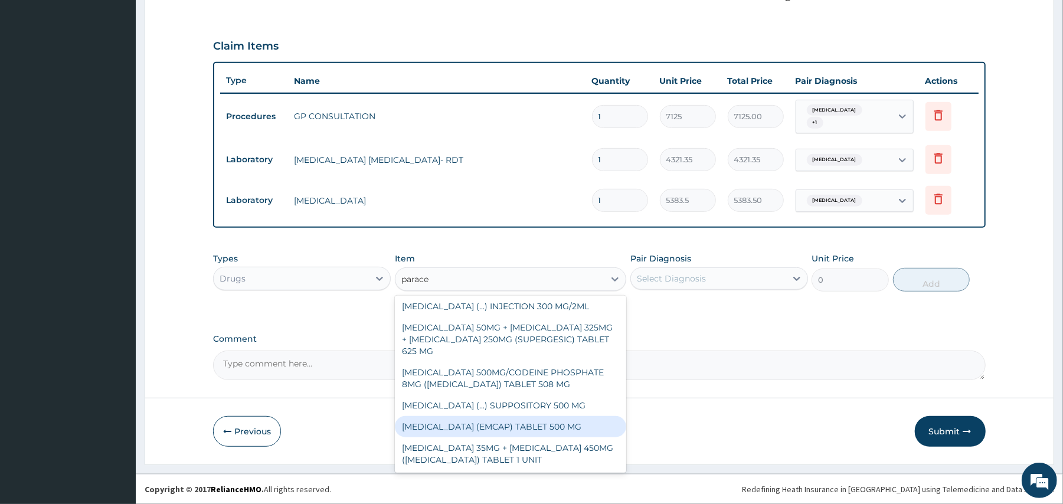
click at [541, 417] on div "PARACETAMOL (EMCAP) TABLET 500 MG" at bounding box center [510, 426] width 231 height 21
type input "22.23"
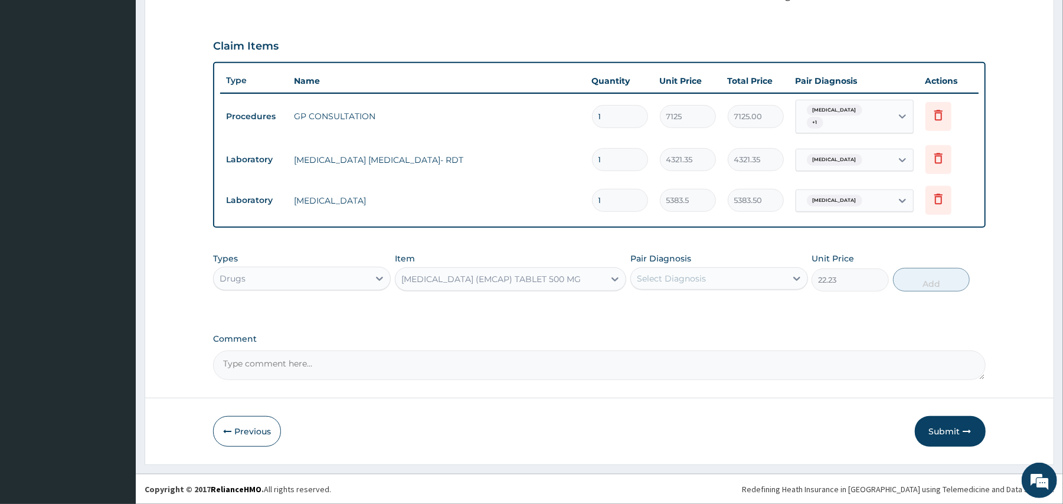
click at [653, 279] on div "Select Diagnosis" at bounding box center [671, 279] width 69 height 12
click at [686, 275] on div "Select Diagnosis" at bounding box center [671, 279] width 69 height 12
click at [671, 331] on label "Malaria, unspecified" at bounding box center [686, 332] width 73 height 12
checkbox input "true"
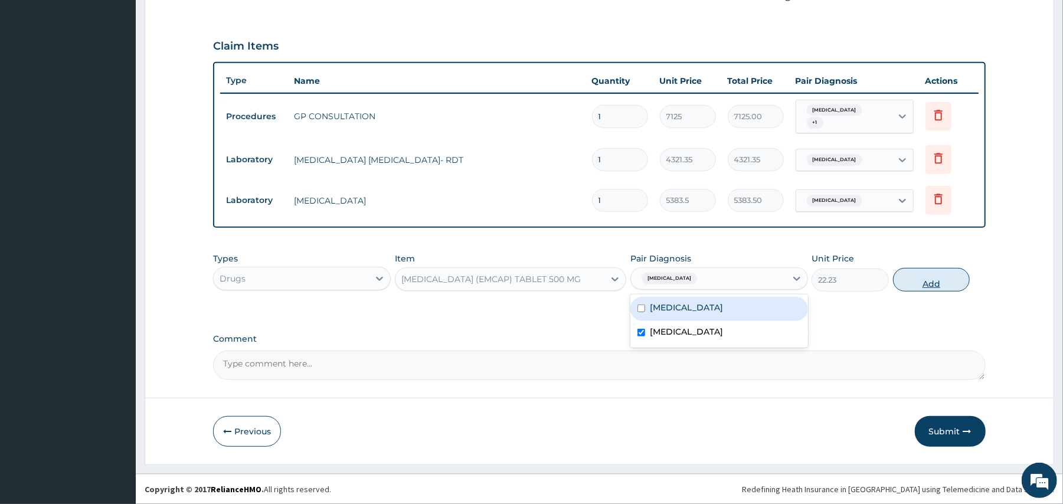
click at [932, 284] on button "Add" at bounding box center [931, 280] width 77 height 24
type input "0"
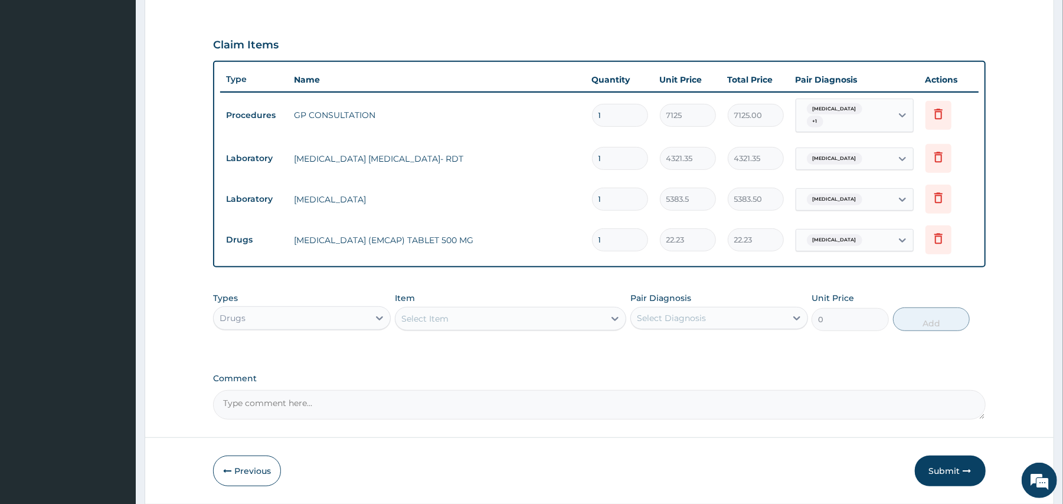
click at [614, 237] on input "1" at bounding box center [620, 239] width 56 height 23
type input "18"
type input "400.14"
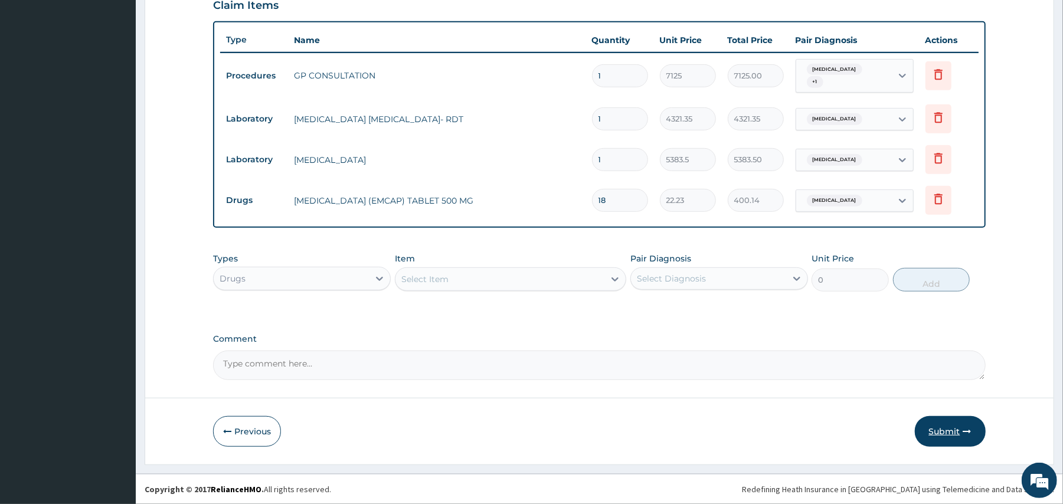
type input "18"
click at [929, 425] on button "Submit" at bounding box center [950, 431] width 71 height 31
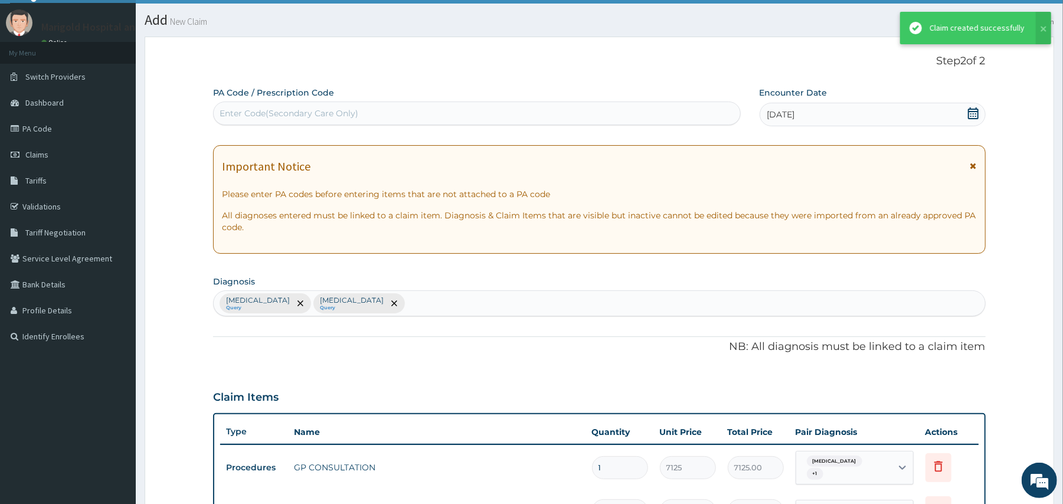
scroll to position [419, 0]
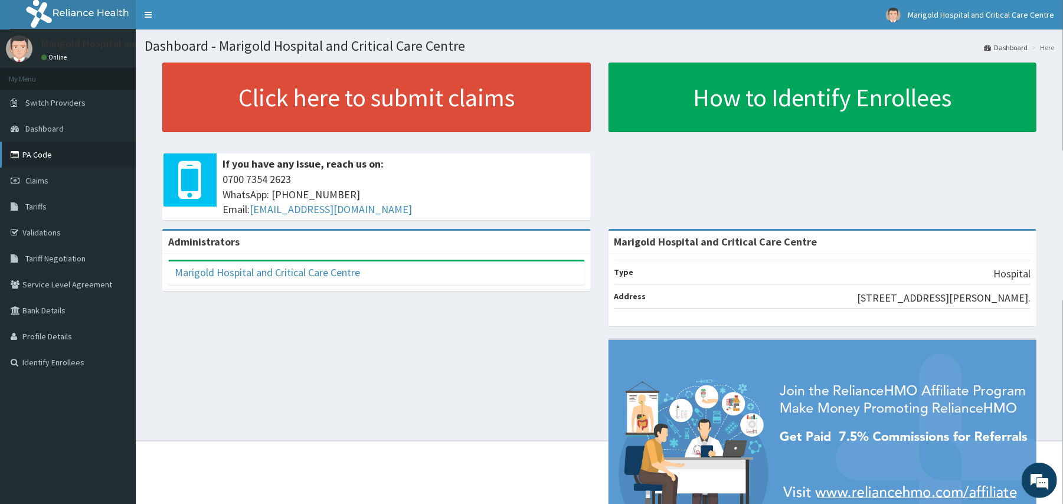
click at [29, 159] on link "PA Code" at bounding box center [68, 155] width 136 height 26
click at [50, 157] on link "PA Code" at bounding box center [68, 155] width 136 height 26
click at [53, 157] on link "PA Code" at bounding box center [68, 155] width 136 height 26
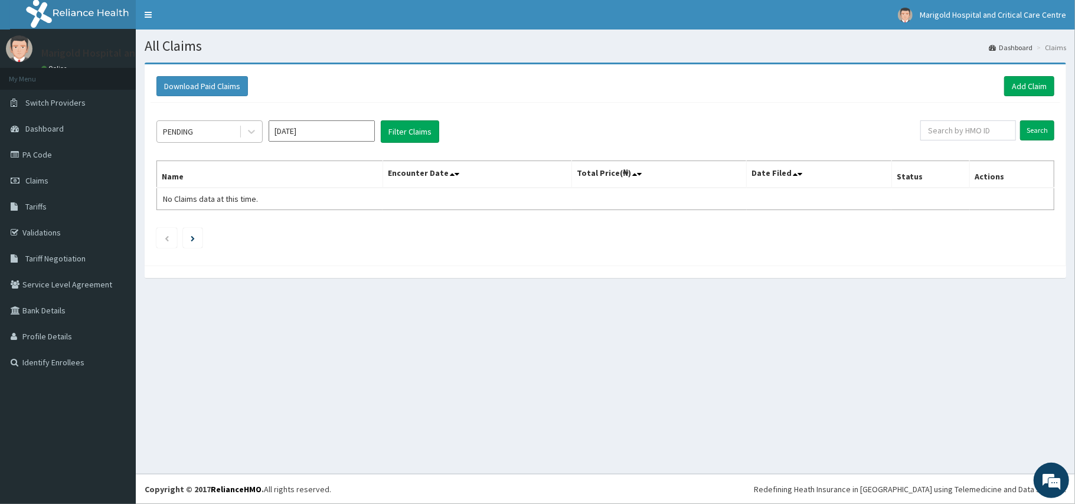
click at [230, 130] on div "PENDING" at bounding box center [198, 131] width 82 height 19
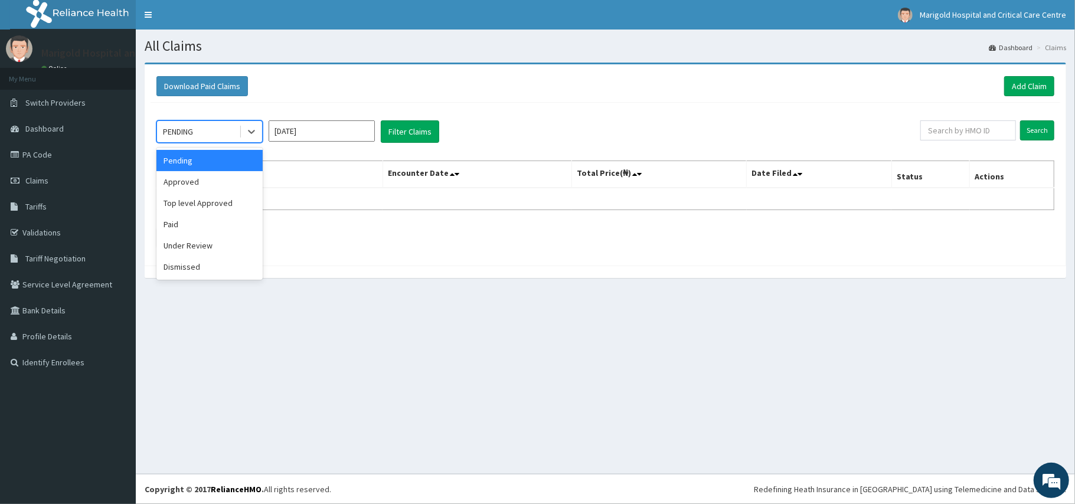
click at [322, 130] on input "[DATE]" at bounding box center [322, 130] width 106 height 21
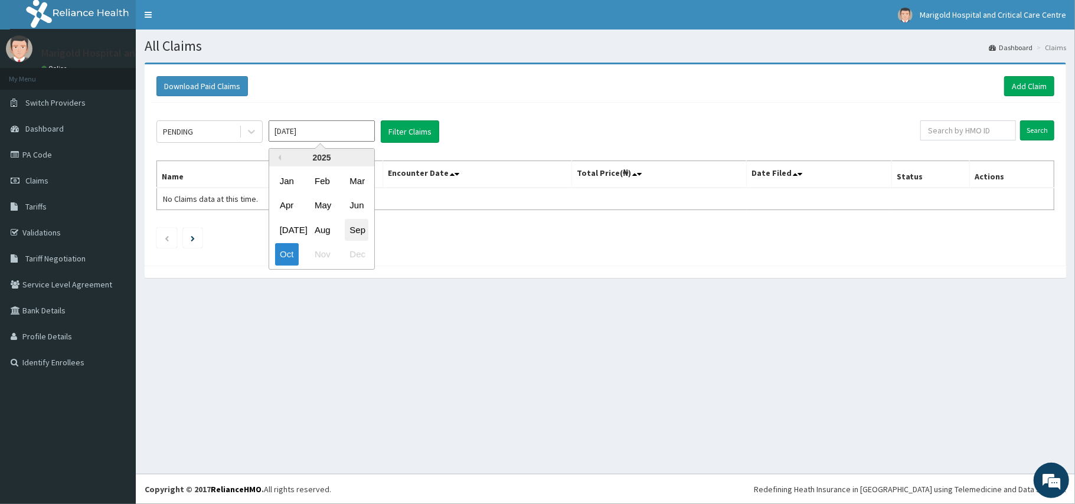
click at [358, 229] on div "Sep" at bounding box center [357, 230] width 24 height 22
type input "[DATE]"
click at [412, 137] on button "Filter Claims" at bounding box center [410, 131] width 58 height 22
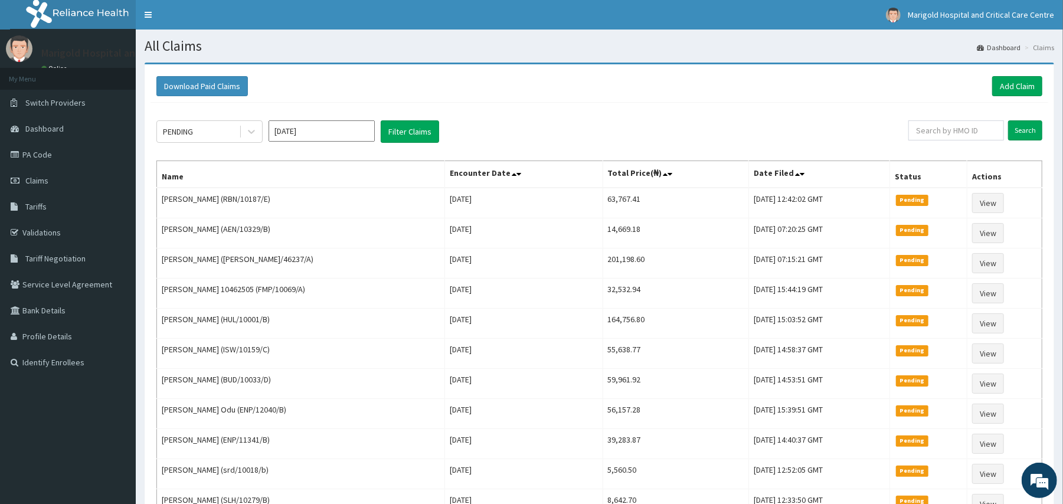
click at [299, 129] on input "[DATE]" at bounding box center [322, 130] width 106 height 21
click at [213, 140] on div "PENDING" at bounding box center [198, 131] width 82 height 19
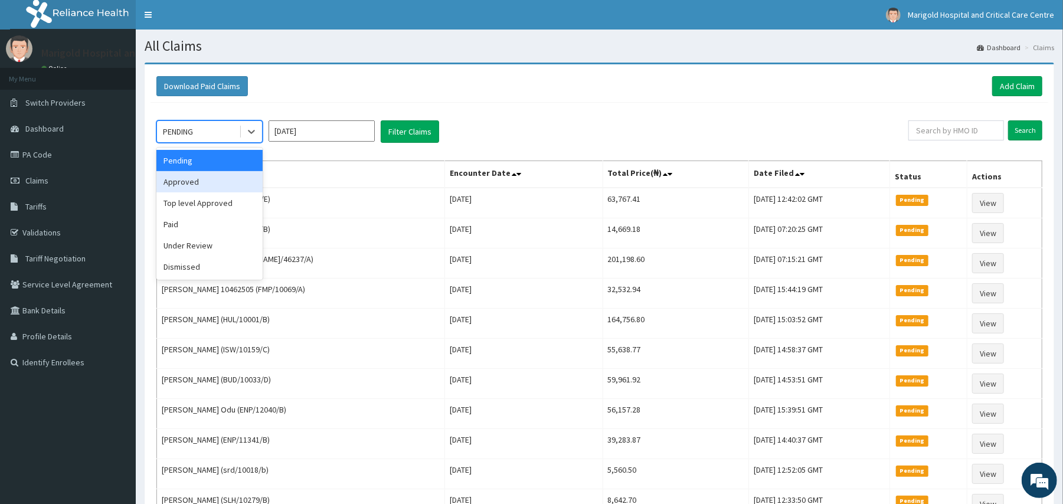
click at [205, 185] on div "Approved" at bounding box center [209, 181] width 106 height 21
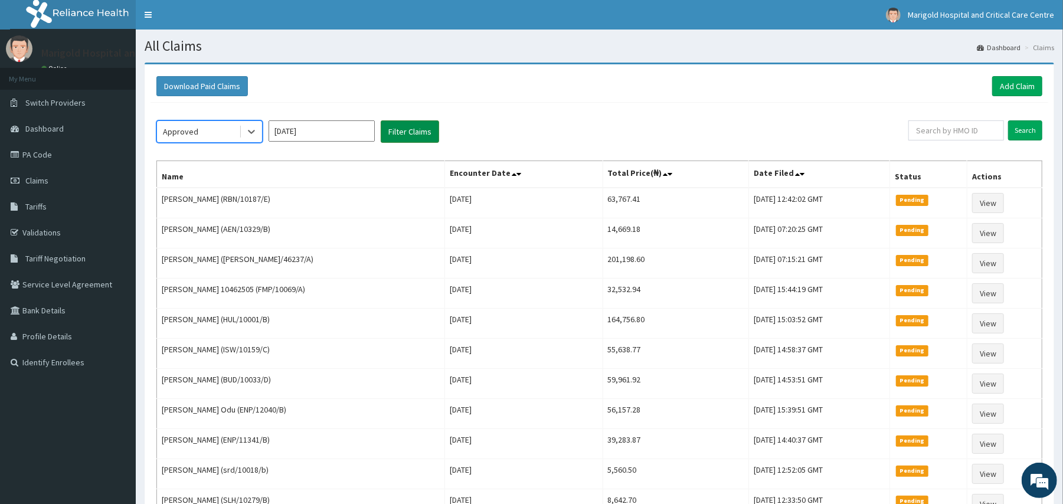
click at [392, 133] on button "Filter Claims" at bounding box center [410, 131] width 58 height 22
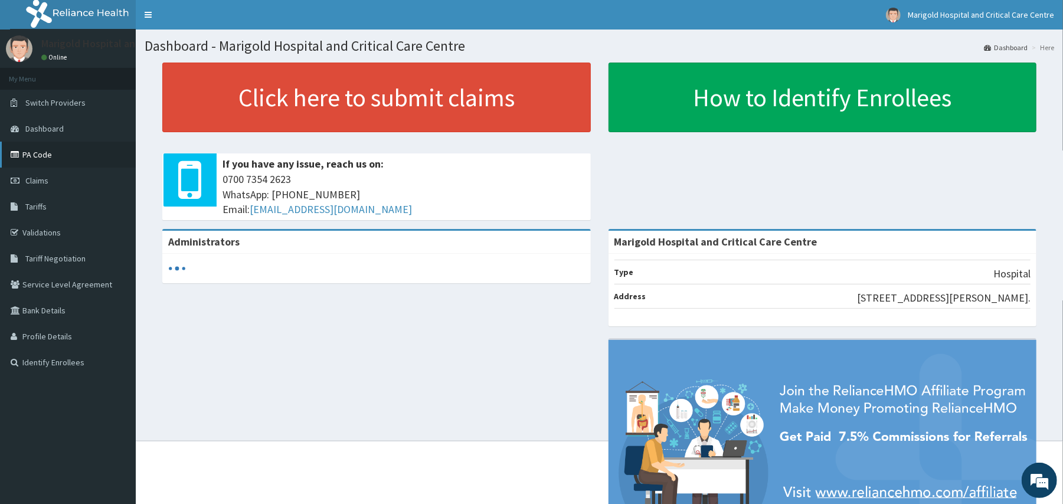
click at [64, 149] on link "PA Code" at bounding box center [68, 155] width 136 height 26
